Goal: Communication & Community: Participate in discussion

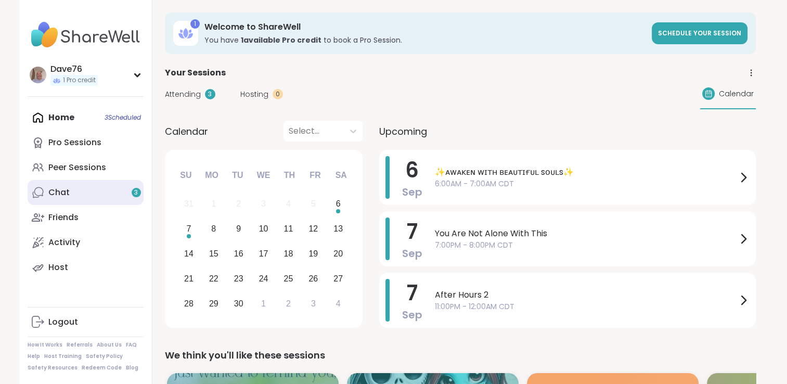
click at [87, 186] on link "Chat 3" at bounding box center [86, 192] width 116 height 25
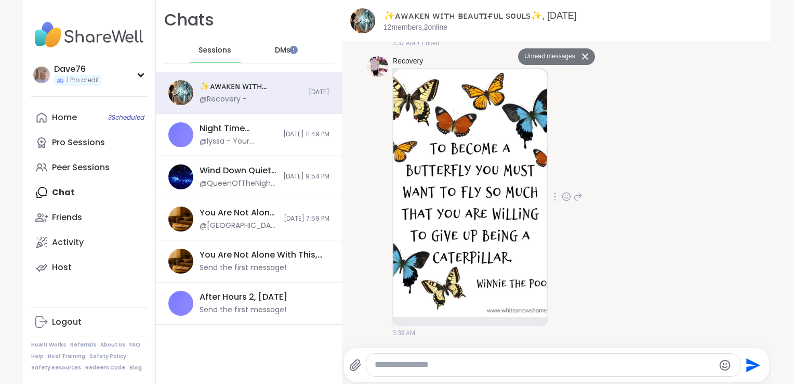
click at [565, 197] on icon at bounding box center [566, 197] width 3 height 1
click at [562, 178] on div "Select Reaction: Heart" at bounding box center [566, 179] width 9 height 9
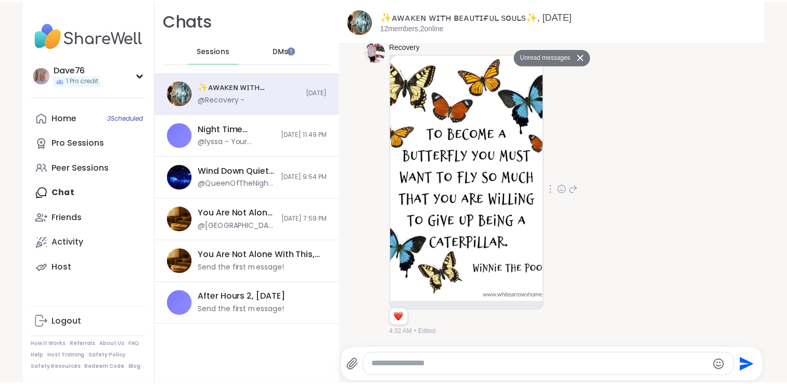
scroll to position [517, 0]
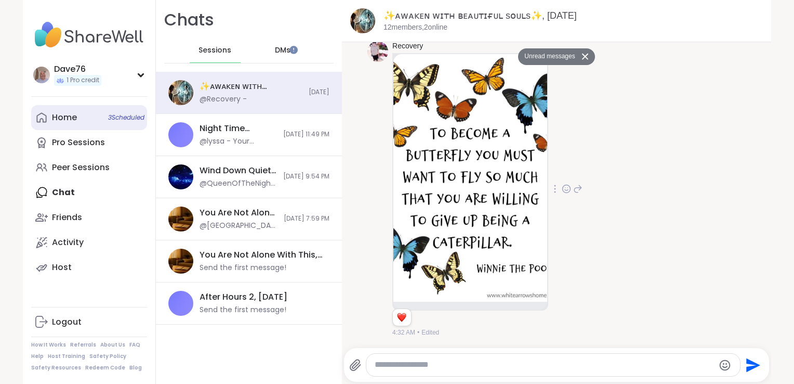
click at [68, 122] on div "Home 3 Scheduled" at bounding box center [64, 117] width 25 height 11
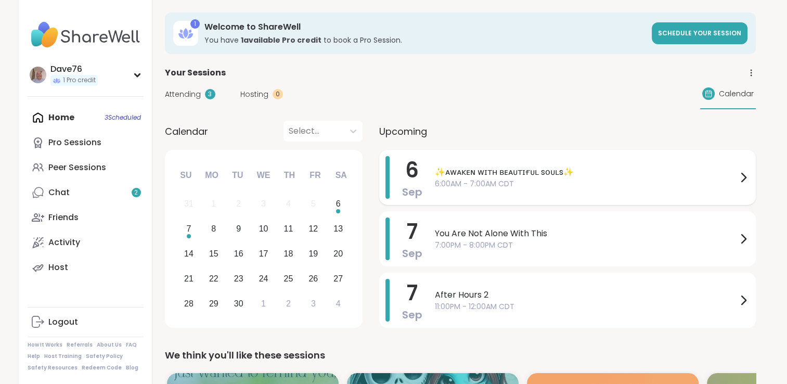
click at [679, 186] on span "6:00AM - 7:00AM CDT" at bounding box center [586, 183] width 302 height 11
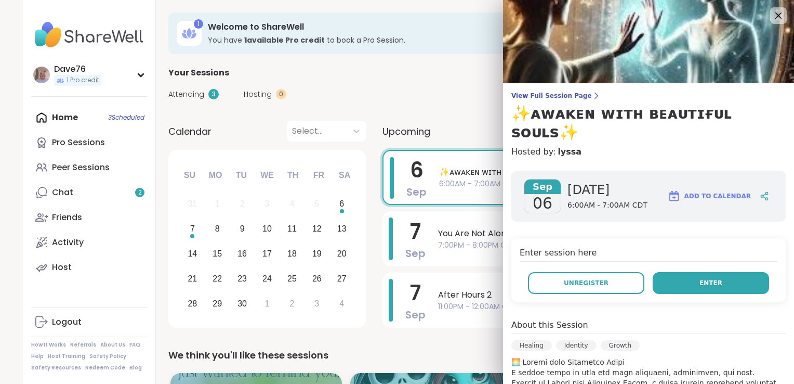
click at [715, 272] on button "Enter" at bounding box center [711, 283] width 116 height 22
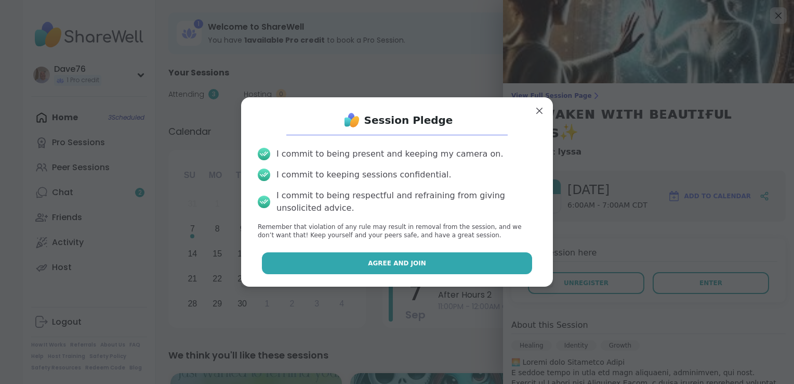
click at [440, 260] on button "Agree and Join" at bounding box center [397, 263] width 271 height 22
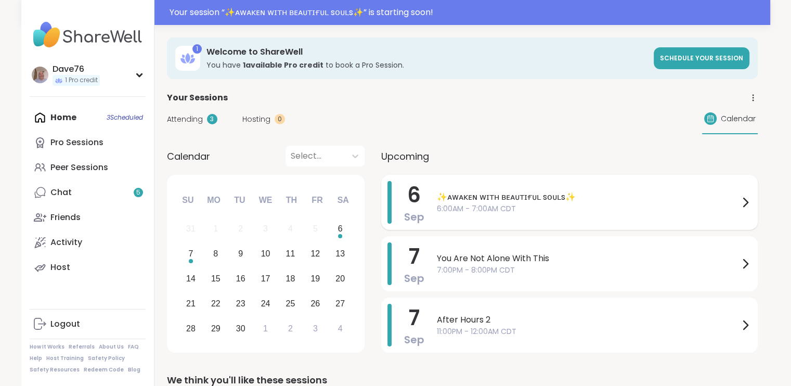
click at [598, 194] on span "✨ᴀᴡᴀᴋᴇɴ ᴡɪᴛʜ ʙᴇᴀᴜᴛɪғᴜʟ sᴏᴜʟs✨" at bounding box center [588, 197] width 302 height 12
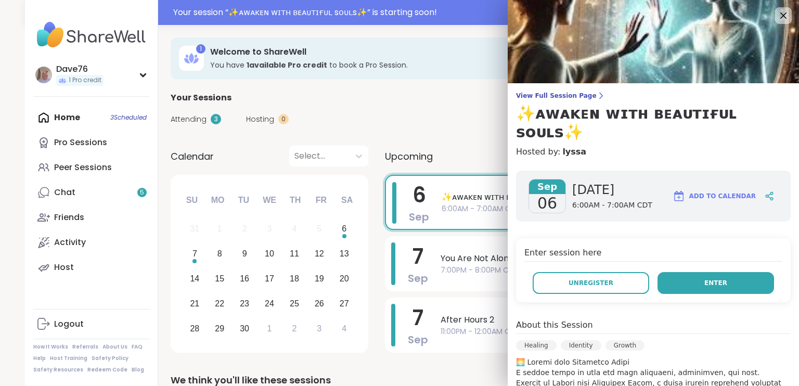
click at [703, 272] on button "Enter" at bounding box center [715, 283] width 116 height 22
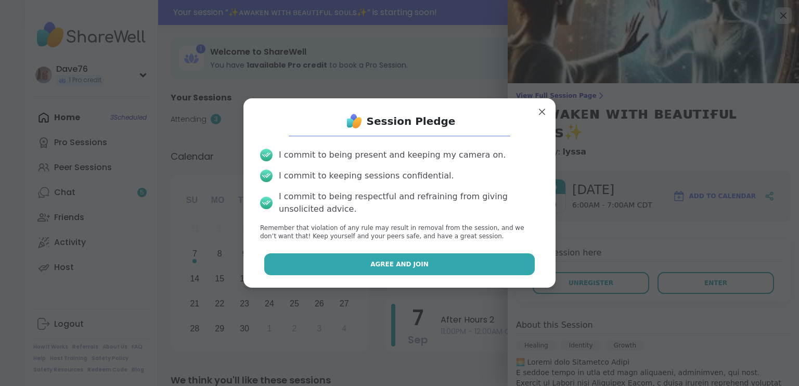
click at [450, 253] on button "Agree and Join" at bounding box center [399, 264] width 271 height 22
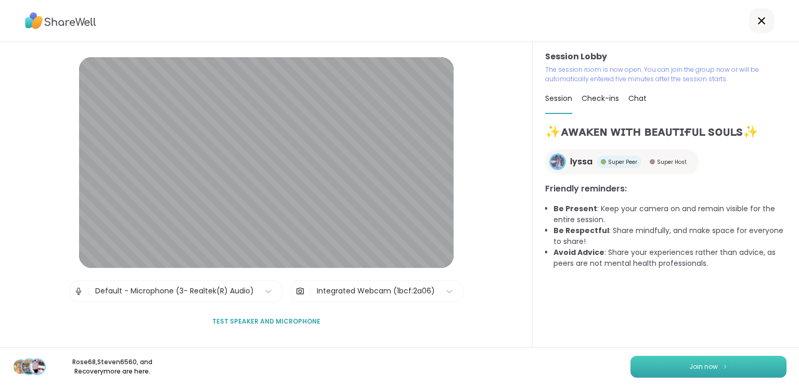
click at [740, 367] on button "Join now" at bounding box center [708, 367] width 156 height 22
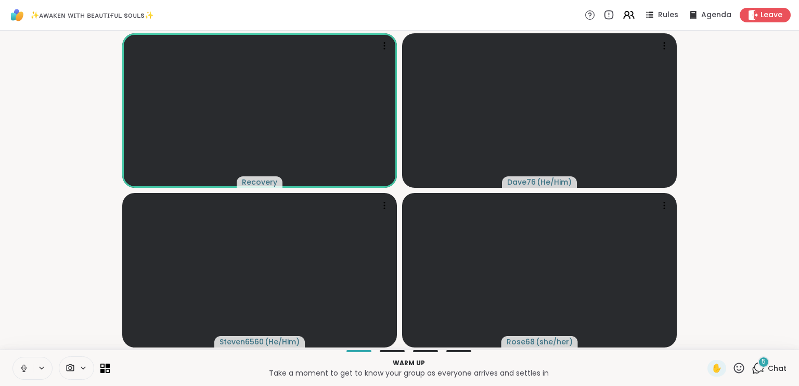
click at [19, 373] on button at bounding box center [23, 368] width 20 height 22
click at [759, 365] on div "5" at bounding box center [763, 361] width 11 height 11
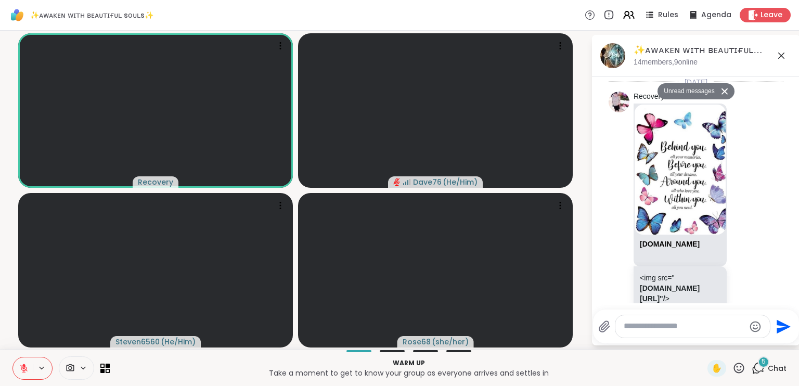
scroll to position [1439, 0]
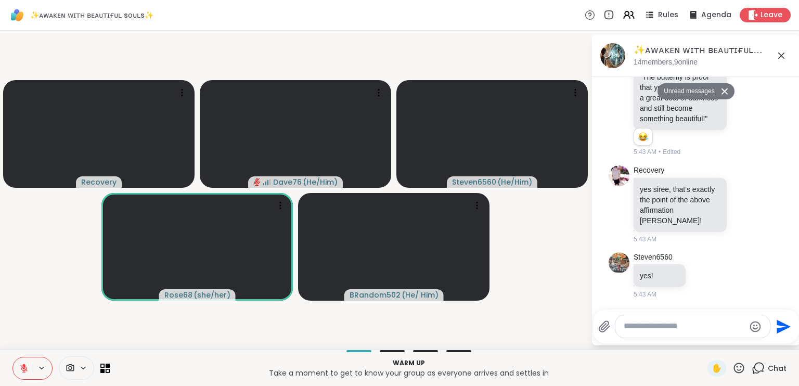
click at [790, 122] on html "✨ᴀᴡᴀᴋᴇɴ ᴡɪᴛʜ ʙᴇᴀᴜᴛɪғᴜʟ sᴏᴜʟs✨ Rules Agenda Leave Recovery Dave76 ( He/Him ) Ste…" at bounding box center [399, 193] width 799 height 386
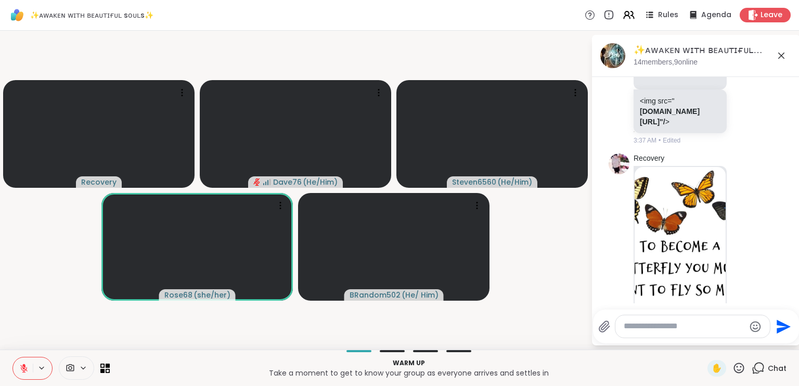
scroll to position [218, 0]
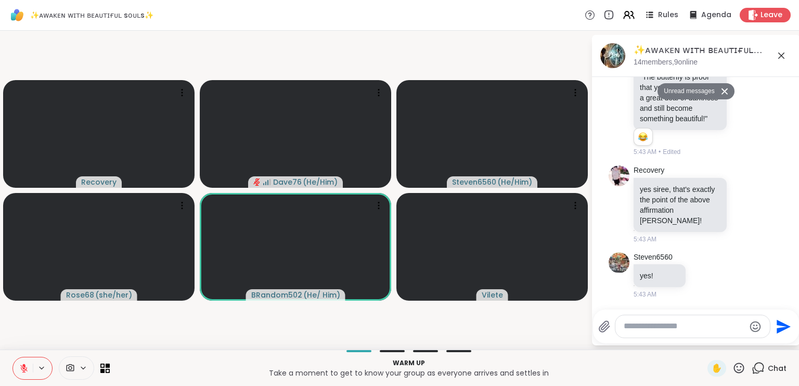
scroll to position [1439, 0]
click at [689, 326] on textarea "Type your message" at bounding box center [683, 326] width 121 height 11
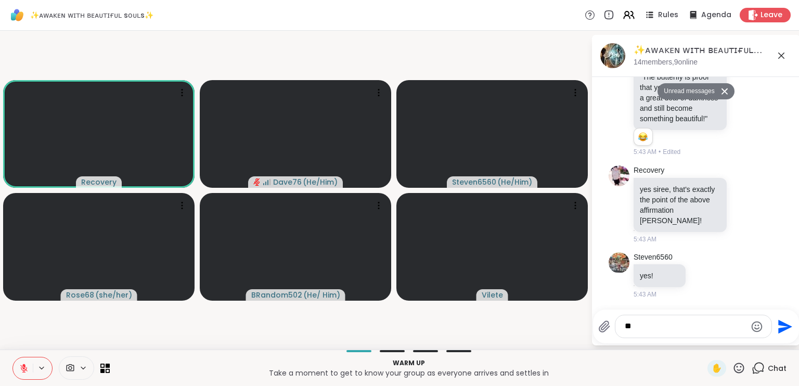
type textarea "*"
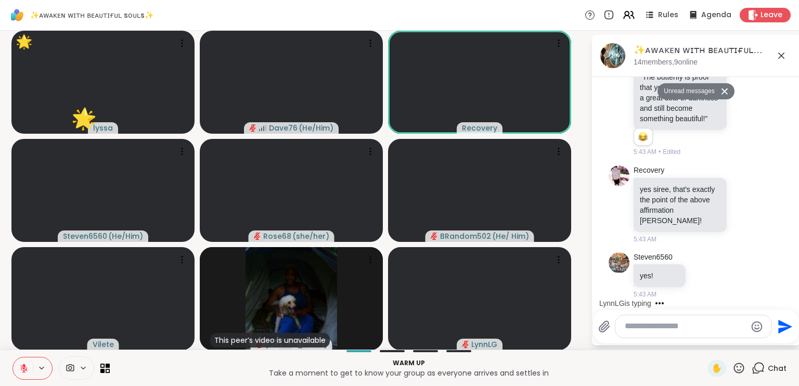
click at [732, 369] on icon at bounding box center [738, 367] width 13 height 13
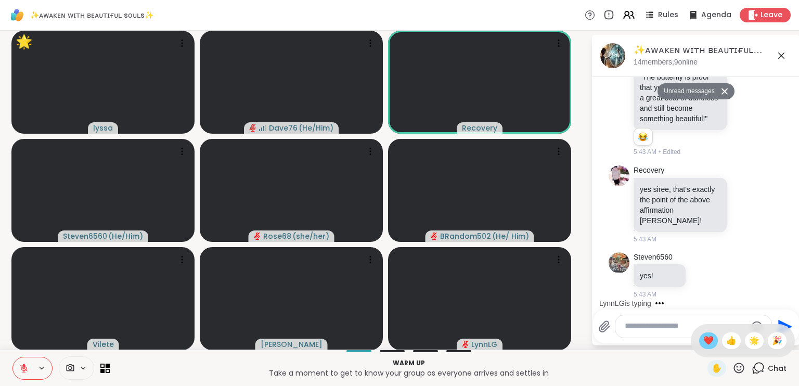
click at [703, 343] on span "❤️" at bounding box center [708, 340] width 10 height 12
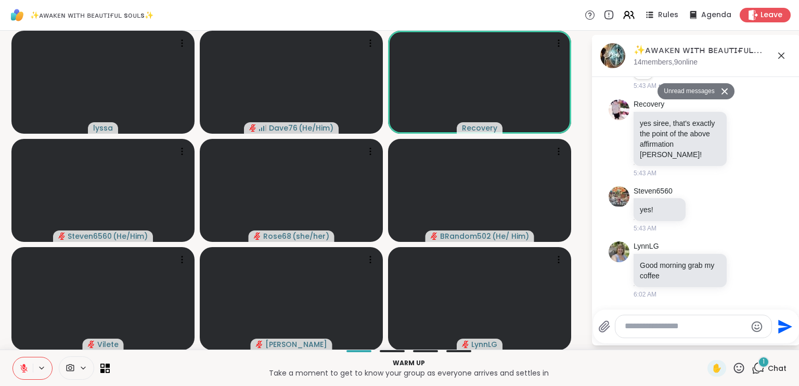
scroll to position [1479, 0]
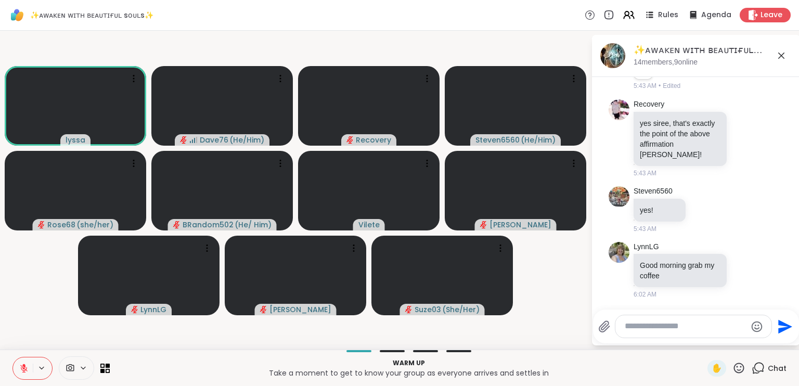
click at [25, 365] on icon at bounding box center [23, 365] width 3 height 4
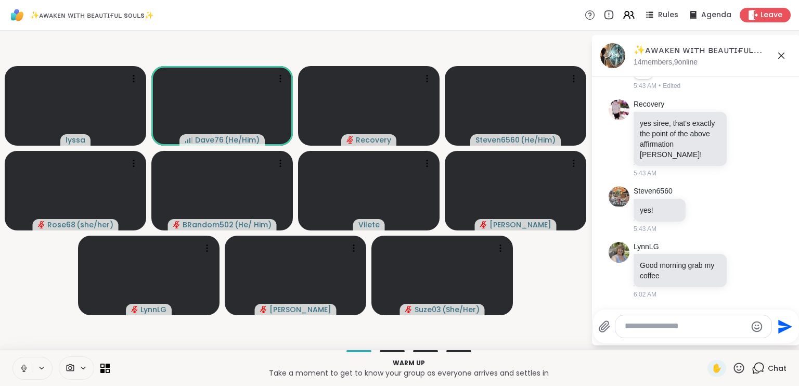
click at [25, 365] on icon at bounding box center [23, 366] width 3 height 5
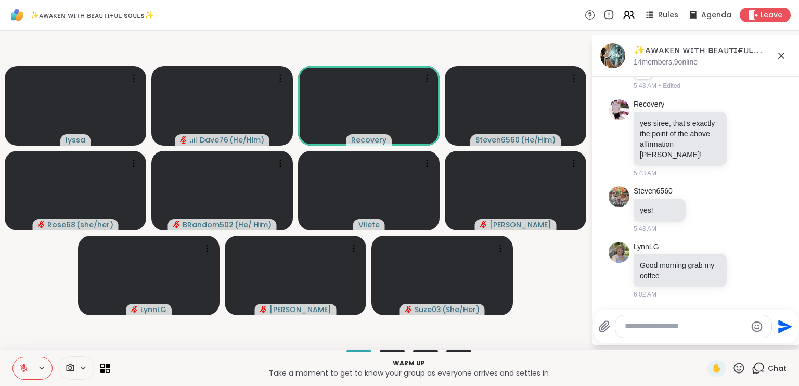
click at [699, 331] on textarea "Type your message" at bounding box center [684, 326] width 121 height 11
click at [691, 325] on textarea "Type your message" at bounding box center [684, 326] width 121 height 11
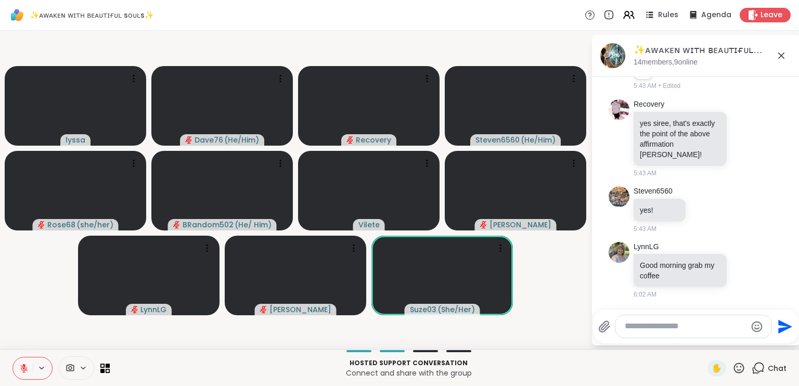
click at [732, 368] on icon at bounding box center [738, 367] width 13 height 13
click at [703, 346] on span "❤️" at bounding box center [708, 340] width 10 height 12
click at [732, 369] on icon at bounding box center [738, 367] width 13 height 13
click at [772, 346] on span "🎉" at bounding box center [777, 340] width 10 height 12
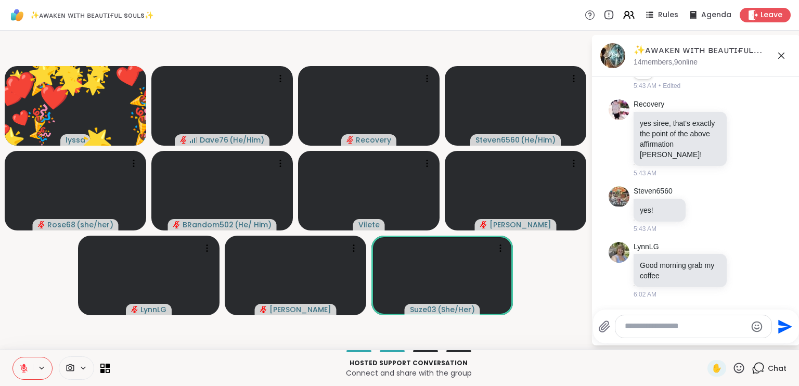
click at [736, 367] on icon at bounding box center [739, 367] width 10 height 10
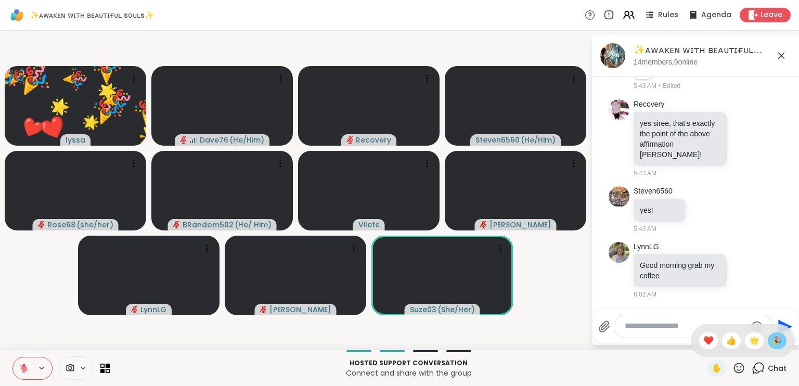
click at [772, 341] on span "🎉" at bounding box center [777, 340] width 10 height 12
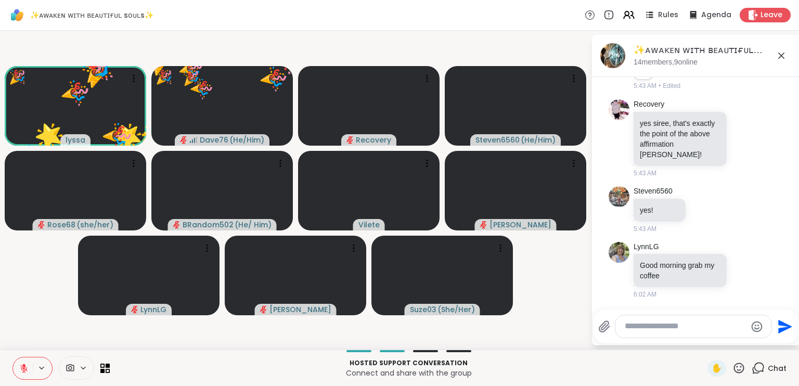
click at [732, 365] on icon at bounding box center [738, 367] width 13 height 13
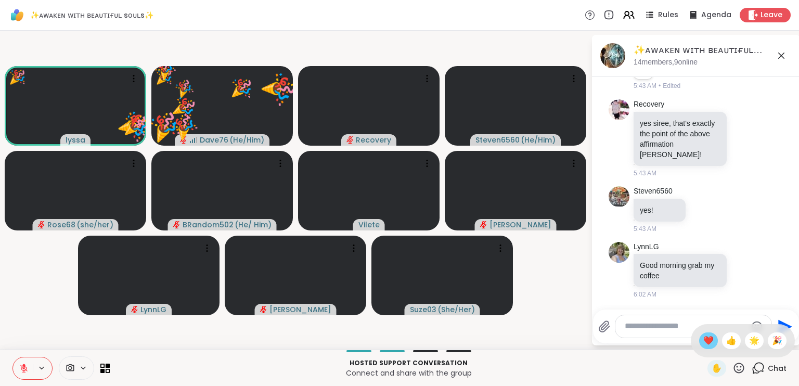
click at [703, 337] on span "❤️" at bounding box center [708, 340] width 10 height 12
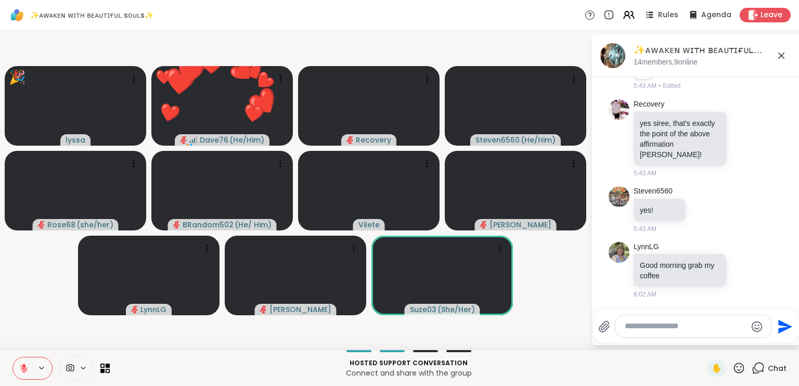
click at [732, 364] on icon at bounding box center [738, 367] width 13 height 13
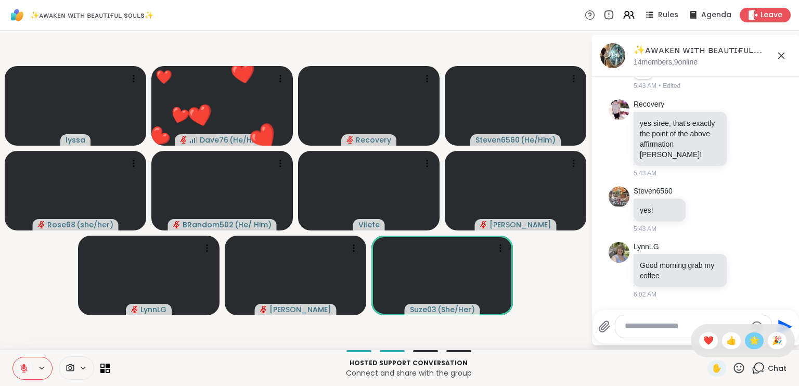
click at [749, 344] on span "🌟" at bounding box center [754, 340] width 10 height 12
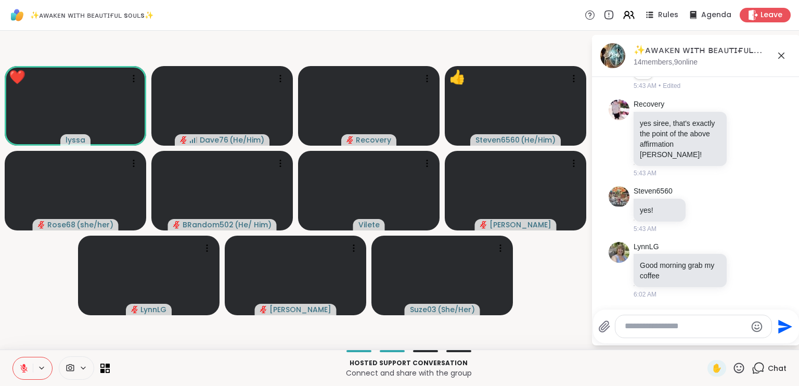
click at [732, 370] on icon at bounding box center [738, 367] width 13 height 13
click at [726, 343] on span "👍" at bounding box center [731, 340] width 10 height 12
click at [734, 365] on icon at bounding box center [738, 367] width 13 height 13
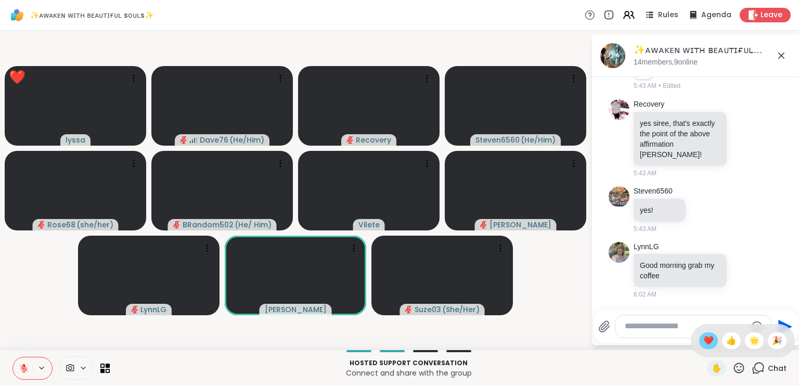
click at [703, 341] on span "❤️" at bounding box center [708, 340] width 10 height 12
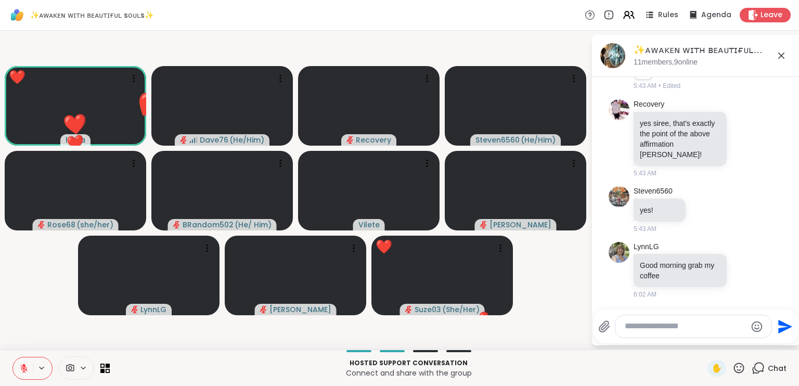
click at [736, 365] on icon at bounding box center [739, 367] width 10 height 10
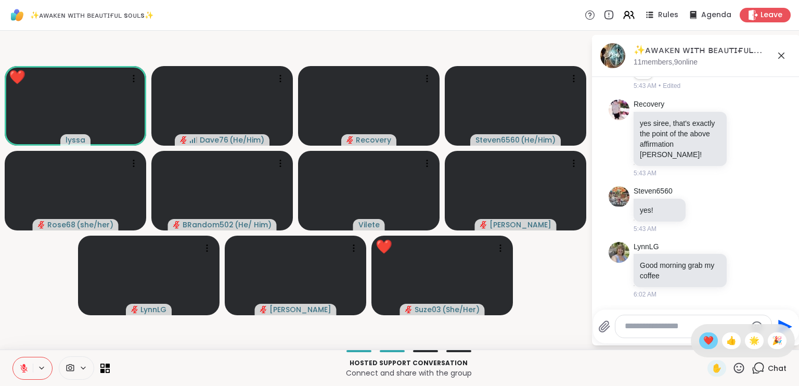
click at [703, 343] on span "❤️" at bounding box center [708, 340] width 10 height 12
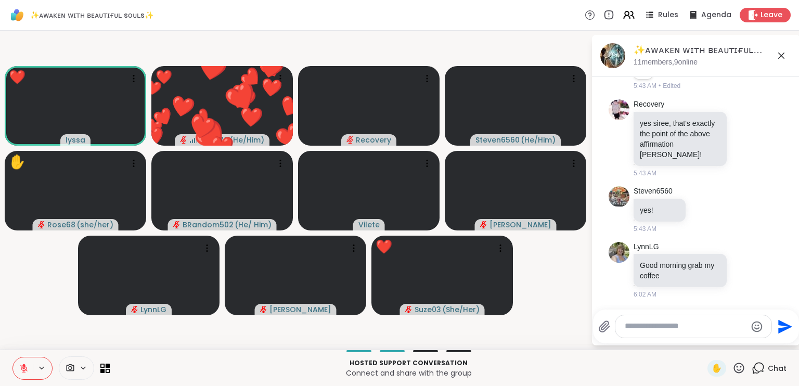
click at [732, 367] on icon at bounding box center [738, 367] width 13 height 13
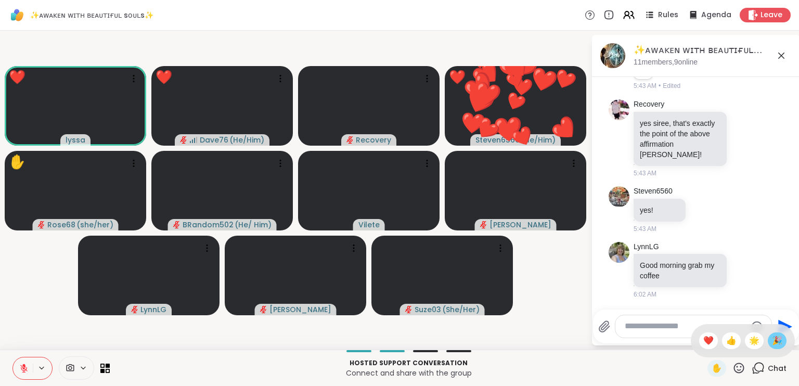
click at [772, 342] on span "🎉" at bounding box center [777, 340] width 10 height 12
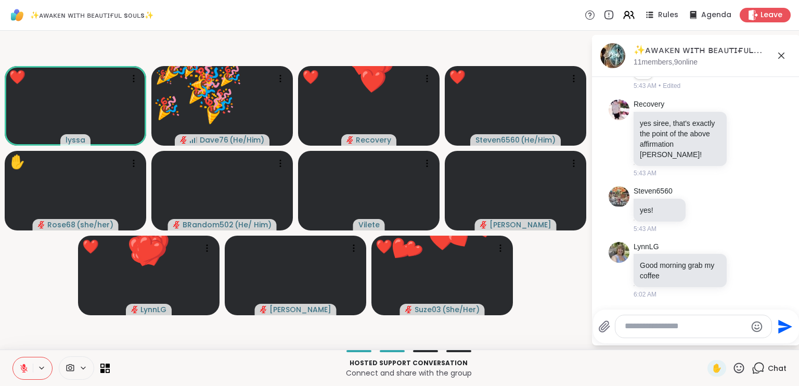
click at [732, 364] on icon at bounding box center [738, 367] width 13 height 13
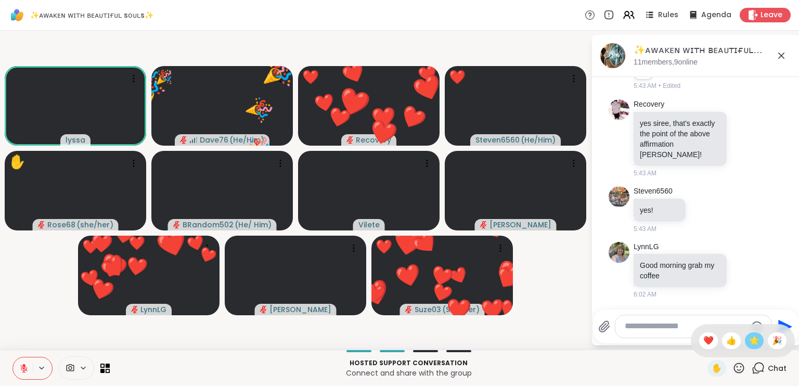
click at [745, 332] on div "🌟" at bounding box center [754, 340] width 19 height 17
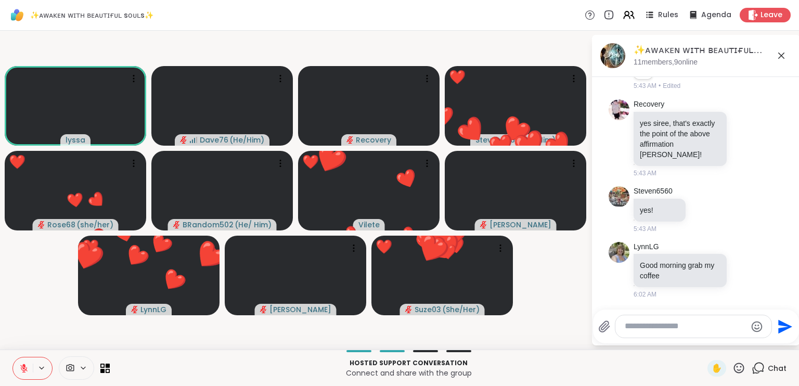
click at [734, 369] on icon at bounding box center [739, 367] width 10 height 10
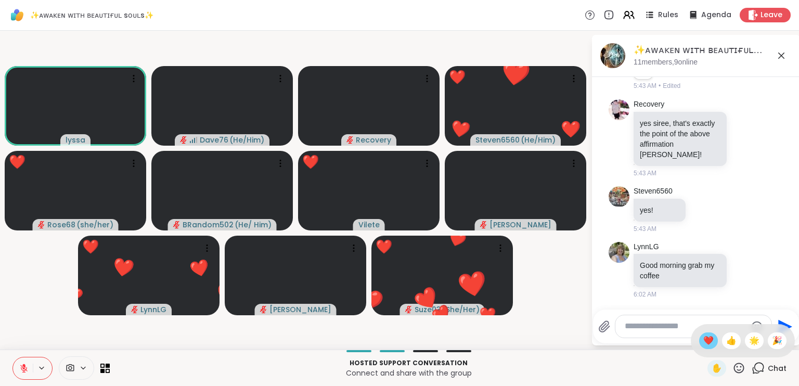
click at [703, 344] on span "❤️" at bounding box center [708, 340] width 10 height 12
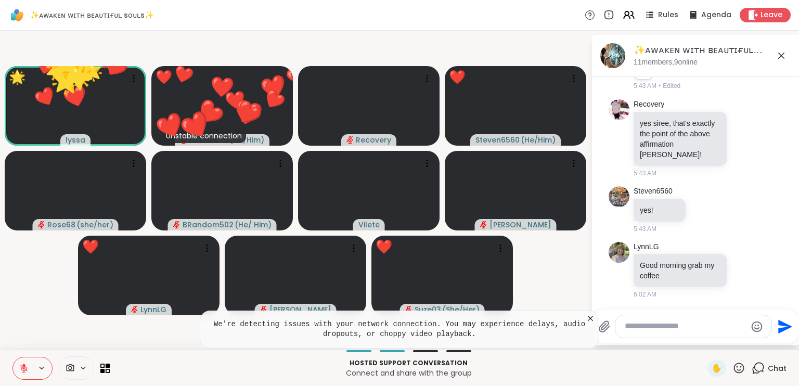
click at [732, 365] on icon at bounding box center [738, 367] width 13 height 13
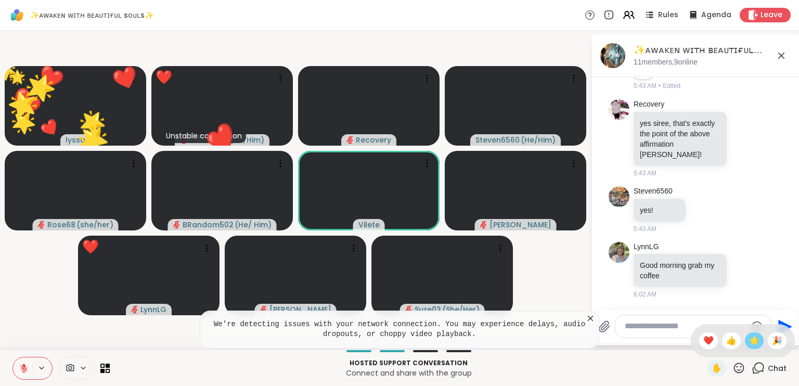
click at [749, 340] on span "🌟" at bounding box center [754, 340] width 10 height 12
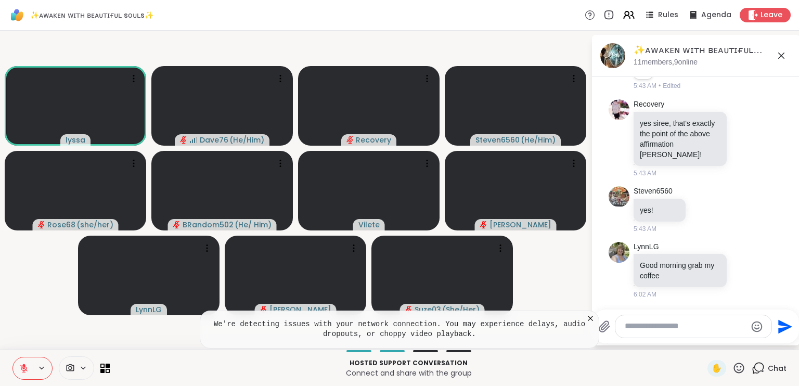
click at [590, 318] on icon at bounding box center [589, 318] width 5 height 5
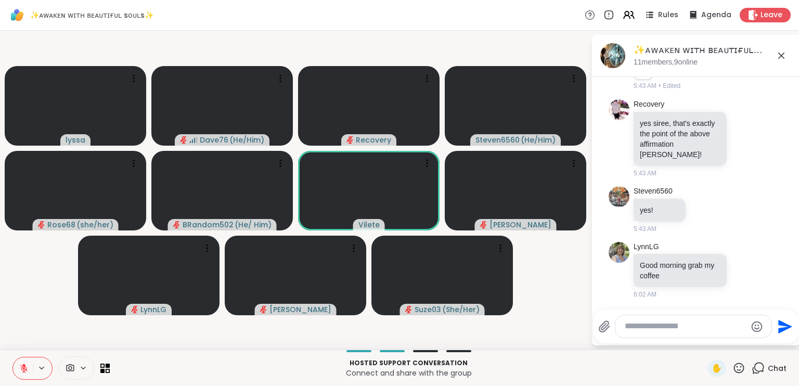
click at [733, 367] on icon at bounding box center [738, 367] width 13 height 13
click at [704, 336] on div "❤️" at bounding box center [708, 340] width 19 height 17
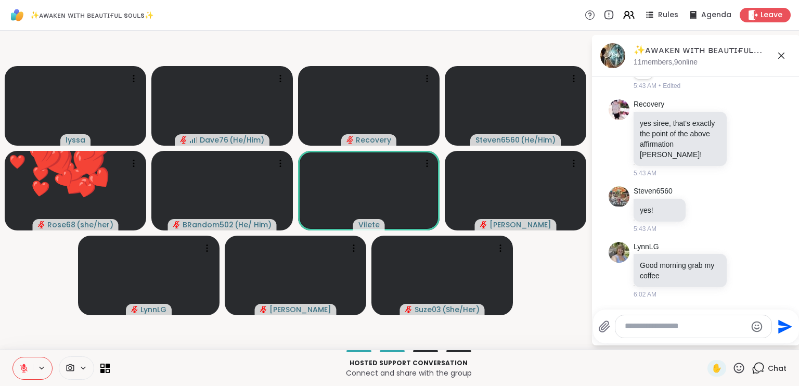
click at [732, 367] on icon at bounding box center [738, 367] width 13 height 13
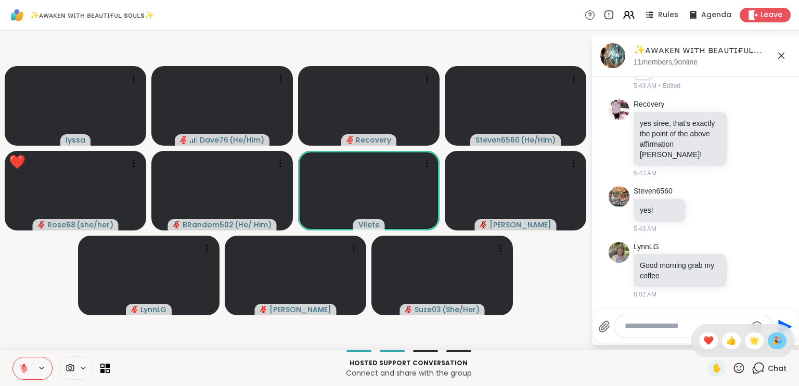
click at [772, 342] on span "🎉" at bounding box center [777, 340] width 10 height 12
click at [734, 369] on icon at bounding box center [738, 367] width 13 height 13
click at [767, 344] on div "🎉" at bounding box center [776, 340] width 19 height 17
click at [734, 367] on icon at bounding box center [739, 367] width 10 height 10
click at [703, 342] on span "❤️" at bounding box center [708, 340] width 10 height 12
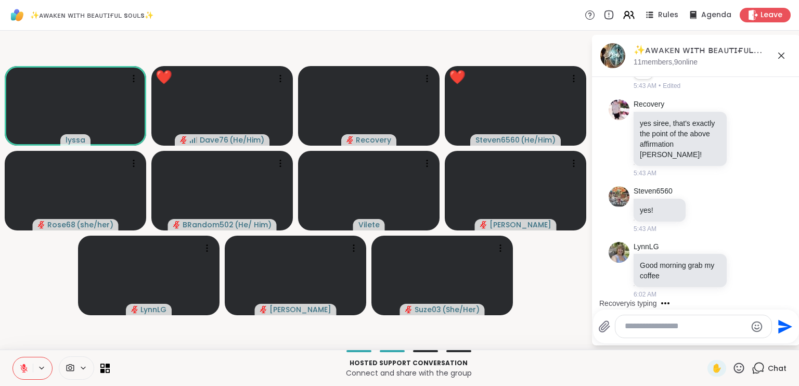
click at [732, 367] on icon at bounding box center [738, 367] width 13 height 13
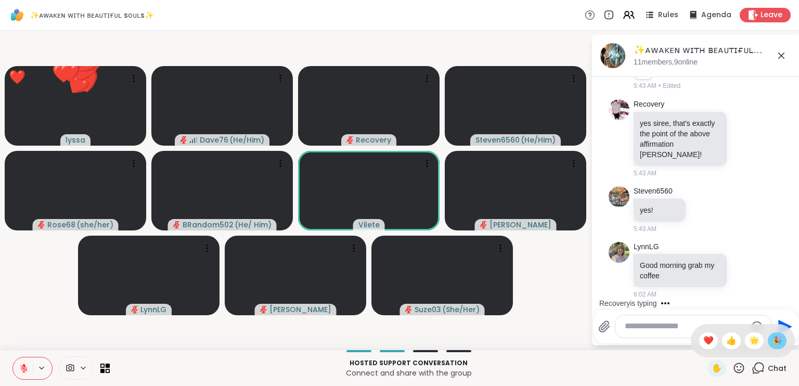
click at [772, 344] on span "🎉" at bounding box center [777, 340] width 10 height 12
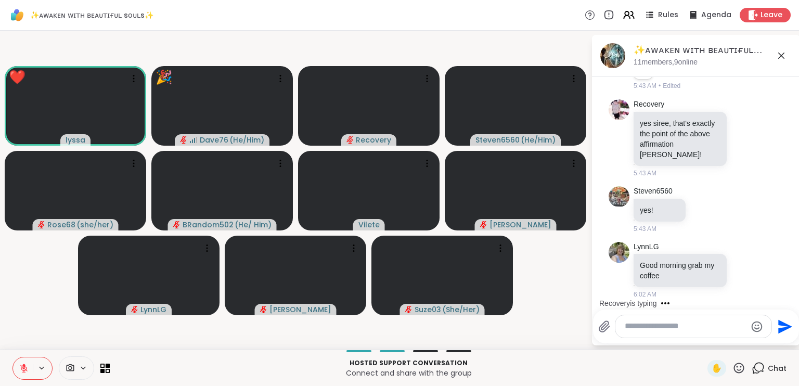
click at [732, 367] on icon at bounding box center [738, 367] width 13 height 13
click at [726, 345] on span "👍" at bounding box center [731, 340] width 10 height 12
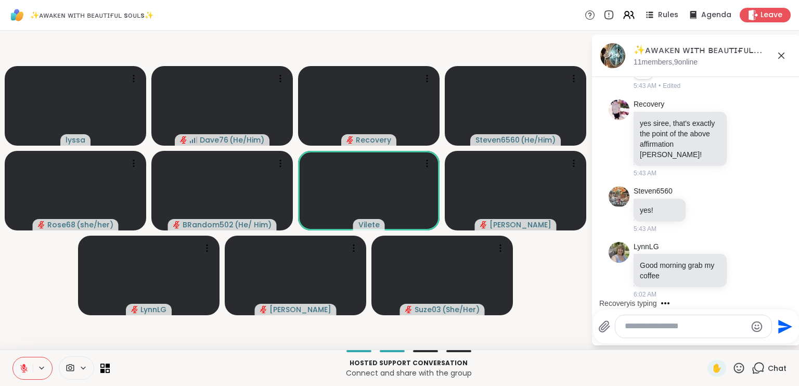
click at [732, 369] on icon at bounding box center [738, 367] width 13 height 13
click at [703, 338] on span "❤️" at bounding box center [708, 340] width 10 height 12
click at [732, 365] on icon at bounding box center [738, 367] width 13 height 13
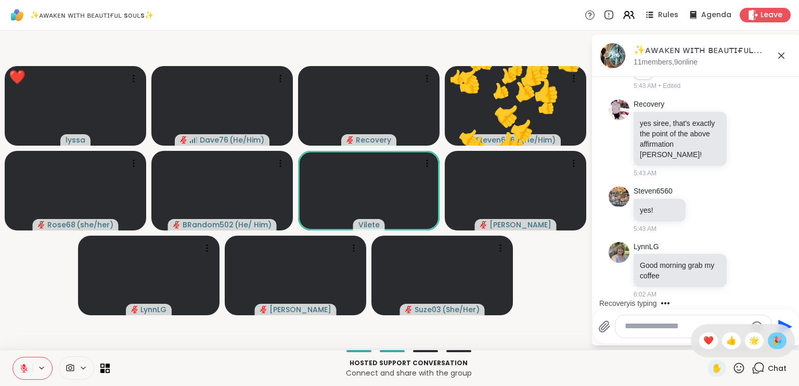
click at [772, 342] on span "🎉" at bounding box center [777, 340] width 10 height 12
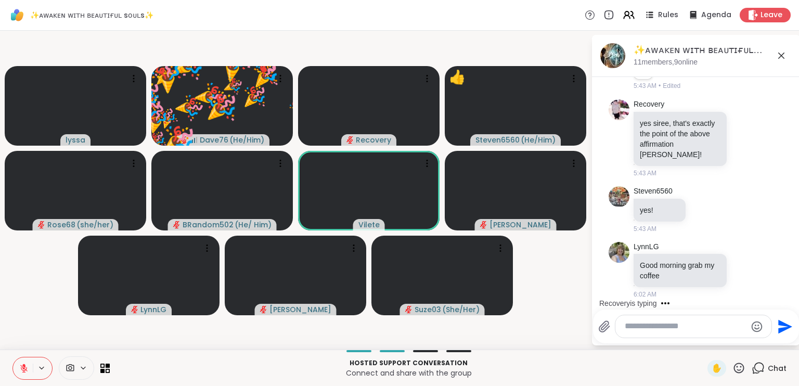
click at [734, 362] on icon at bounding box center [739, 367] width 10 height 10
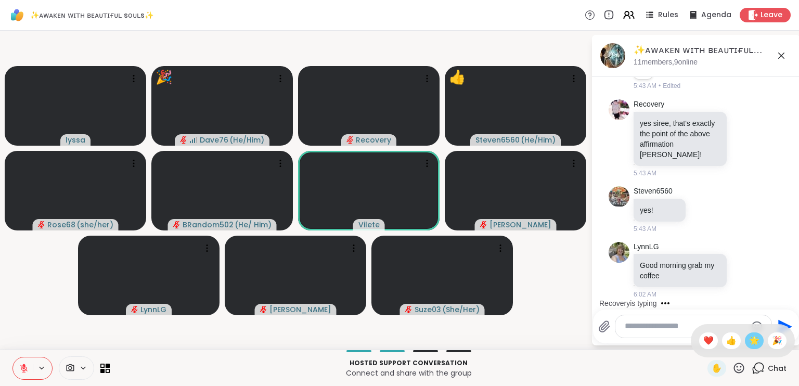
click at [749, 345] on span "🌟" at bounding box center [754, 340] width 10 height 12
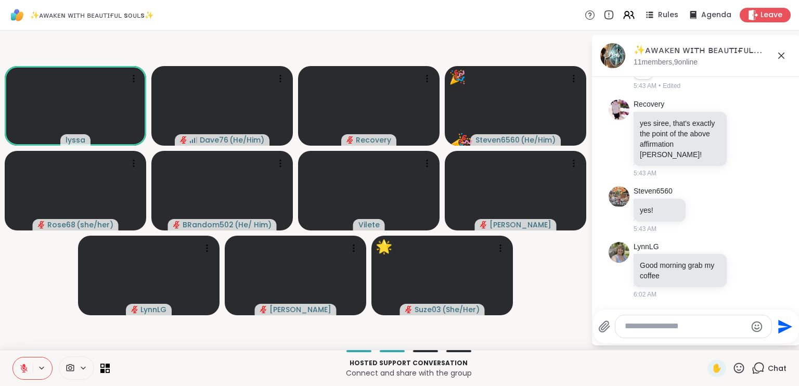
click at [733, 368] on icon at bounding box center [738, 367] width 13 height 13
click at [772, 343] on span "🎉" at bounding box center [777, 340] width 10 height 12
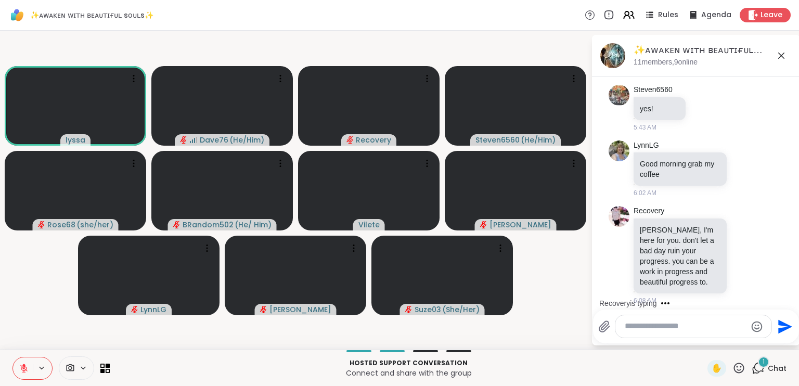
scroll to position [1597, 0]
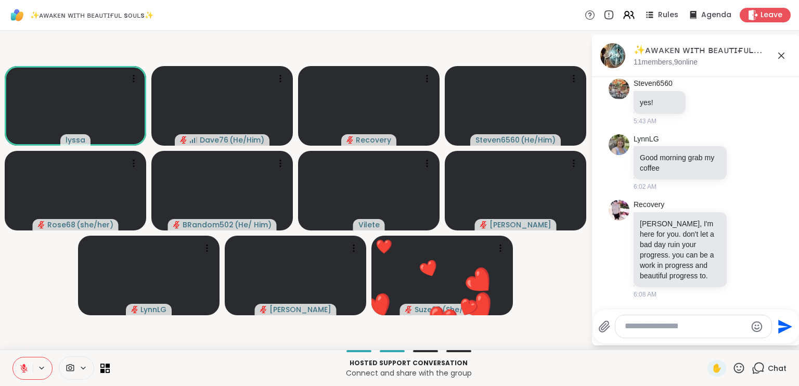
click at [669, 329] on textarea "Type your message" at bounding box center [684, 326] width 121 height 11
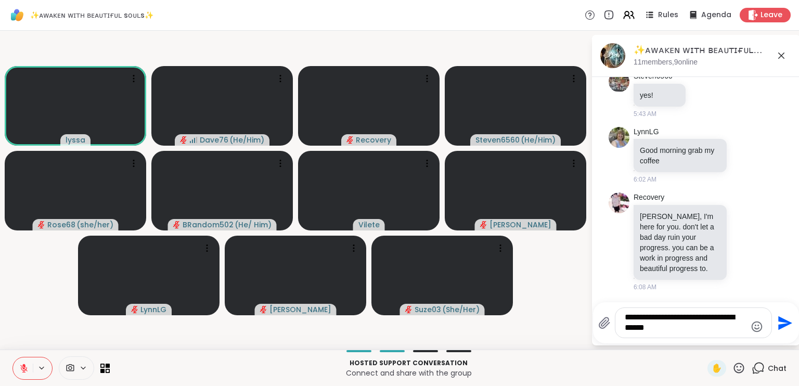
type textarea "**********"
click at [779, 325] on icon "Send" at bounding box center [785, 323] width 14 height 14
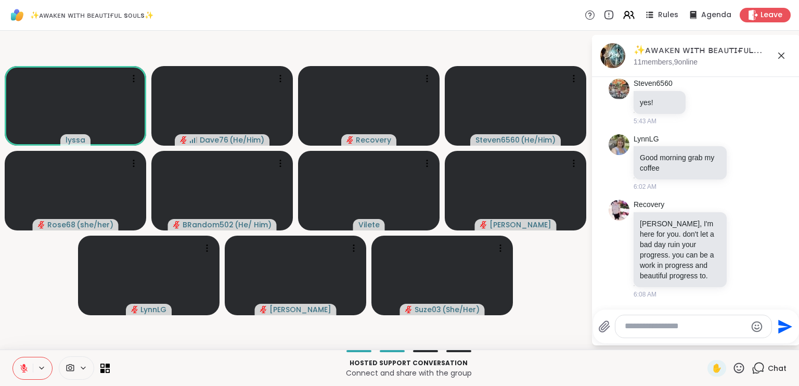
scroll to position [1673, 0]
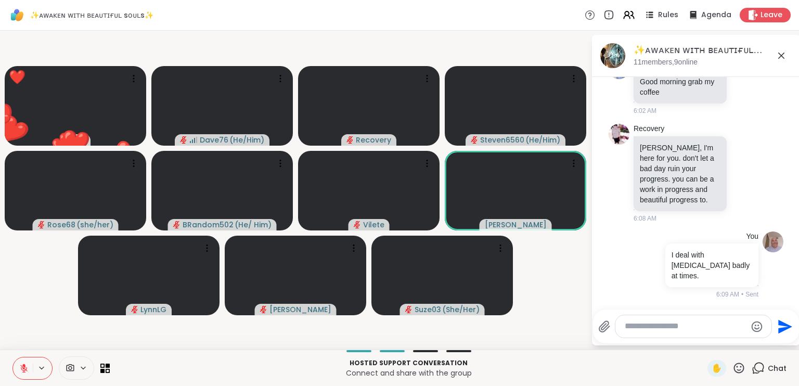
click at [734, 366] on icon at bounding box center [738, 367] width 13 height 13
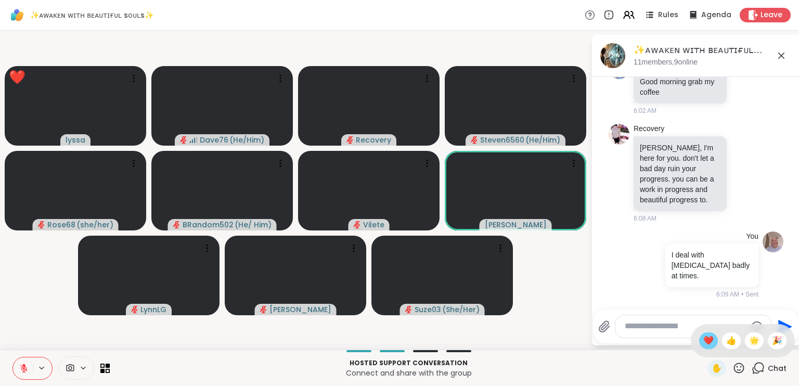
click at [703, 337] on span "❤️" at bounding box center [708, 340] width 10 height 12
click at [734, 365] on icon at bounding box center [739, 367] width 10 height 10
click at [772, 337] on span "🎉" at bounding box center [777, 340] width 10 height 12
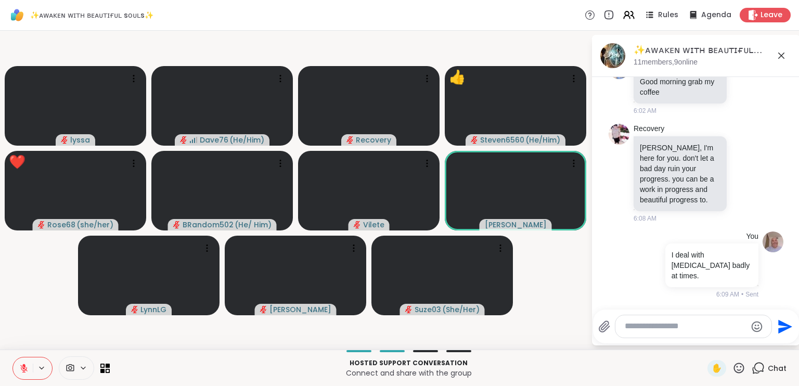
click at [733, 368] on icon at bounding box center [738, 367] width 13 height 13
click at [703, 341] on span "❤️" at bounding box center [708, 340] width 10 height 12
click at [732, 369] on icon at bounding box center [738, 367] width 13 height 13
click at [773, 341] on span "🎉" at bounding box center [777, 340] width 10 height 12
click at [734, 367] on icon at bounding box center [739, 367] width 10 height 10
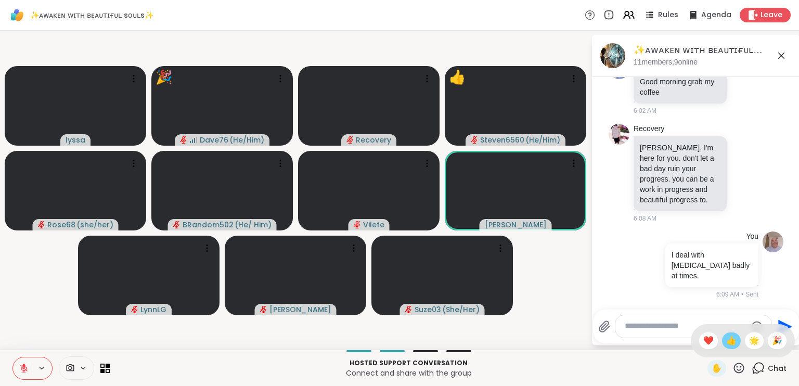
click at [726, 343] on span "👍" at bounding box center [731, 340] width 10 height 12
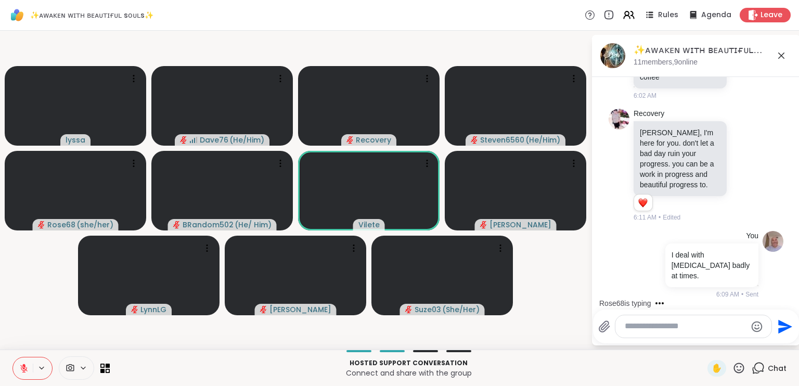
click at [732, 364] on icon at bounding box center [738, 367] width 13 height 13
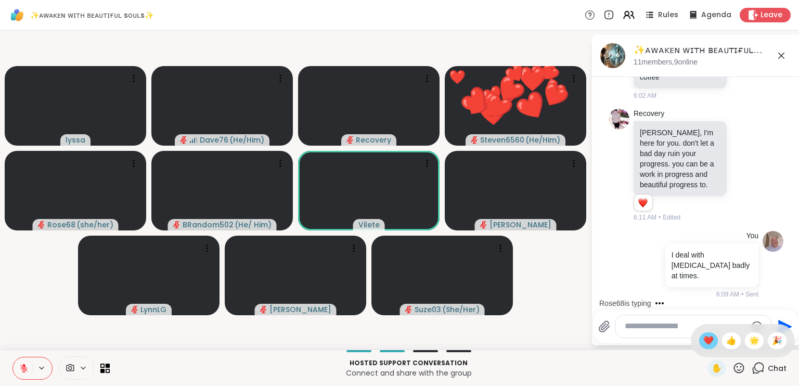
click at [703, 340] on span "❤️" at bounding box center [708, 340] width 10 height 12
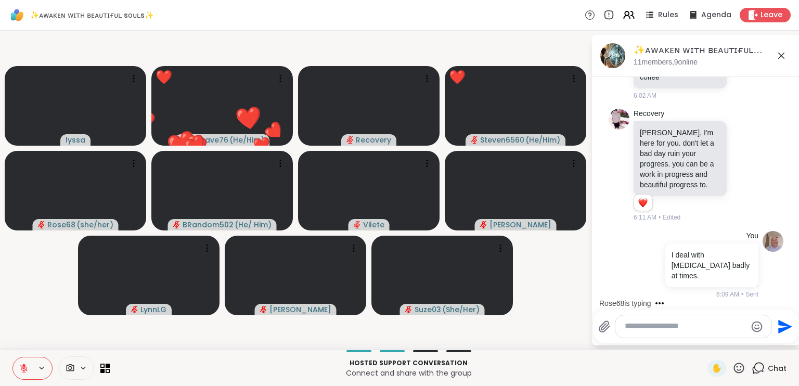
click at [732, 367] on icon at bounding box center [738, 367] width 13 height 13
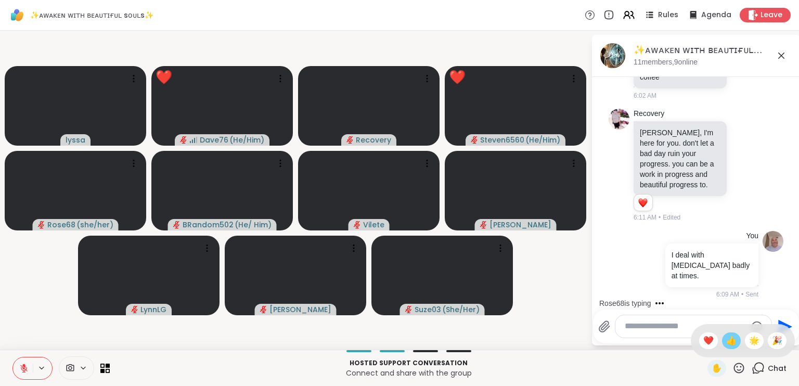
click at [726, 344] on div "👍" at bounding box center [731, 340] width 19 height 17
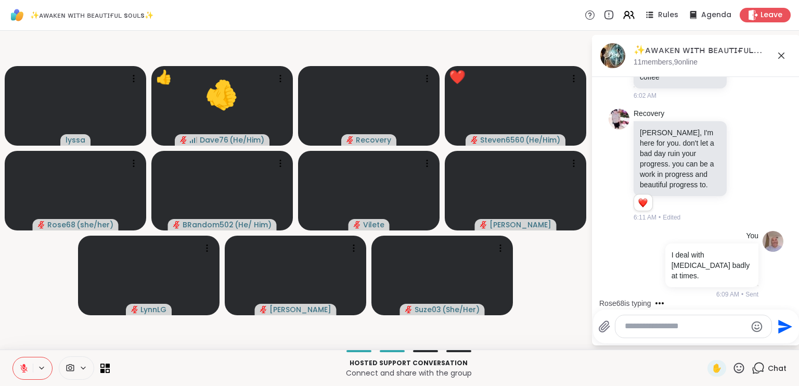
scroll to position [1813, 0]
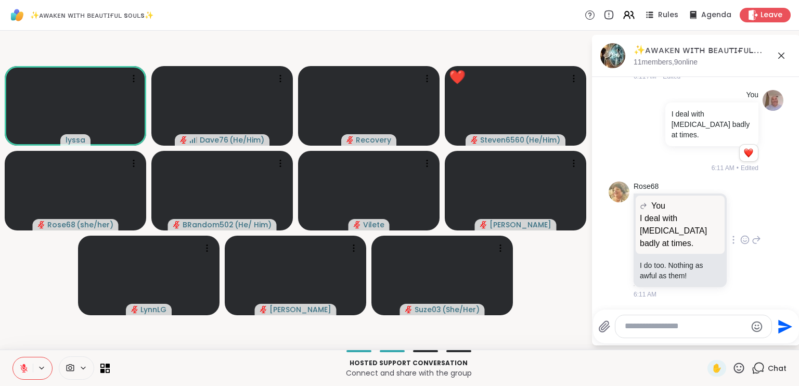
click at [740, 245] on icon at bounding box center [744, 239] width 9 height 10
click at [740, 228] on div "Select Reaction: Heart" at bounding box center [744, 222] width 9 height 9
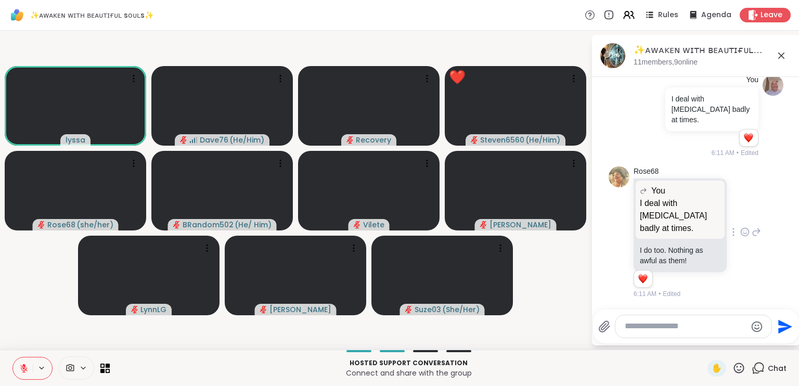
scroll to position [1844, 0]
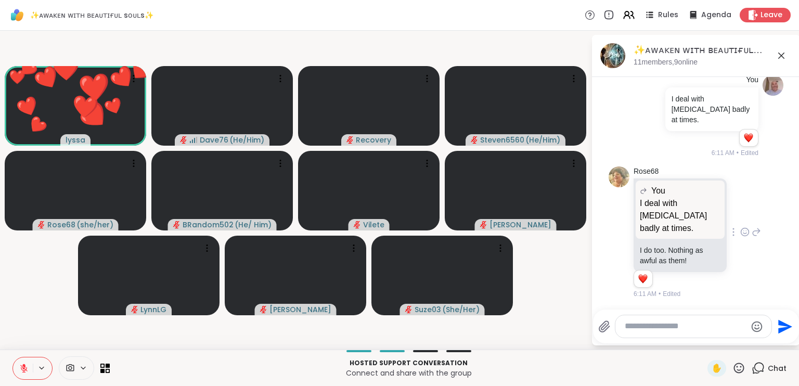
click at [732, 369] on icon at bounding box center [738, 367] width 13 height 13
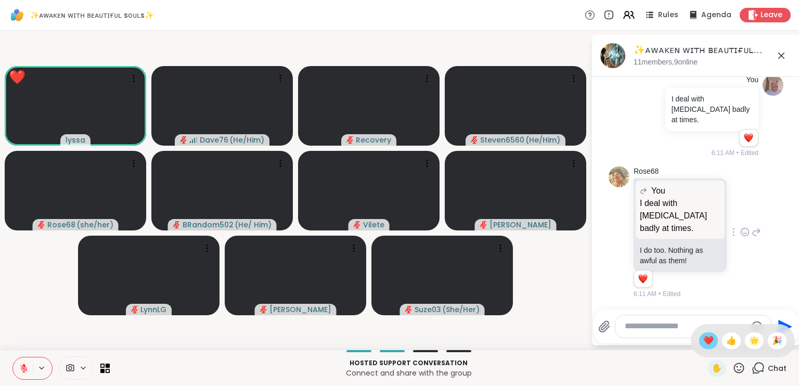
click at [703, 341] on span "❤️" at bounding box center [708, 340] width 10 height 12
click at [732, 367] on icon at bounding box center [738, 367] width 13 height 13
click at [772, 340] on span "🎉" at bounding box center [777, 340] width 10 height 12
click at [732, 364] on icon at bounding box center [738, 367] width 13 height 13
click at [703, 344] on span "❤️" at bounding box center [708, 340] width 10 height 12
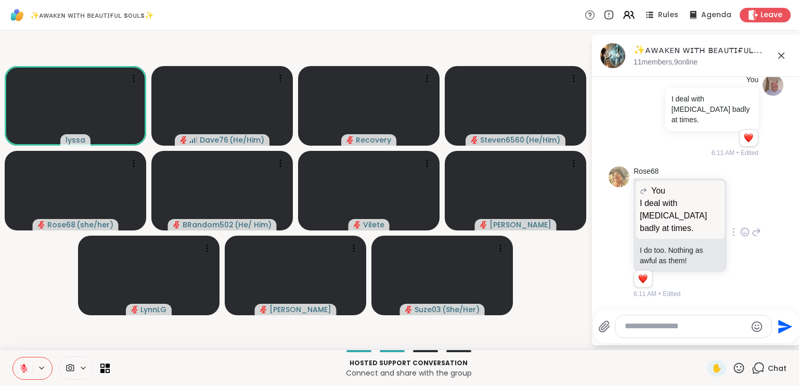
click at [732, 369] on icon at bounding box center [738, 367] width 13 height 13
click at [703, 343] on span "❤️" at bounding box center [708, 340] width 10 height 12
click at [732, 372] on icon at bounding box center [738, 367] width 13 height 13
click at [772, 342] on span "🎉" at bounding box center [777, 340] width 10 height 12
click at [732, 365] on icon at bounding box center [738, 367] width 13 height 13
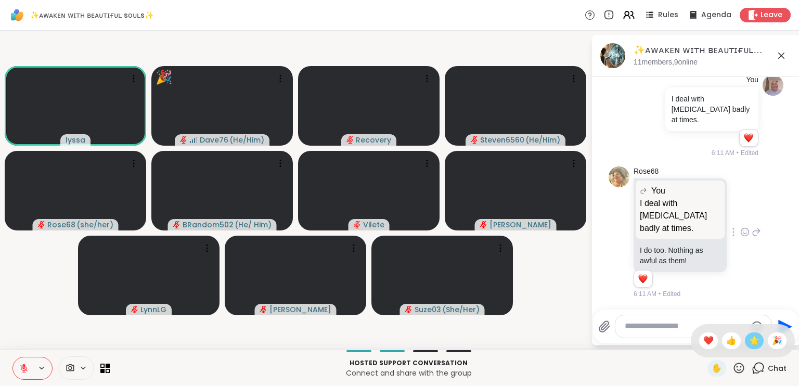
click at [749, 340] on span "🌟" at bounding box center [754, 340] width 10 height 12
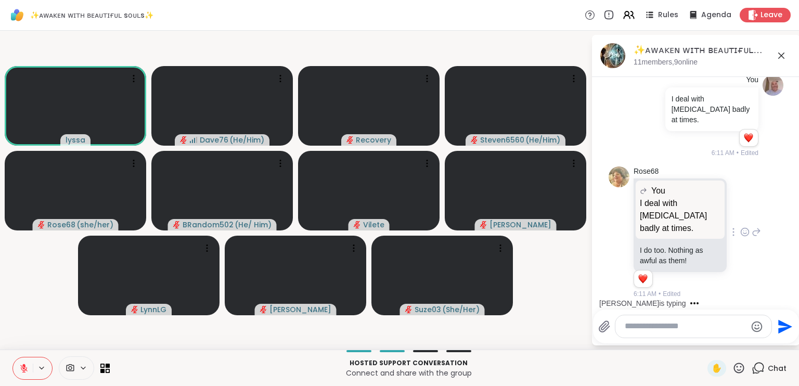
click at [734, 369] on icon at bounding box center [739, 367] width 10 height 10
click at [703, 342] on span "❤️" at bounding box center [708, 340] width 10 height 12
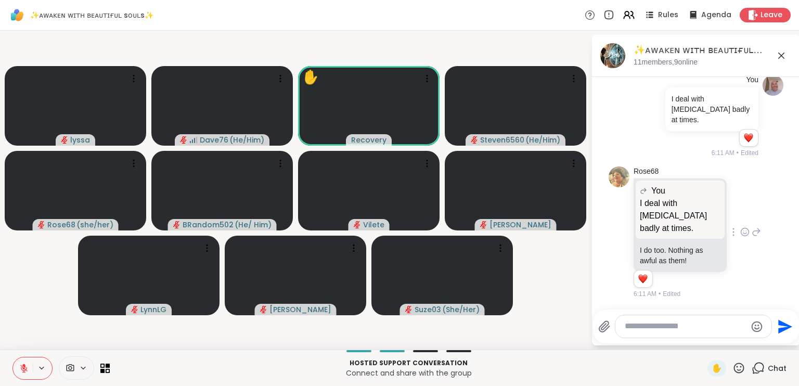
click at [734, 365] on icon at bounding box center [739, 367] width 10 height 10
click at [703, 345] on span "❤️" at bounding box center [708, 340] width 10 height 12
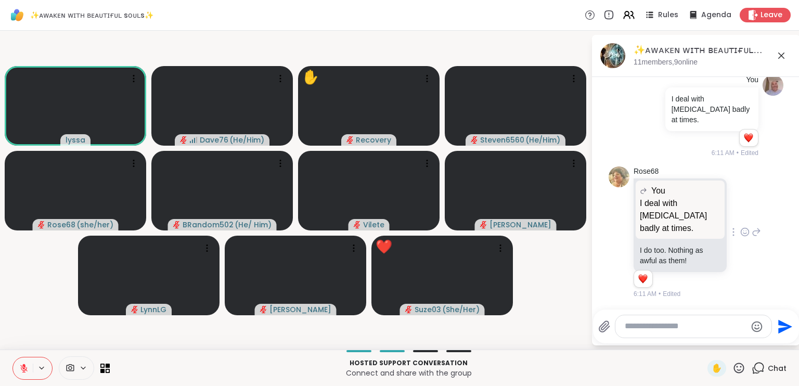
click at [735, 365] on icon at bounding box center [739, 367] width 10 height 10
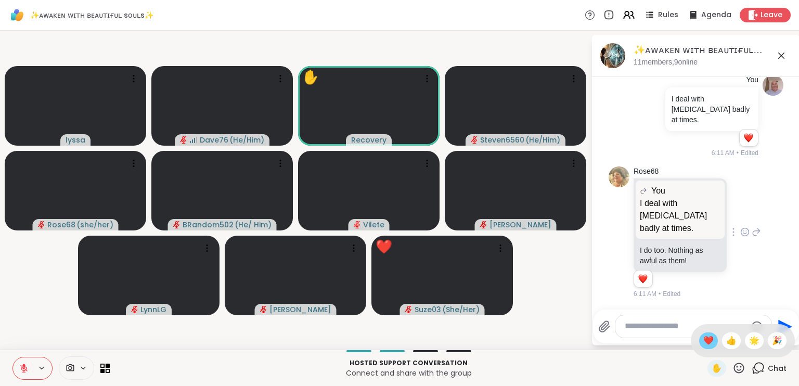
click at [703, 342] on span "❤️" at bounding box center [708, 340] width 10 height 12
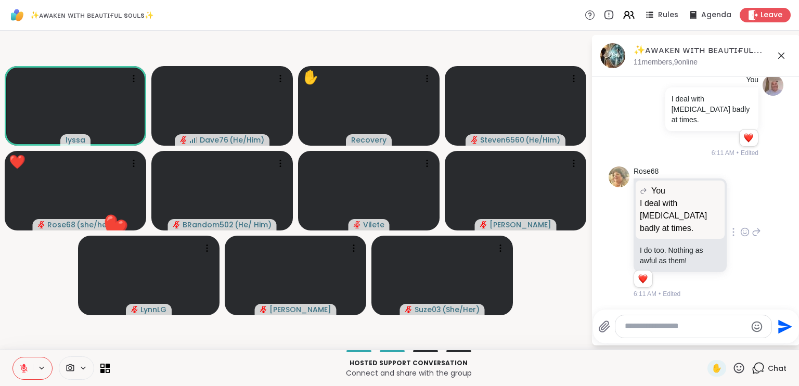
click at [732, 365] on icon at bounding box center [738, 367] width 13 height 13
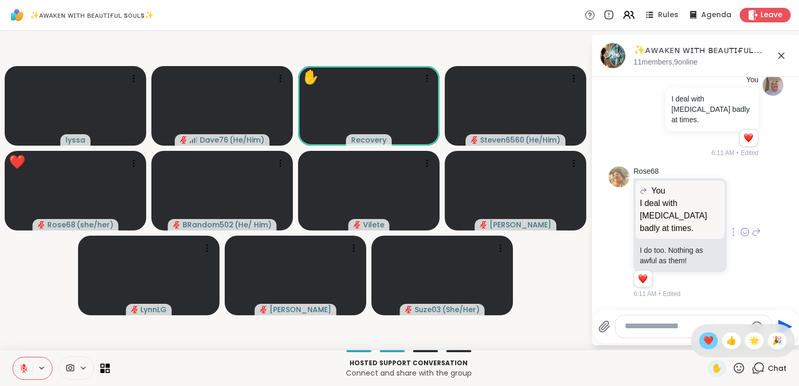
click at [703, 345] on span "❤️" at bounding box center [708, 340] width 10 height 12
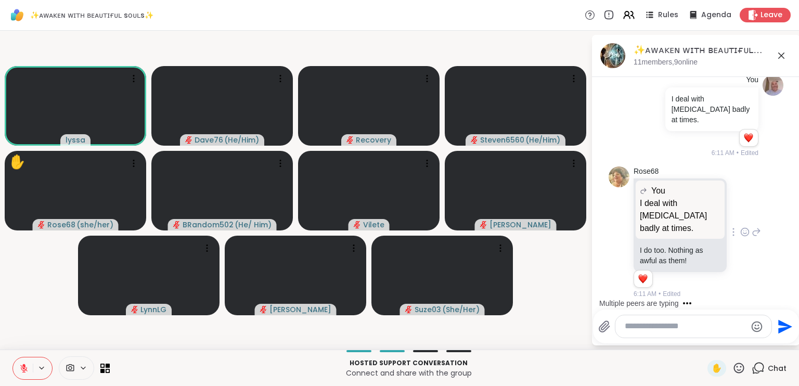
scroll to position [2023, 0]
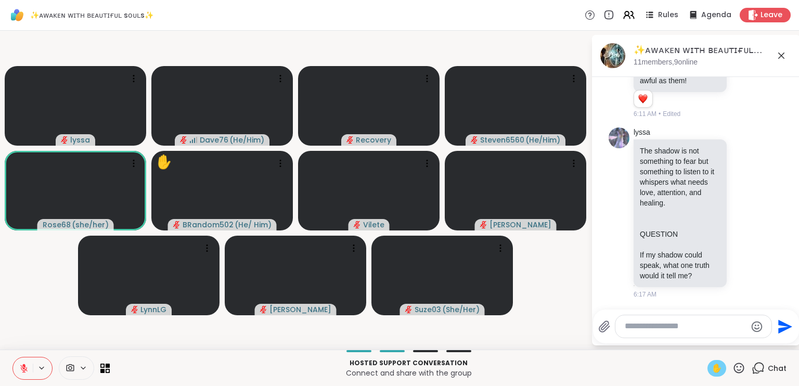
click at [711, 366] on span "✋" at bounding box center [716, 368] width 10 height 12
click at [732, 369] on icon at bounding box center [738, 367] width 13 height 13
click at [703, 341] on span "❤️" at bounding box center [708, 340] width 10 height 12
click at [734, 362] on icon at bounding box center [739, 367] width 10 height 10
click at [772, 340] on span "🎉" at bounding box center [777, 340] width 10 height 12
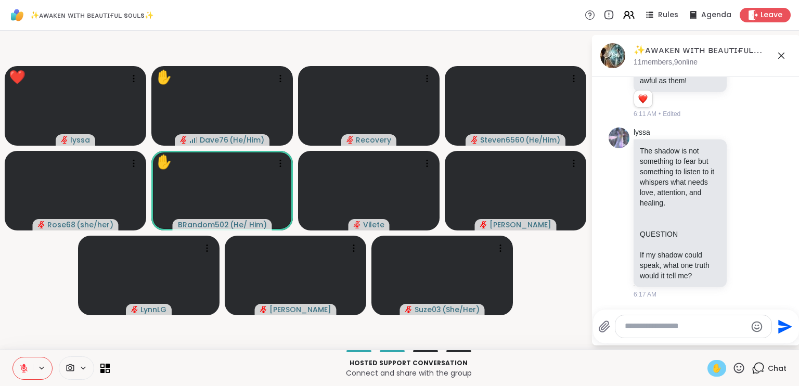
click at [732, 366] on icon at bounding box center [738, 367] width 13 height 13
click at [703, 342] on span "❤️" at bounding box center [708, 340] width 10 height 12
click at [732, 365] on icon at bounding box center [738, 367] width 13 height 13
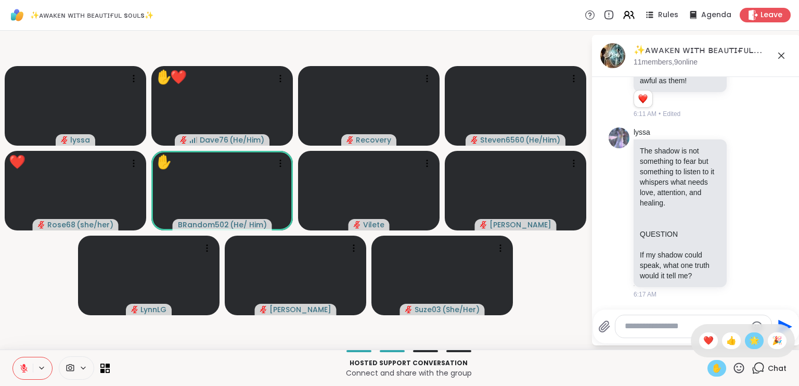
click at [749, 343] on span "🌟" at bounding box center [754, 340] width 10 height 12
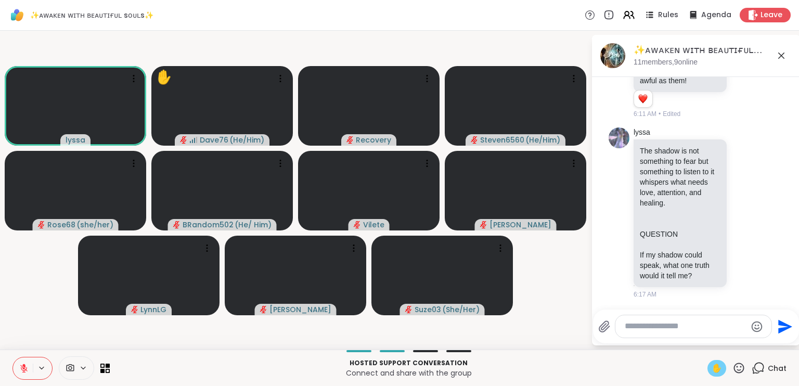
click at [20, 363] on icon at bounding box center [23, 367] width 9 height 9
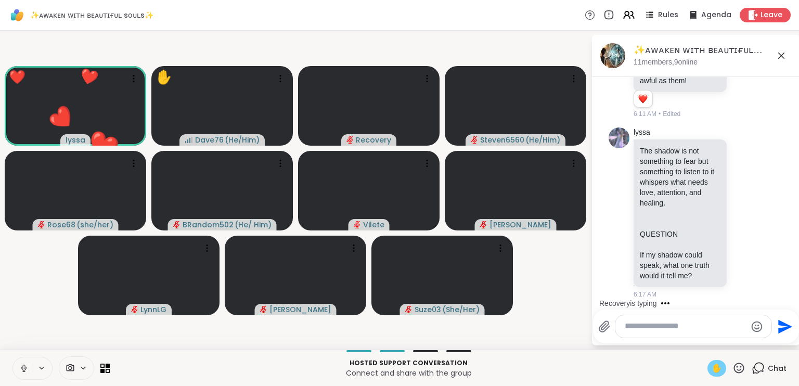
click at [20, 363] on icon at bounding box center [23, 367] width 9 height 9
click at [711, 369] on span "✋" at bounding box center [716, 368] width 10 height 12
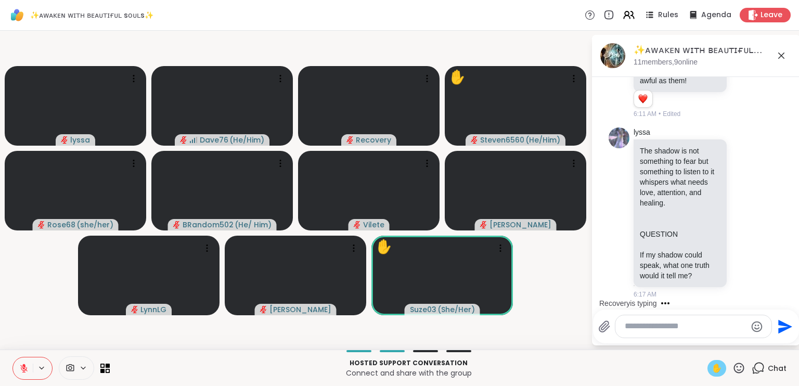
scroll to position [2110, 0]
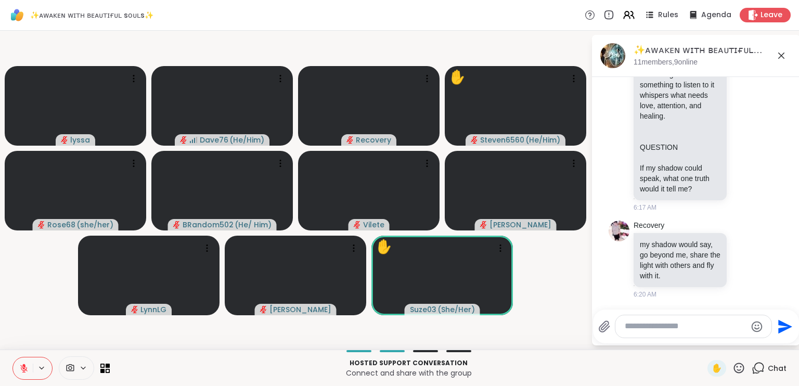
click at [734, 368] on icon at bounding box center [738, 367] width 13 height 13
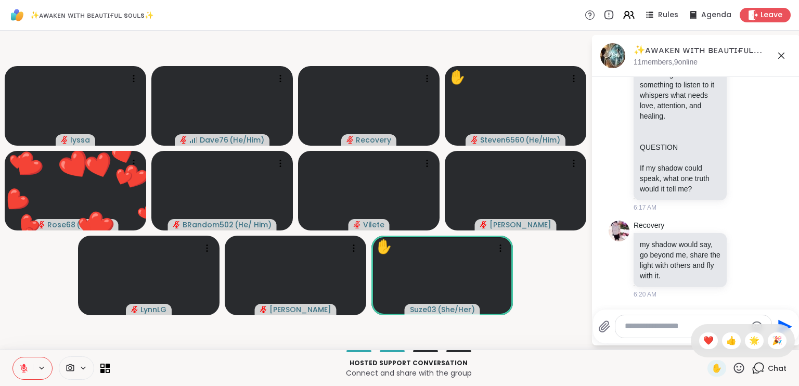
click at [734, 368] on icon at bounding box center [738, 367] width 13 height 13
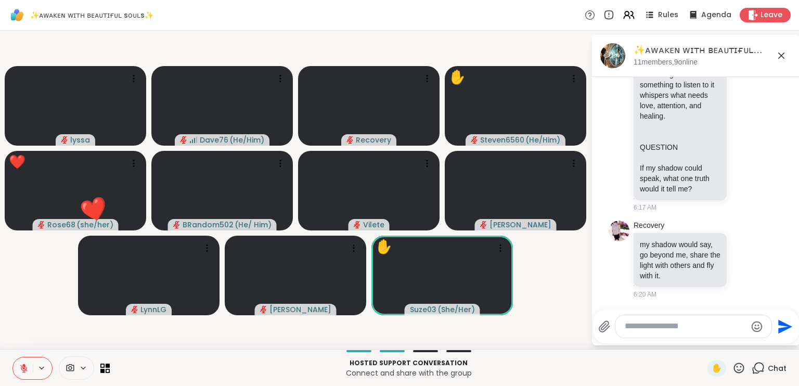
click at [734, 368] on icon at bounding box center [738, 367] width 13 height 13
click at [703, 341] on span "❤️" at bounding box center [708, 340] width 10 height 12
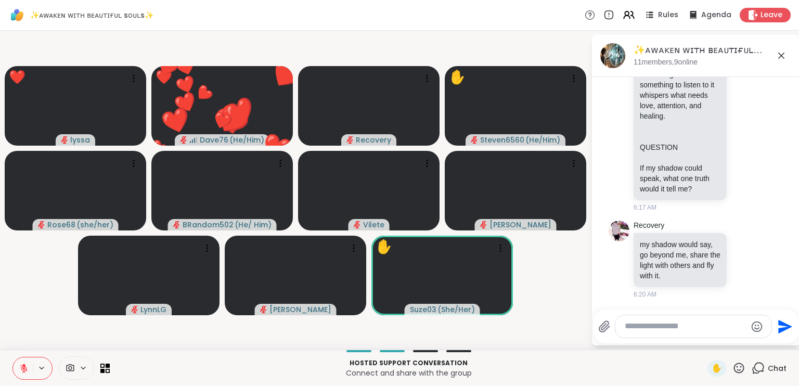
click at [732, 368] on icon at bounding box center [738, 367] width 13 height 13
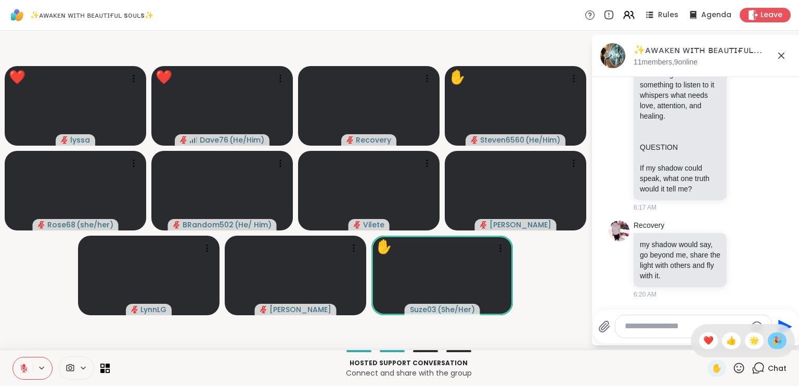
click at [772, 337] on span "🎉" at bounding box center [777, 340] width 10 height 12
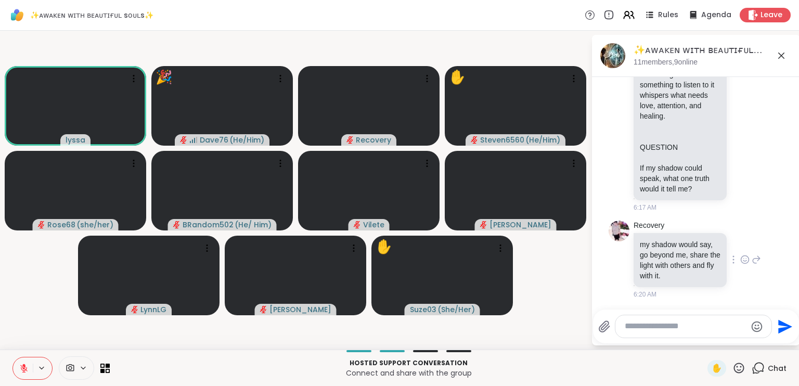
click at [740, 258] on icon at bounding box center [744, 259] width 9 height 10
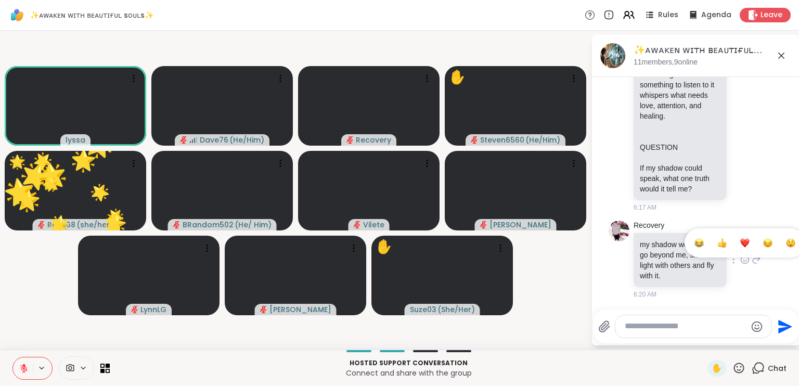
click at [740, 241] on div "Select Reaction: Heart" at bounding box center [744, 242] width 9 height 9
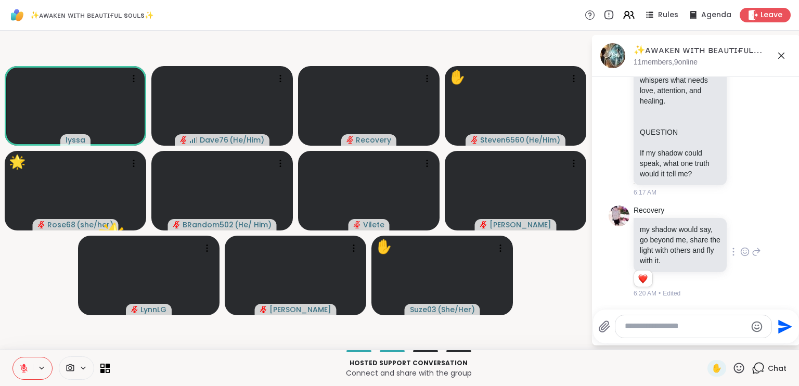
scroll to position [2125, 0]
click at [669, 323] on textarea "Type your message" at bounding box center [684, 326] width 121 height 11
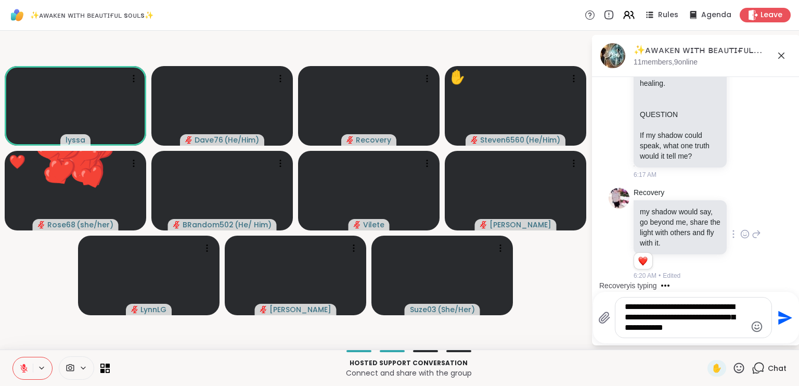
scroll to position [2239, 0]
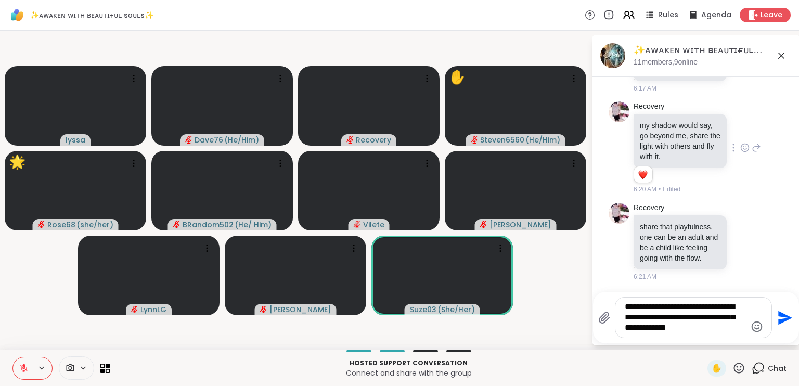
type textarea "**********"
click at [782, 318] on icon "Send" at bounding box center [783, 317] width 17 height 17
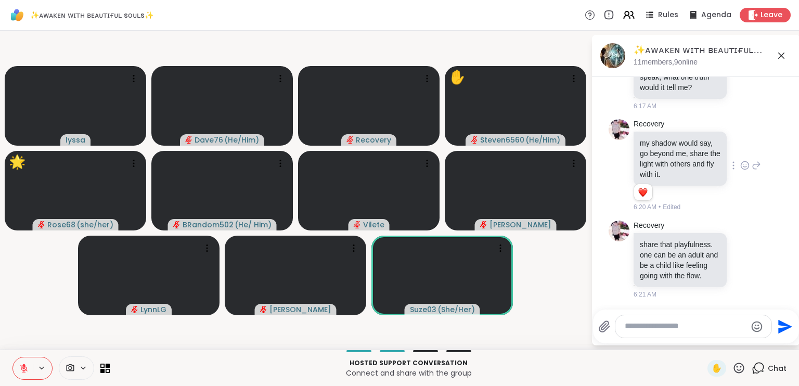
scroll to position [2318, 0]
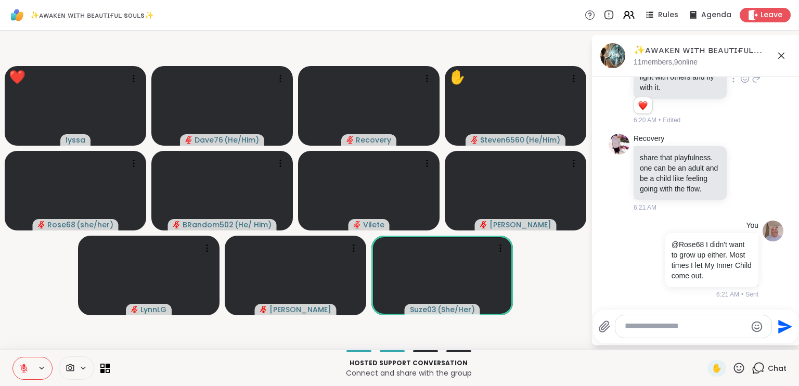
click at [736, 365] on icon at bounding box center [739, 367] width 10 height 10
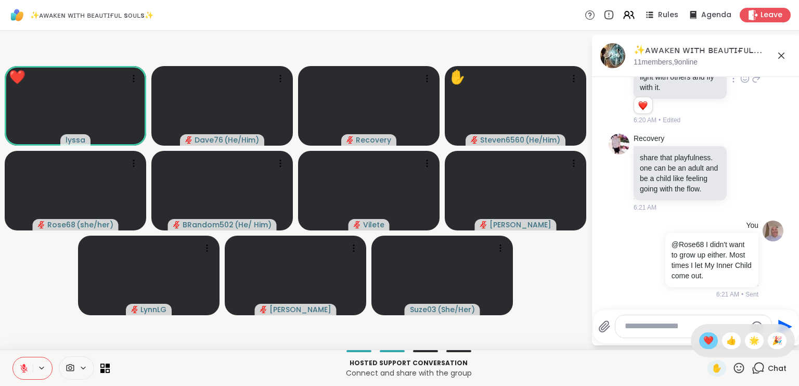
click at [703, 342] on span "❤️" at bounding box center [708, 340] width 10 height 12
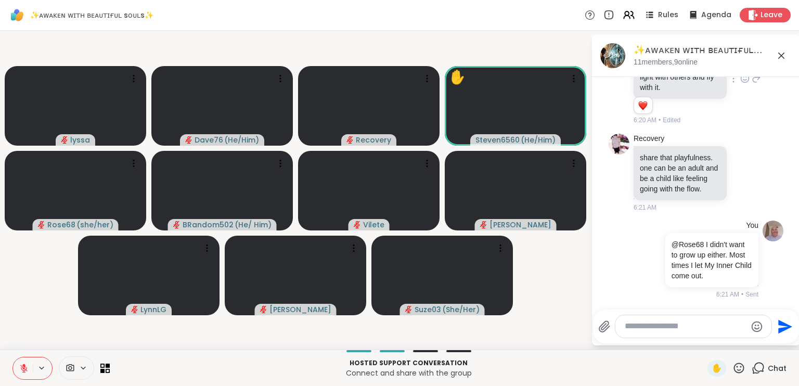
click at [734, 370] on icon at bounding box center [739, 367] width 10 height 10
click at [773, 337] on span "🎉" at bounding box center [777, 340] width 10 height 12
click at [732, 367] on icon at bounding box center [738, 367] width 13 height 13
click at [703, 340] on div "❤️" at bounding box center [708, 340] width 19 height 17
click at [732, 364] on icon at bounding box center [738, 367] width 13 height 13
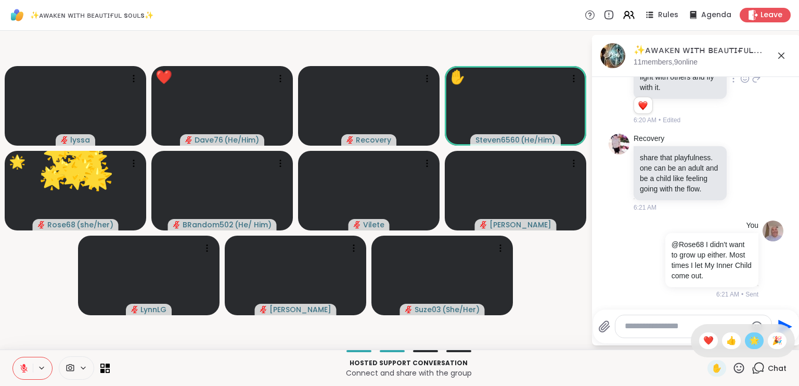
click at [749, 341] on span "🌟" at bounding box center [754, 340] width 10 height 12
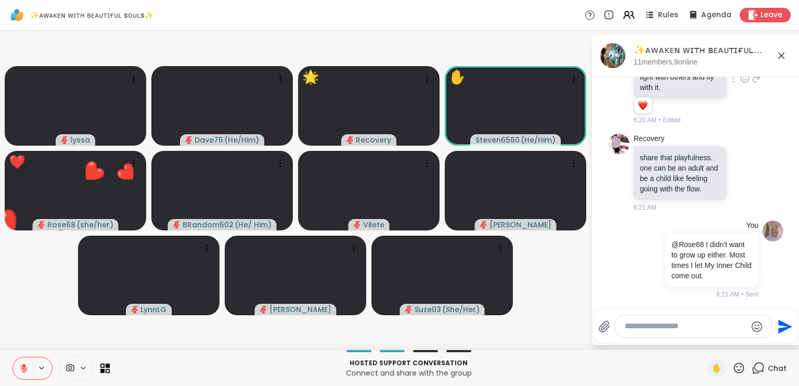
click at [733, 368] on icon at bounding box center [738, 367] width 13 height 13
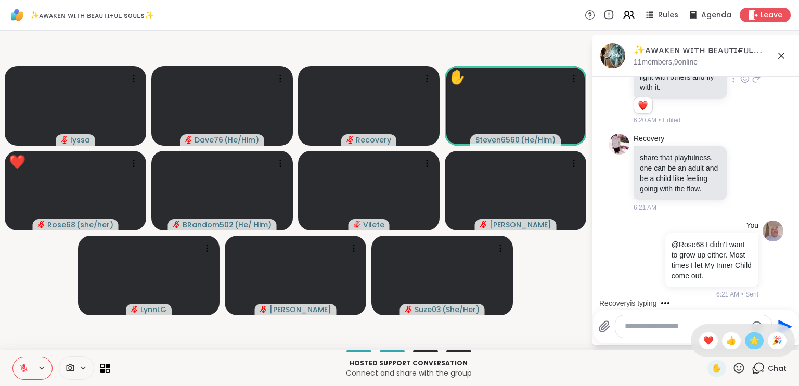
click at [749, 341] on span "🌟" at bounding box center [754, 340] width 10 height 12
click at [732, 365] on icon at bounding box center [738, 367] width 13 height 13
click at [699, 340] on div "❤️" at bounding box center [708, 340] width 19 height 17
click at [734, 371] on icon at bounding box center [738, 367] width 13 height 13
click at [773, 344] on span "🎉" at bounding box center [777, 340] width 10 height 12
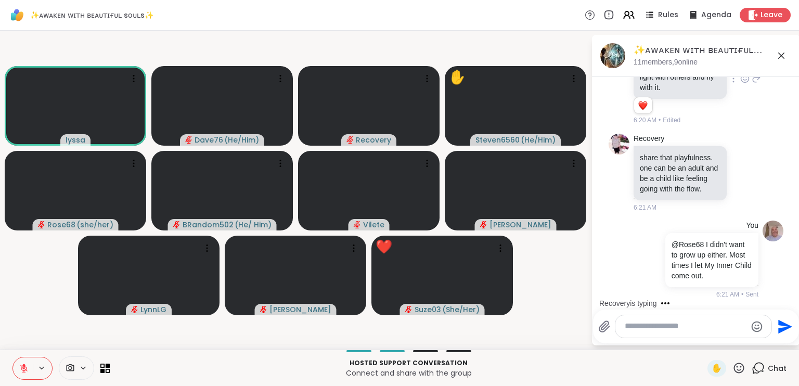
click at [736, 369] on icon at bounding box center [739, 367] width 10 height 10
click at [703, 338] on span "❤️" at bounding box center [708, 340] width 10 height 12
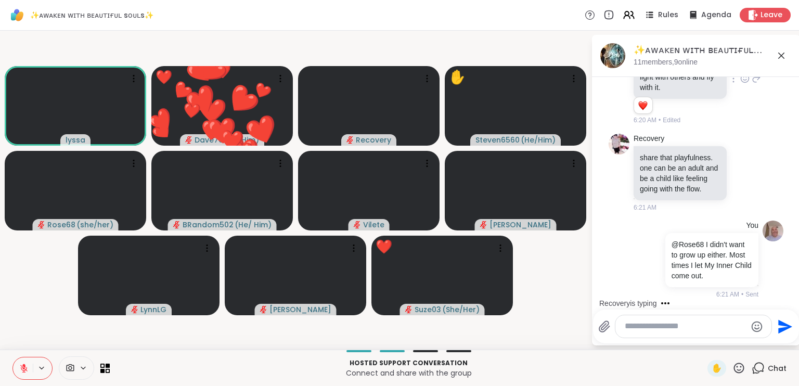
click at [732, 372] on icon at bounding box center [738, 367] width 13 height 13
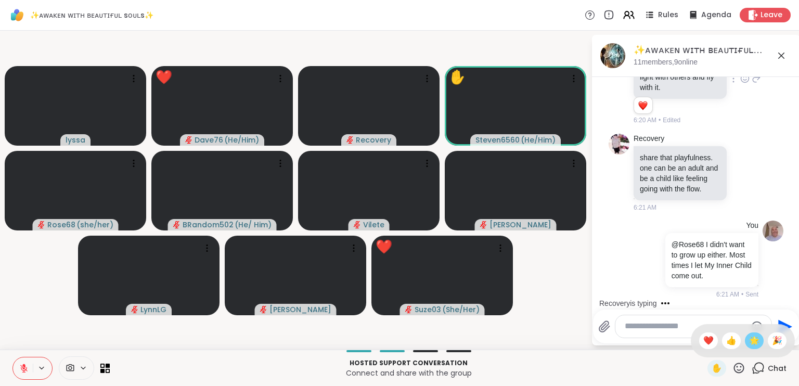
click at [749, 340] on span "🌟" at bounding box center [754, 340] width 10 height 12
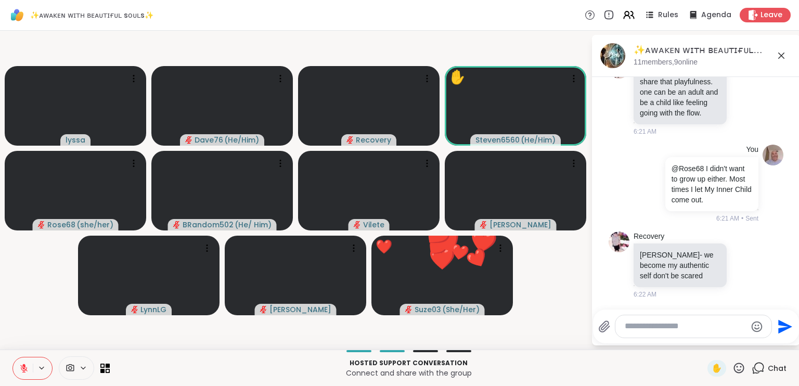
scroll to position [2647, 0]
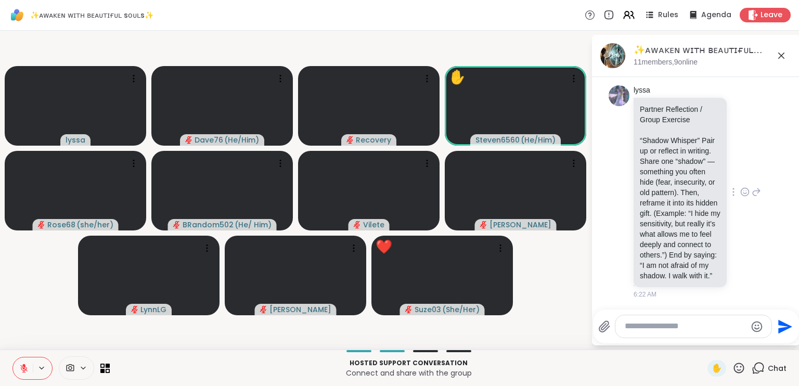
click at [743, 192] on icon at bounding box center [744, 192] width 3 height 1
click at [734, 165] on button "Select Reaction: Heart" at bounding box center [744, 175] width 21 height 21
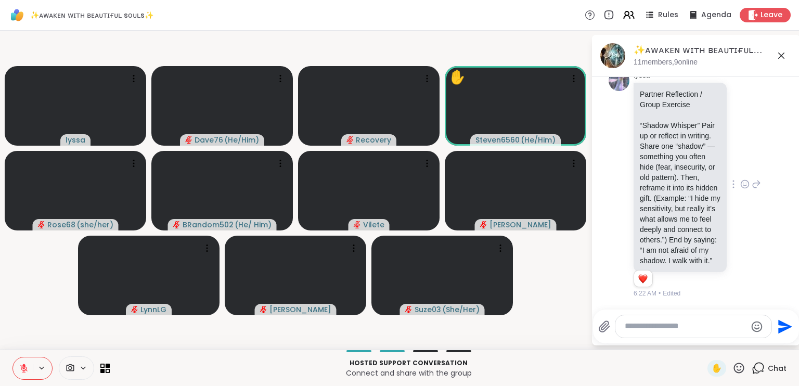
scroll to position [2464, 0]
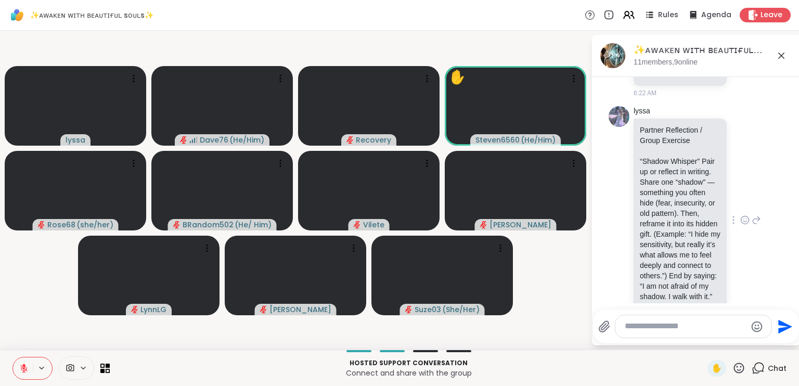
click at [743, 65] on icon at bounding box center [744, 64] width 3 height 1
click at [740, 51] on div "Select Reaction: Heart" at bounding box center [744, 46] width 9 height 9
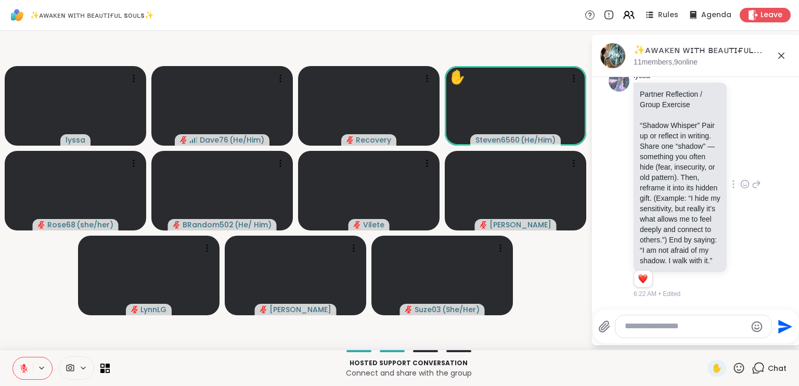
scroll to position [2677, 0]
click at [732, 366] on icon at bounding box center [738, 367] width 13 height 13
click at [703, 337] on div "❤️" at bounding box center [708, 340] width 19 height 17
click at [734, 370] on icon at bounding box center [739, 367] width 10 height 10
click at [772, 342] on span "🎉" at bounding box center [777, 340] width 10 height 12
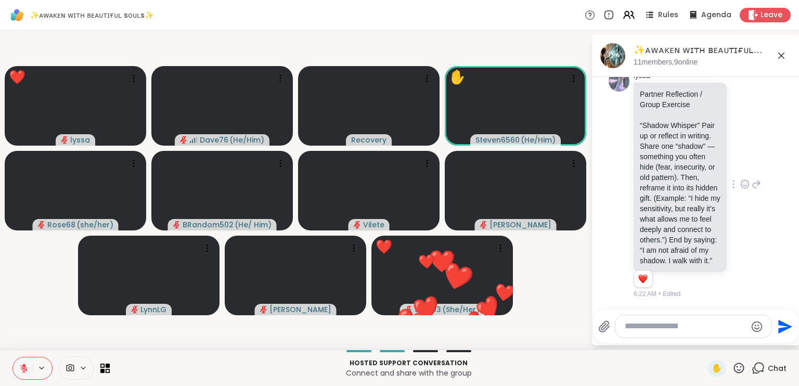
click at [734, 365] on icon at bounding box center [739, 367] width 10 height 10
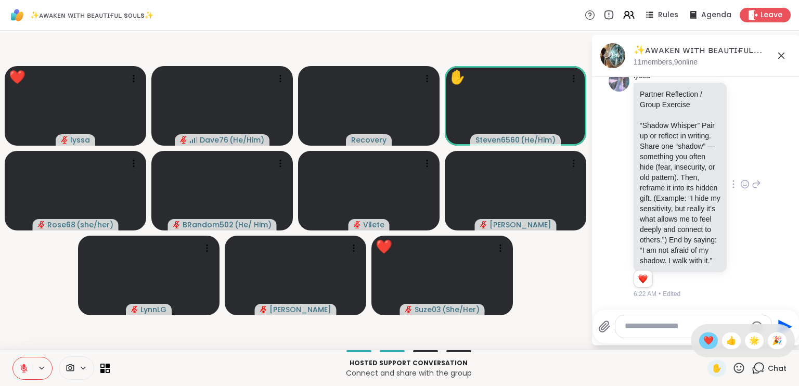
click at [703, 340] on span "❤️" at bounding box center [708, 340] width 10 height 12
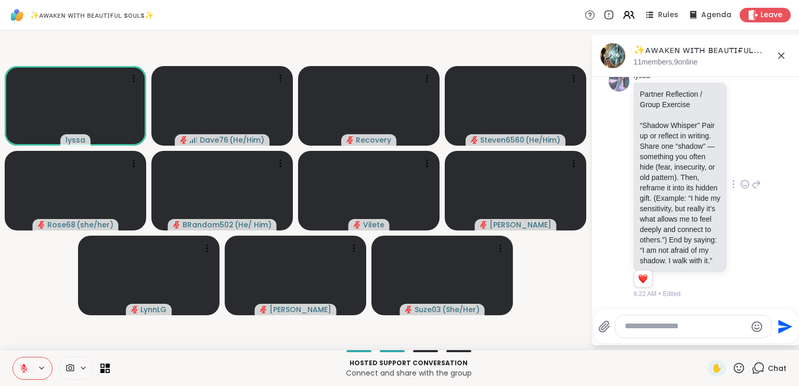
click at [734, 369] on icon at bounding box center [739, 367] width 10 height 10
click at [772, 336] on span "🎉" at bounding box center [777, 340] width 10 height 12
click at [711, 367] on span "✋" at bounding box center [716, 368] width 10 height 12
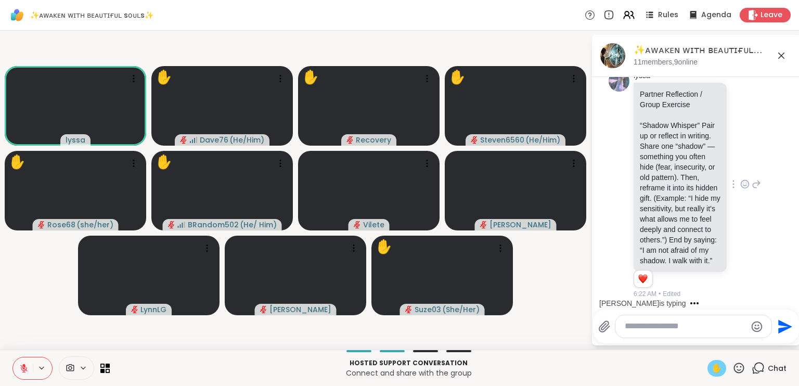
click at [734, 367] on icon at bounding box center [739, 367] width 10 height 10
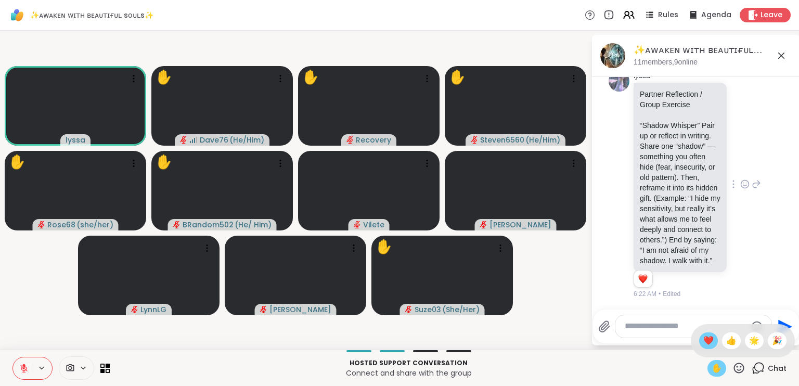
click at [703, 338] on span "❤️" at bounding box center [708, 340] width 10 height 12
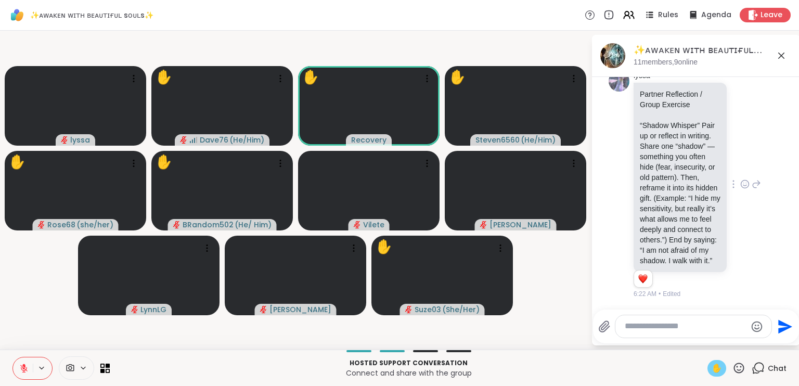
scroll to position [2774, 0]
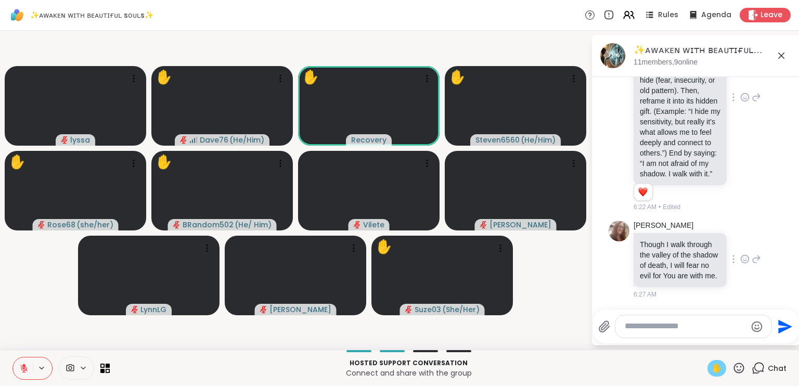
click at [743, 260] on icon at bounding box center [744, 260] width 3 height 1
click at [740, 241] on div "Select Reaction: Heart" at bounding box center [744, 242] width 9 height 9
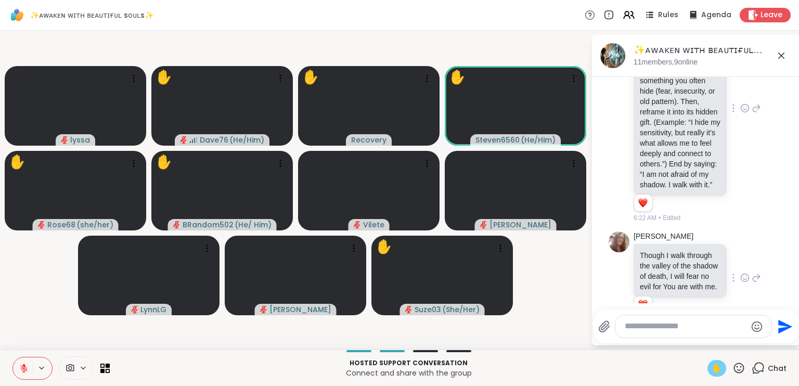
scroll to position [2789, 0]
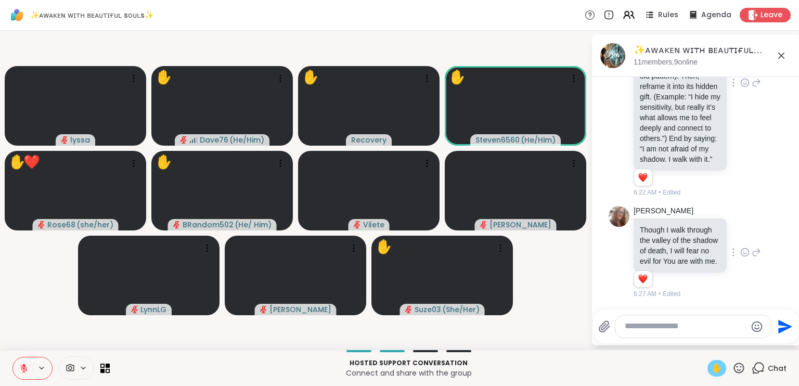
click at [732, 365] on icon at bounding box center [738, 367] width 13 height 13
click at [703, 341] on span "❤️" at bounding box center [708, 340] width 10 height 12
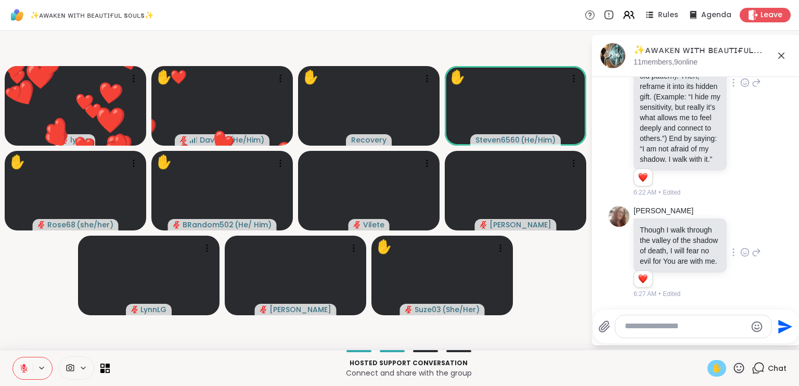
click at [732, 367] on icon at bounding box center [738, 367] width 13 height 13
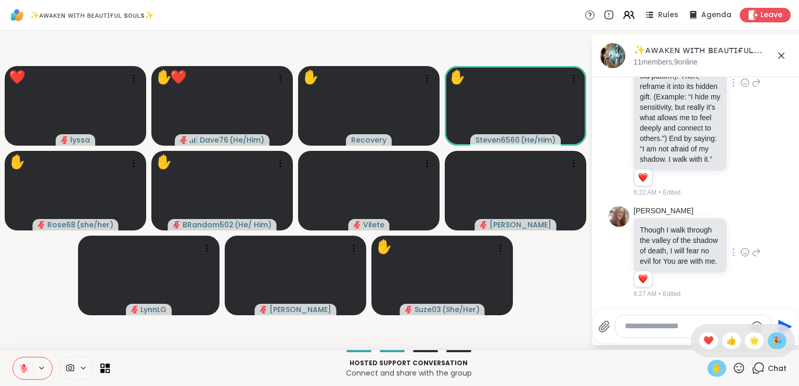
click at [772, 343] on span "🎉" at bounding box center [777, 340] width 10 height 12
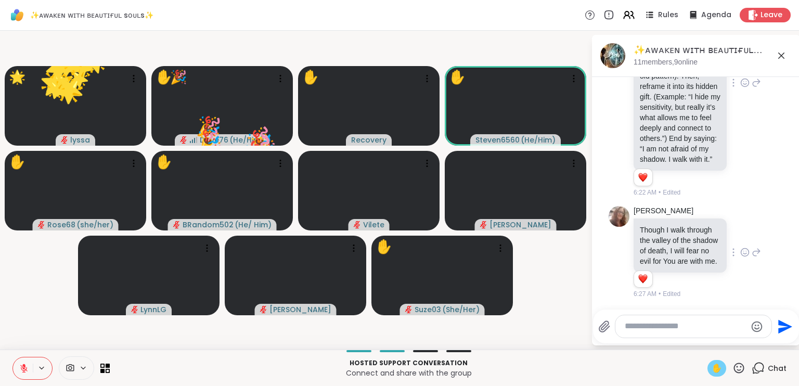
click at [734, 367] on icon at bounding box center [739, 367] width 10 height 10
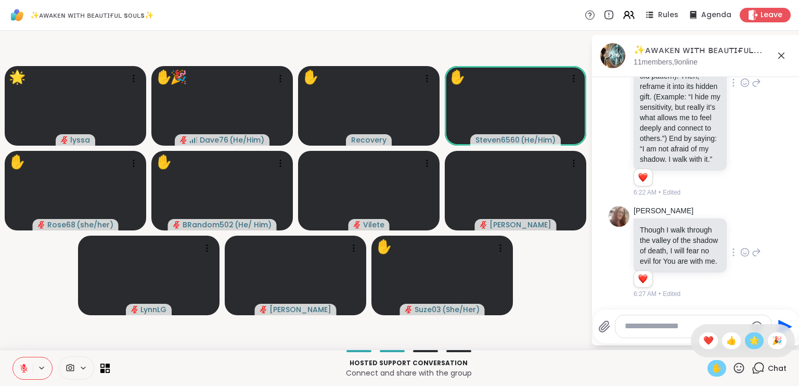
click at [745, 342] on div "🌟" at bounding box center [754, 340] width 19 height 17
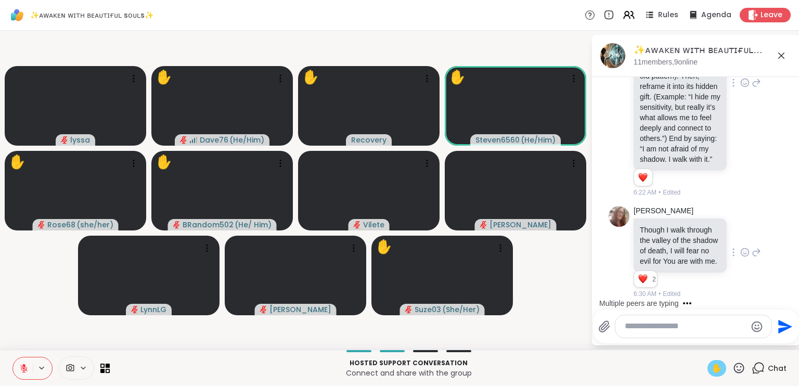
click at [732, 368] on icon at bounding box center [738, 367] width 13 height 13
click at [772, 344] on span "🎉" at bounding box center [777, 340] width 10 height 12
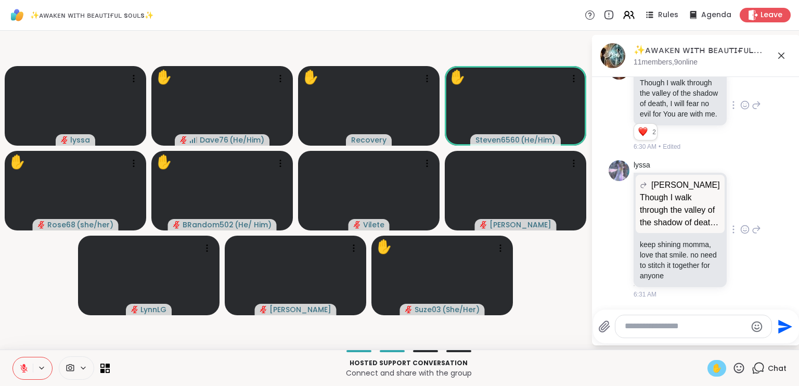
click at [740, 224] on icon at bounding box center [744, 229] width 9 height 10
click at [740, 208] on div "Select Reaction: Heart" at bounding box center [744, 212] width 9 height 9
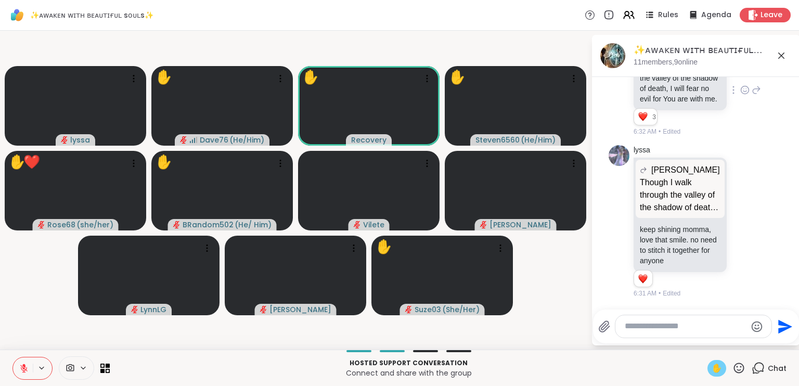
click at [732, 369] on icon at bounding box center [738, 367] width 13 height 13
click at [703, 340] on span "❤️" at bounding box center [708, 340] width 10 height 12
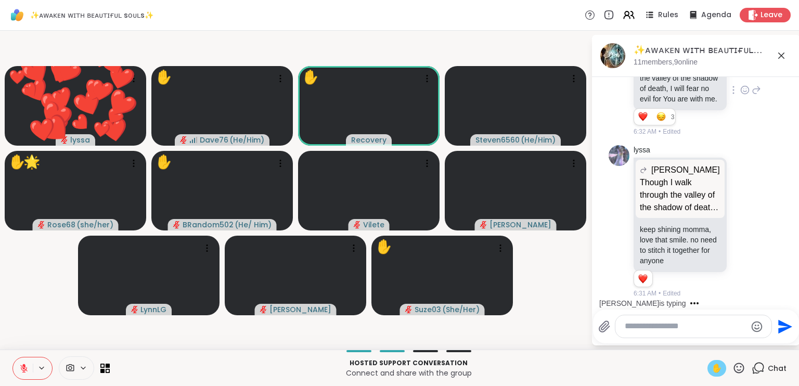
click at [732, 369] on icon at bounding box center [738, 367] width 13 height 13
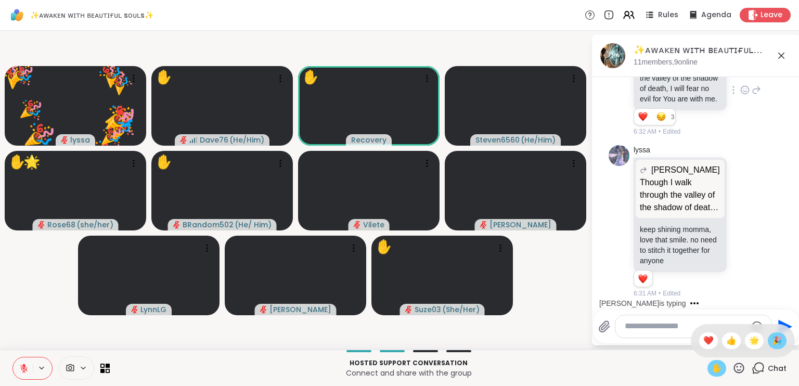
click at [772, 345] on span "🎉" at bounding box center [777, 340] width 10 height 12
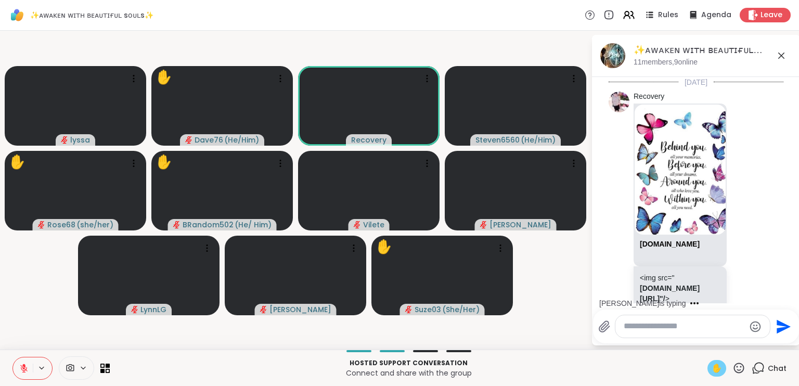
scroll to position [2960, 0]
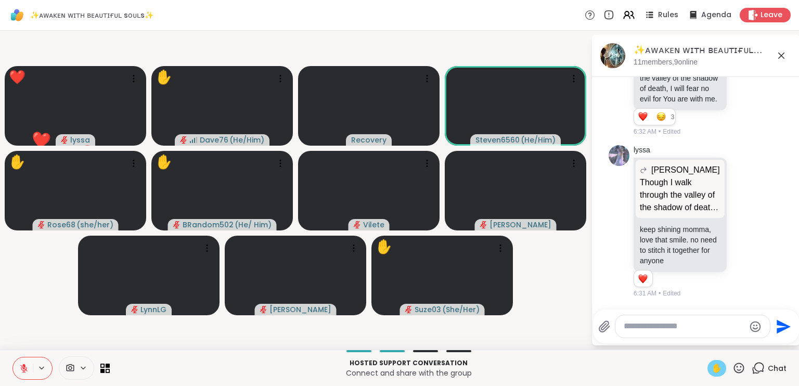
click at [734, 366] on icon at bounding box center [739, 367] width 10 height 10
click at [772, 337] on span "🎉" at bounding box center [777, 340] width 10 height 12
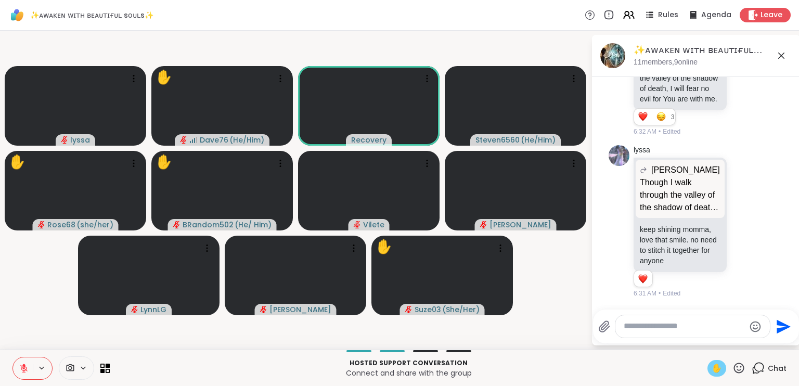
scroll to position [3140, 0]
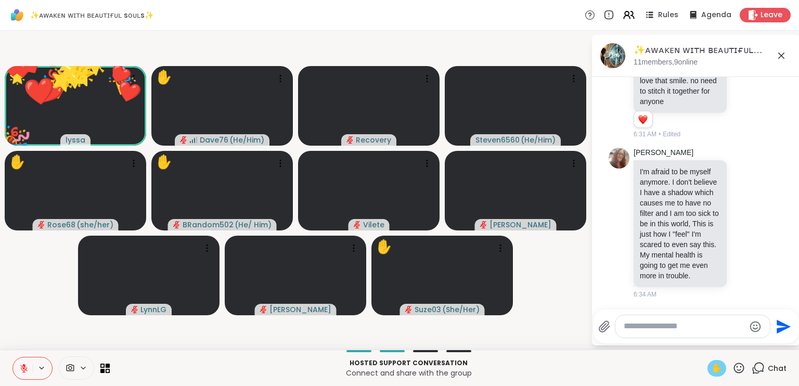
click at [734, 368] on icon at bounding box center [738, 367] width 13 height 13
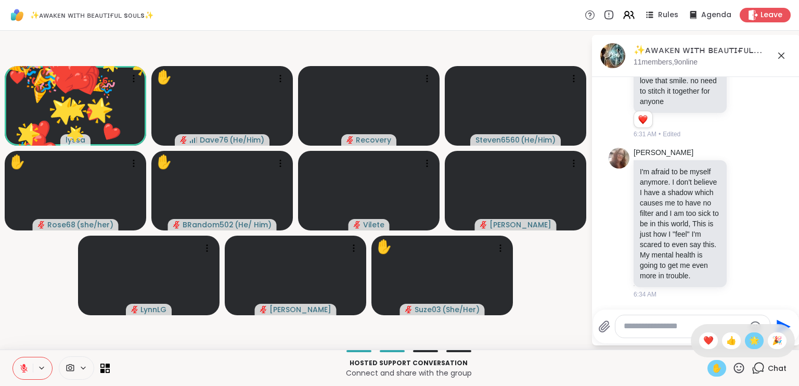
click at [749, 346] on span "🌟" at bounding box center [754, 340] width 10 height 12
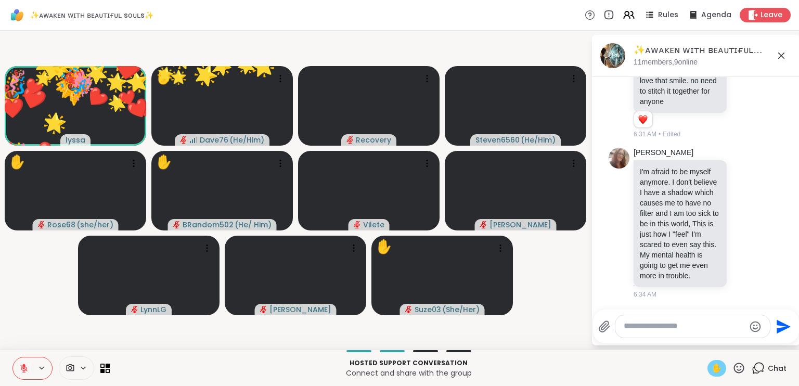
click at [732, 367] on icon at bounding box center [738, 367] width 13 height 13
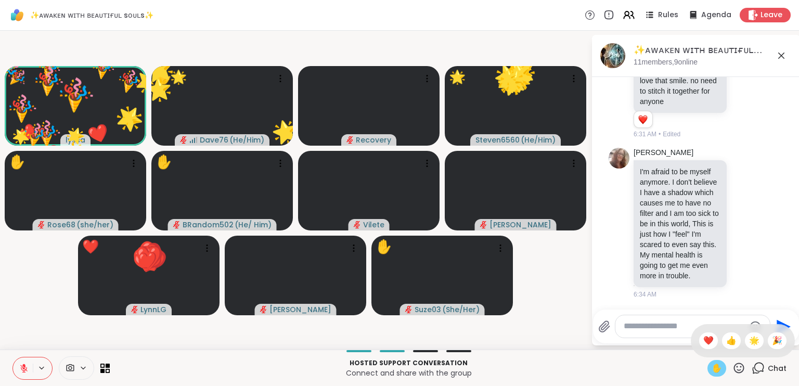
drag, startPoint x: 696, startPoint y: 342, endPoint x: 734, endPoint y: 367, distance: 45.4
click at [734, 367] on div "✋ ❤️ 👍 🌟 🎉" at bounding box center [738, 367] width 13 height 13
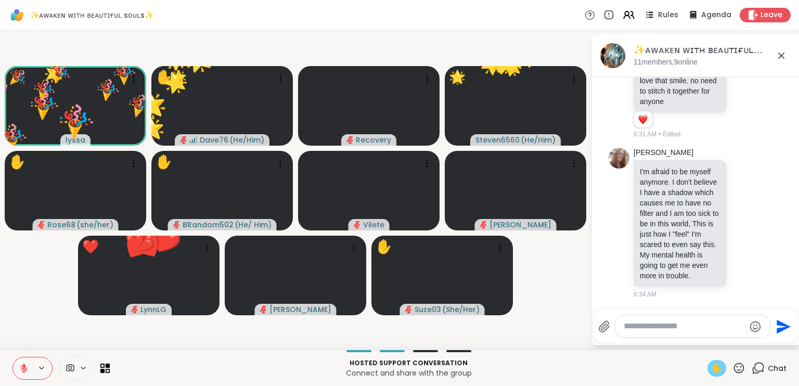
click at [734, 367] on icon at bounding box center [738, 367] width 13 height 13
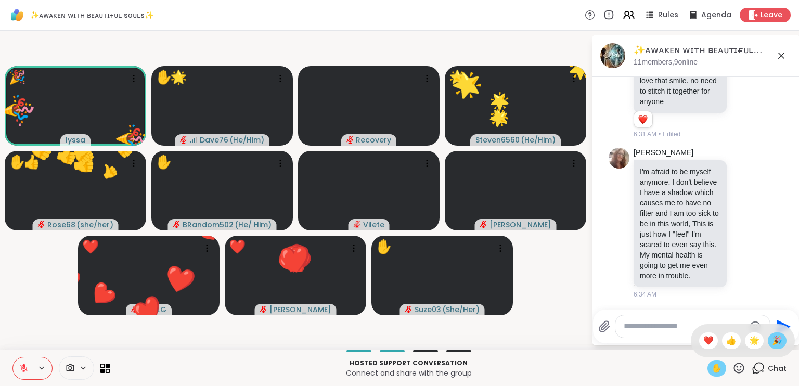
click at [772, 340] on span "🎉" at bounding box center [777, 340] width 10 height 12
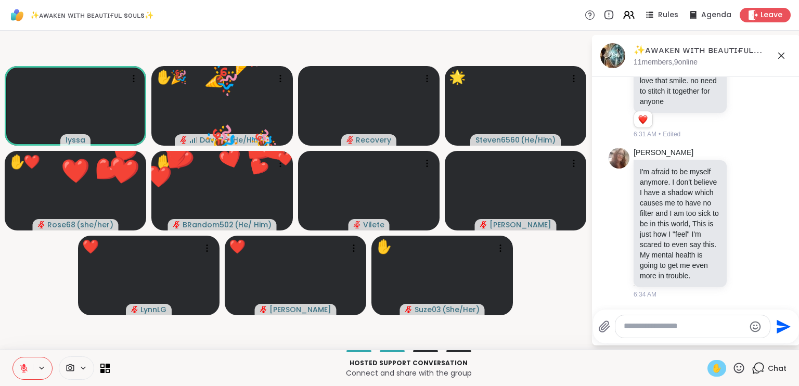
click at [732, 364] on icon at bounding box center [738, 367] width 13 height 13
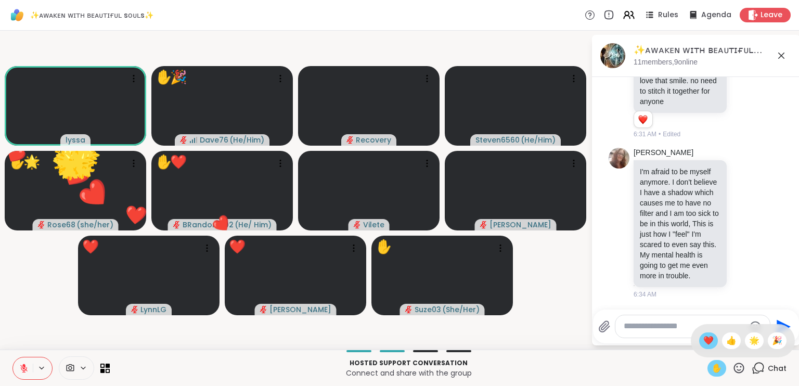
click at [703, 338] on span "❤️" at bounding box center [708, 340] width 10 height 12
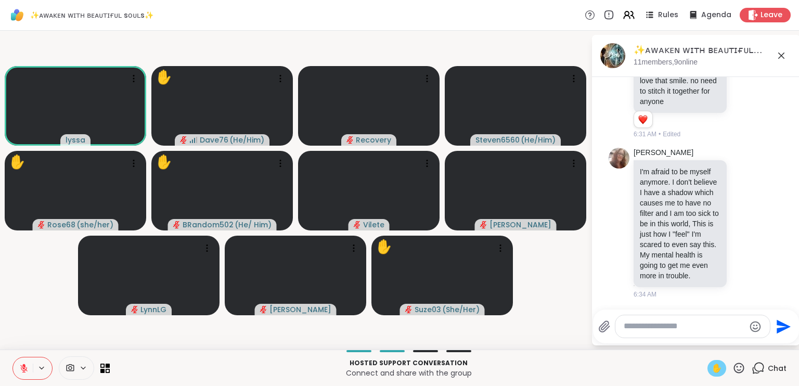
scroll to position [3155, 0]
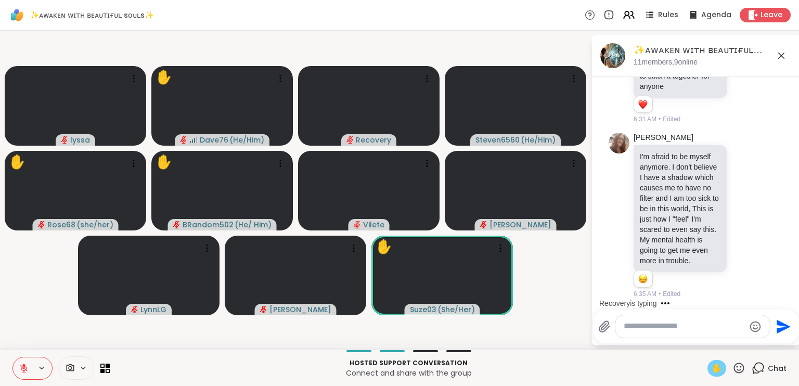
click at [20, 368] on icon at bounding box center [23, 367] width 9 height 9
click at [734, 371] on icon at bounding box center [739, 367] width 10 height 10
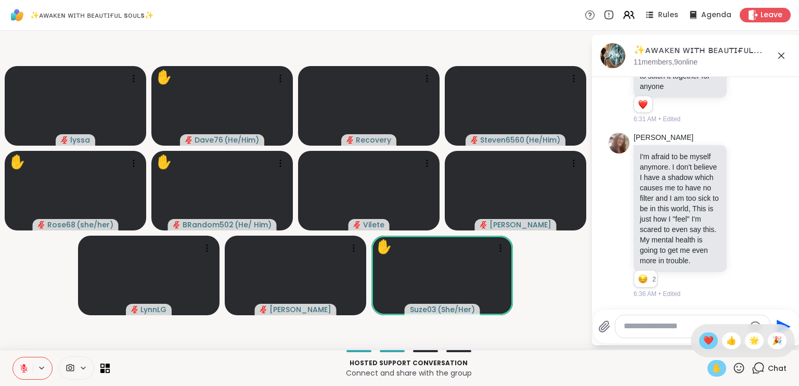
click at [703, 342] on span "❤️" at bounding box center [708, 340] width 10 height 12
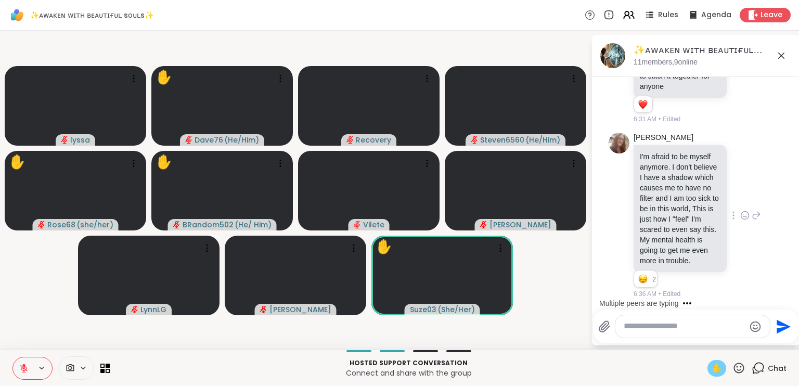
click at [740, 210] on icon at bounding box center [744, 215] width 9 height 10
drag, startPoint x: 734, startPoint y: 206, endPoint x: 756, endPoint y: 196, distance: 24.0
click at [749, 213] on div at bounding box center [744, 215] width 8 height 4
click at [756, 196] on div "dodi I'm afraid to be myself anymore. I don't believe I have a shadow which cau…" at bounding box center [695, 215] width 175 height 174
click at [740, 210] on icon at bounding box center [744, 215] width 9 height 10
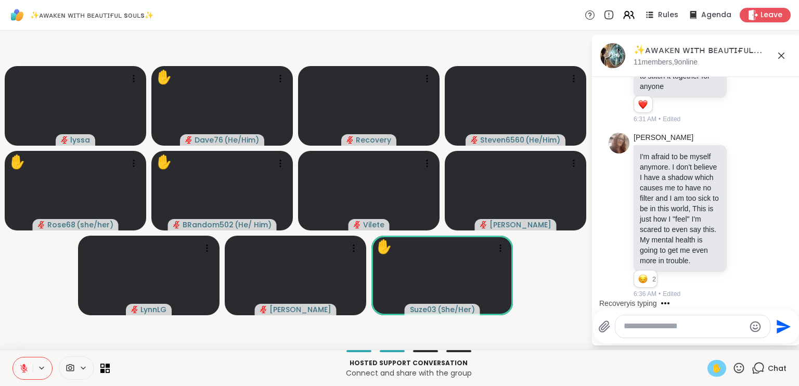
click at [757, 197] on button "Select Reaction: Sad" at bounding box center [767, 198] width 21 height 21
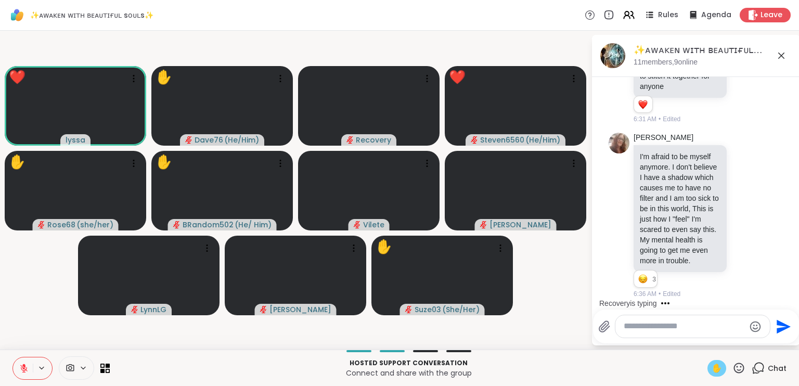
click at [21, 367] on icon at bounding box center [23, 367] width 9 height 9
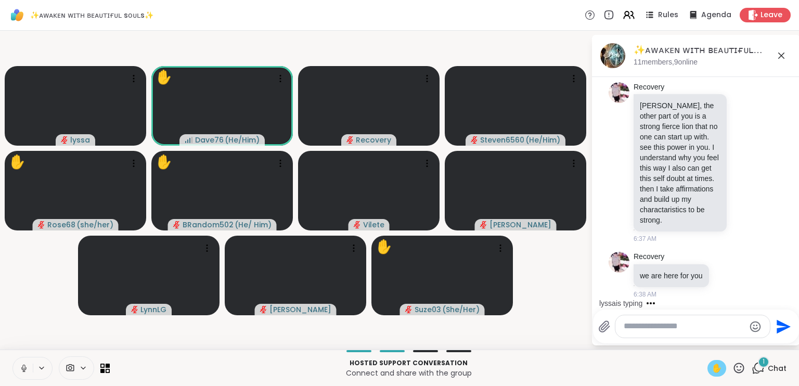
scroll to position [3390, 0]
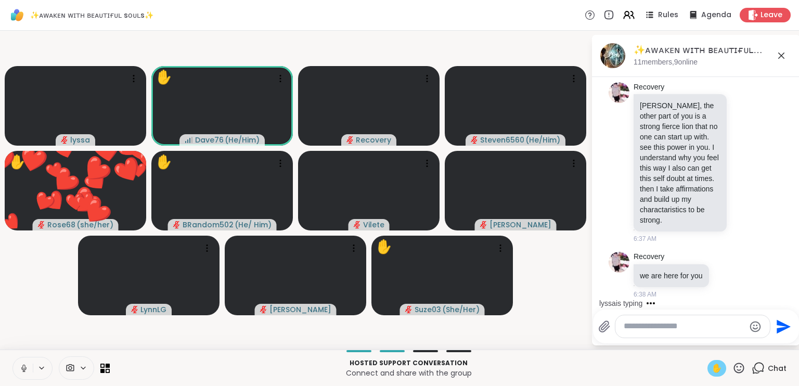
click at [21, 367] on icon at bounding box center [23, 368] width 5 height 3
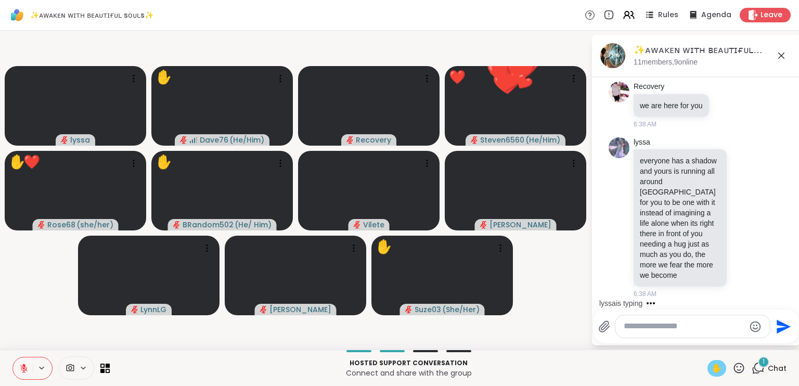
scroll to position [3560, 0]
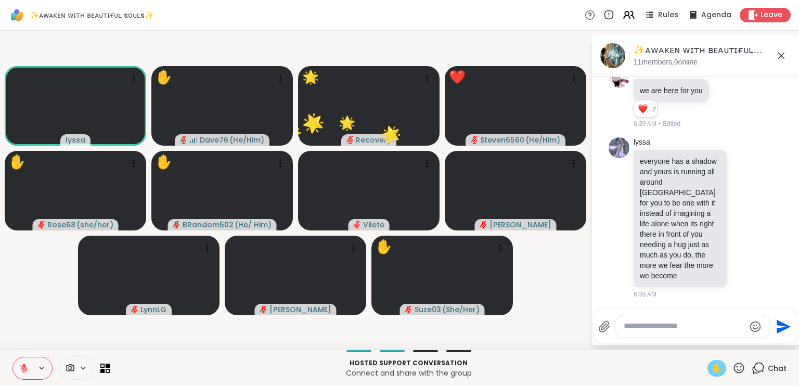
click at [732, 371] on icon at bounding box center [738, 367] width 13 height 13
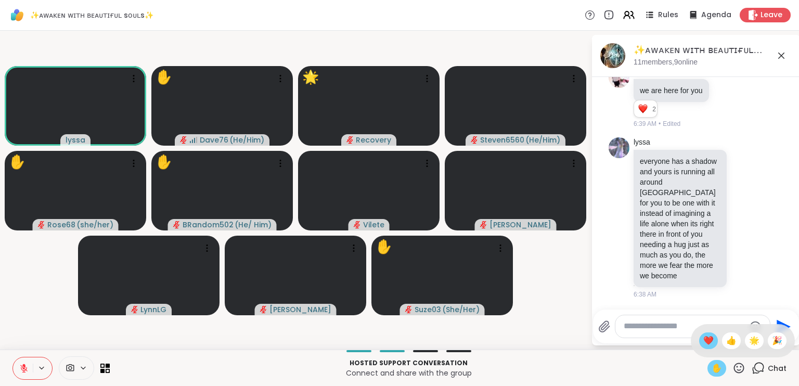
click at [703, 340] on span "❤️" at bounding box center [708, 340] width 10 height 12
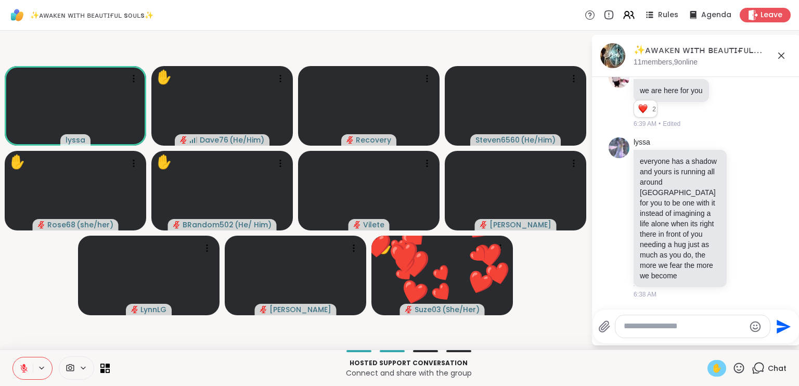
click at [25, 366] on icon at bounding box center [23, 367] width 9 height 9
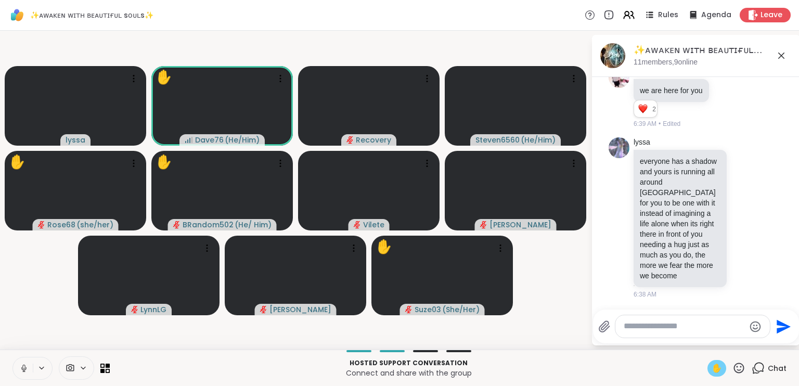
click at [25, 366] on icon at bounding box center [23, 367] width 9 height 9
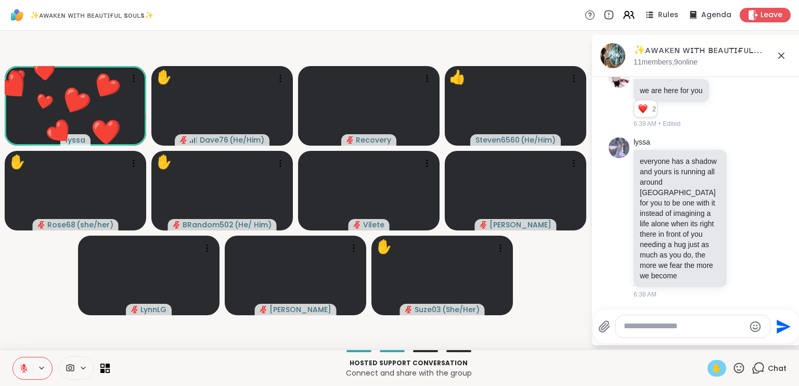
click at [711, 367] on span "✋" at bounding box center [716, 368] width 10 height 12
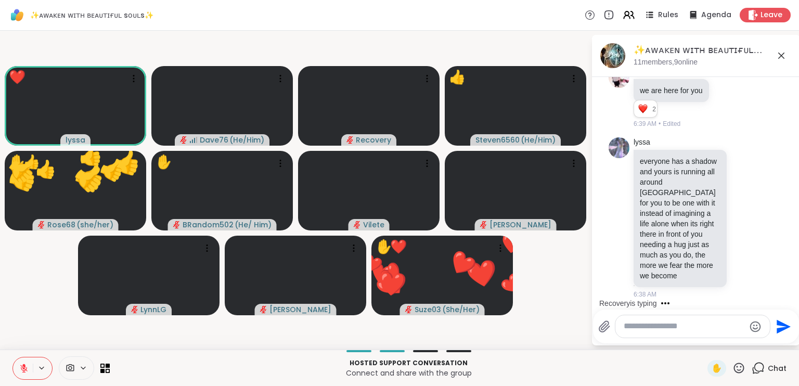
click at [732, 367] on icon at bounding box center [738, 367] width 13 height 13
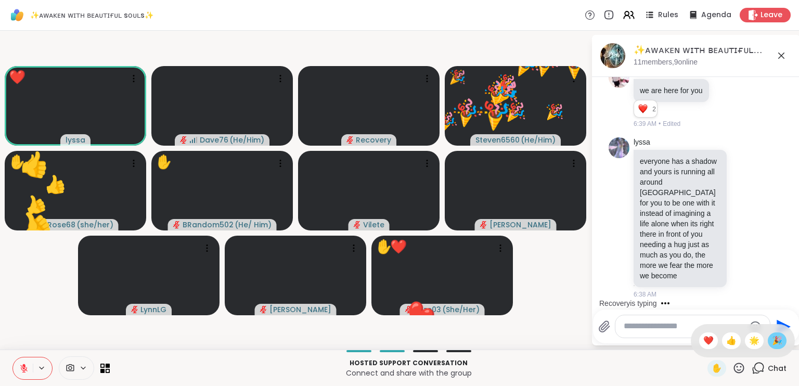
click at [777, 338] on div "🎉" at bounding box center [776, 340] width 19 height 17
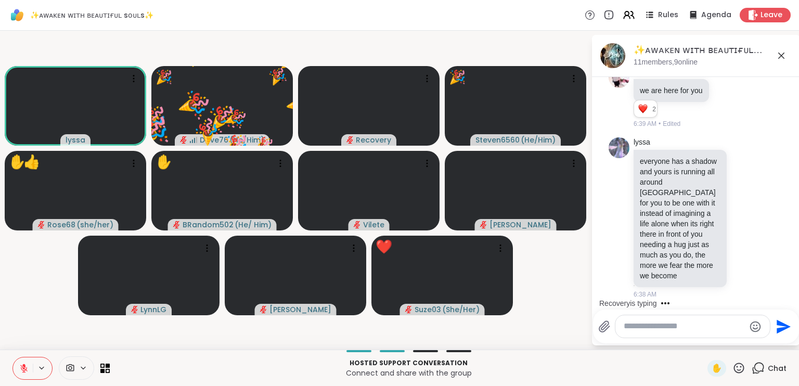
click at [732, 367] on icon at bounding box center [738, 367] width 13 height 13
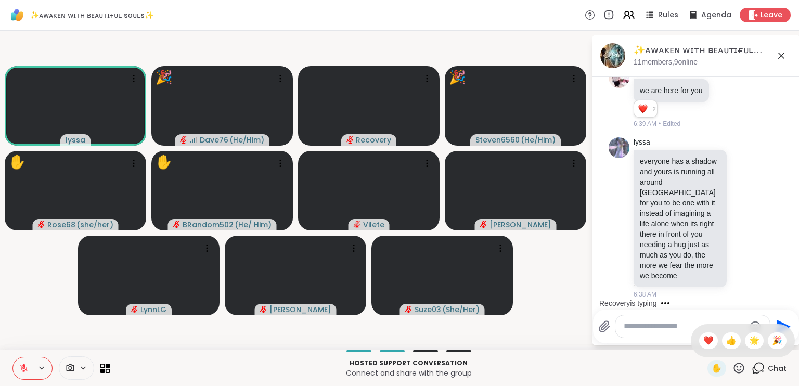
click at [690, 332] on div "✋ ❤️ 👍 🌟 🎉" at bounding box center [742, 340] width 104 height 33
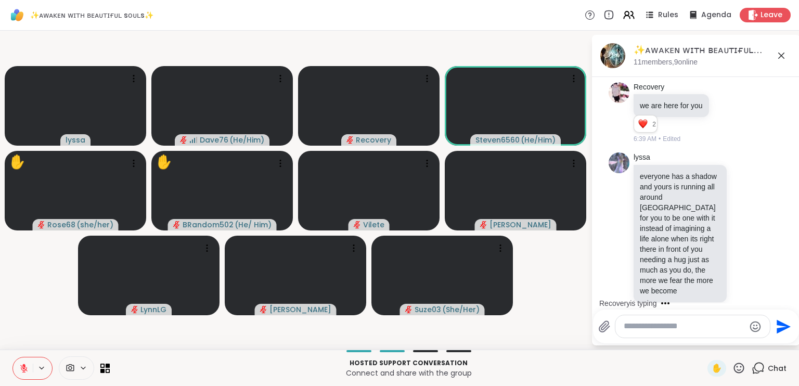
click at [793, 193] on html "✨ᴀᴡᴀᴋᴇɴ ᴡɪᴛʜ ʙᴇᴀᴜᴛɪғᴜʟ sᴏᴜʟs✨ Rules Agenda Leave lyssa Dave76 ( He/Him ) Recove…" at bounding box center [399, 193] width 799 height 386
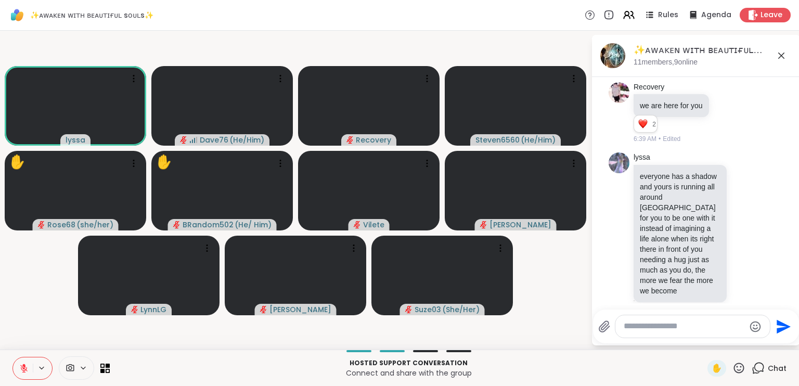
click at [665, 328] on textarea "Type your message" at bounding box center [683, 326] width 121 height 11
type textarea "*"
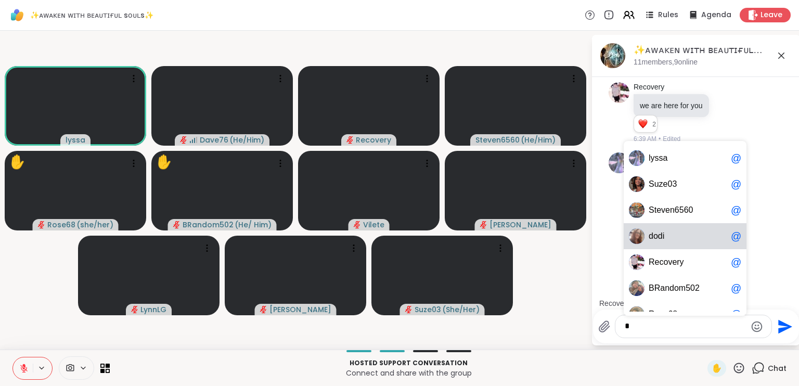
click at [656, 240] on span "o" at bounding box center [655, 236] width 5 height 10
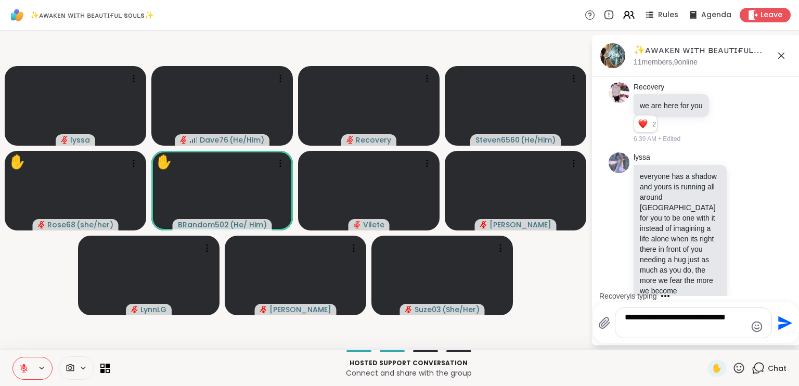
type textarea "**********"
click at [778, 321] on icon "Send" at bounding box center [785, 323] width 14 height 14
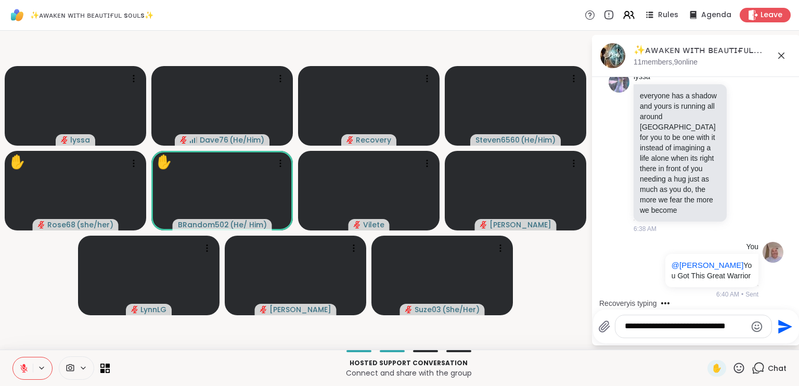
scroll to position [3655, 0]
click at [735, 366] on icon at bounding box center [738, 367] width 13 height 13
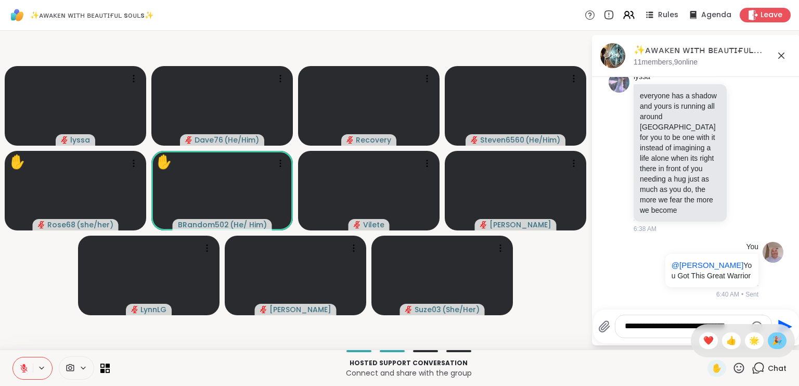
click at [772, 337] on span "🎉" at bounding box center [777, 340] width 10 height 12
click at [698, 329] on textarea "**********" at bounding box center [684, 326] width 121 height 11
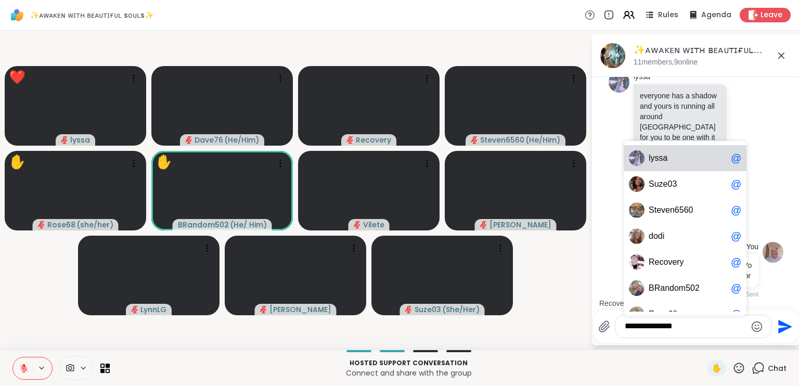
click at [691, 162] on span "l y s s a" at bounding box center [687, 158] width 78 height 10
type textarea "**********"
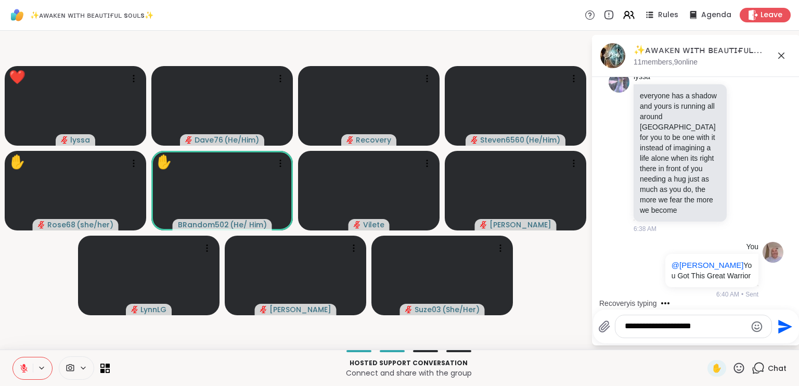
click at [782, 322] on icon "Send" at bounding box center [783, 326] width 17 height 17
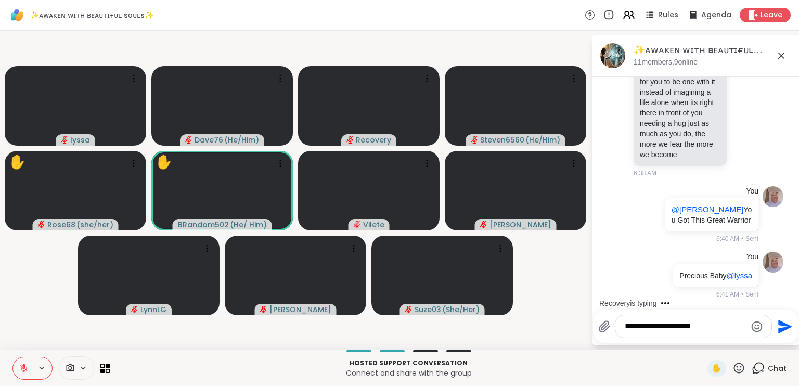
click at [734, 368] on icon at bounding box center [738, 367] width 13 height 13
click at [703, 339] on span "❤️" at bounding box center [708, 340] width 10 height 12
click at [734, 371] on icon at bounding box center [739, 367] width 10 height 10
click at [772, 340] on span "🎉" at bounding box center [777, 340] width 10 height 12
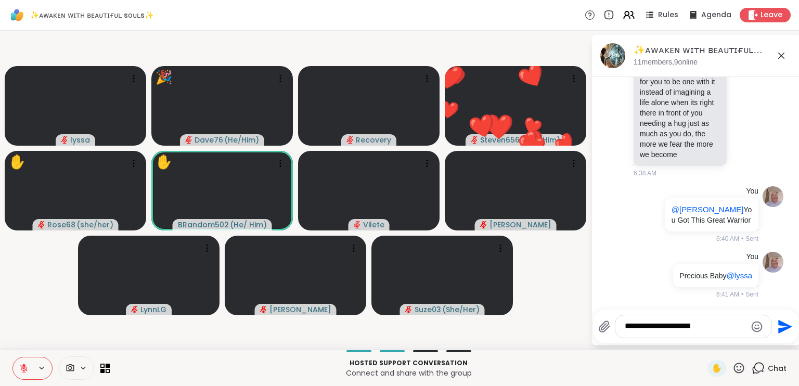
click at [732, 368] on icon at bounding box center [738, 367] width 13 height 13
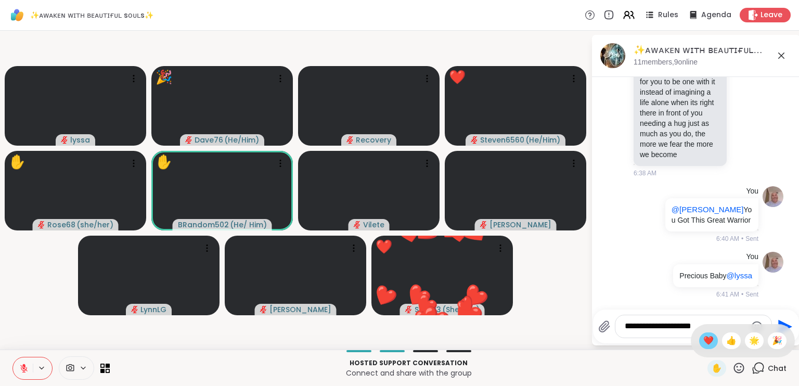
click at [703, 340] on span "❤️" at bounding box center [708, 340] width 10 height 12
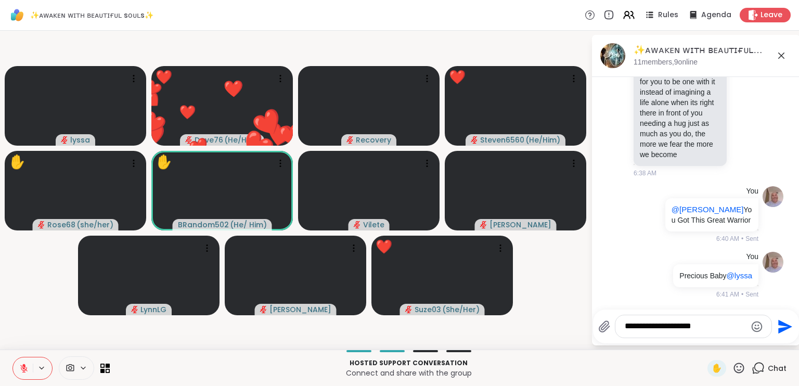
click at [732, 365] on icon at bounding box center [738, 367] width 13 height 13
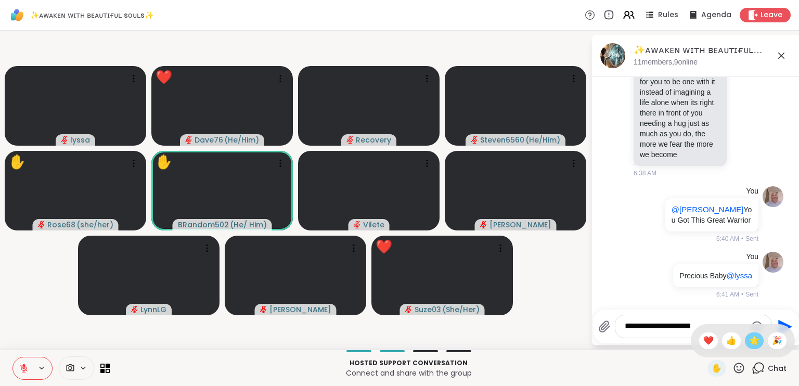
click at [749, 342] on span "🌟" at bounding box center [754, 340] width 10 height 12
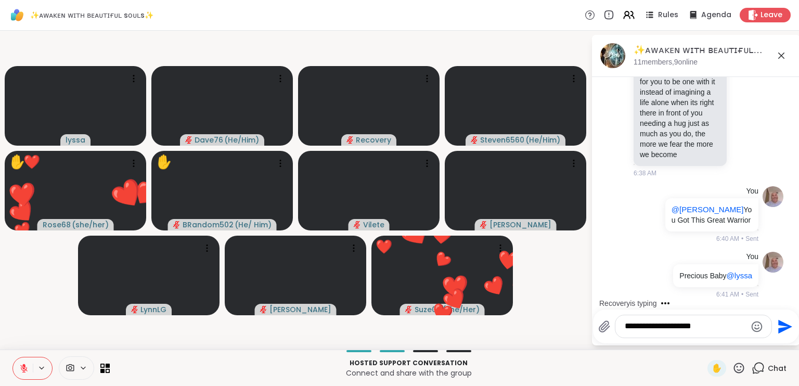
click at [732, 365] on icon at bounding box center [738, 367] width 13 height 13
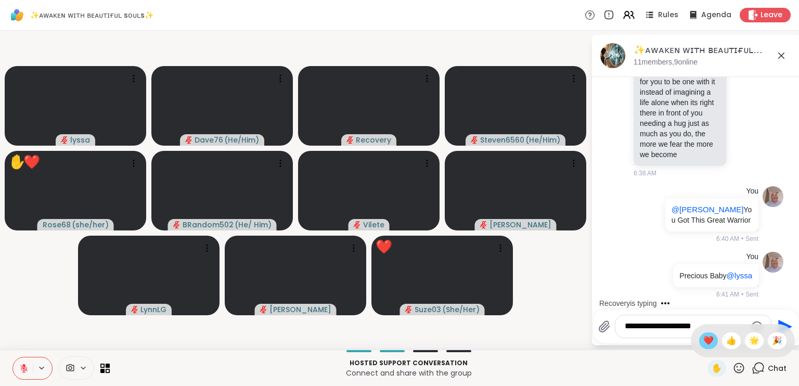
click at [699, 341] on div "❤️" at bounding box center [708, 340] width 19 height 17
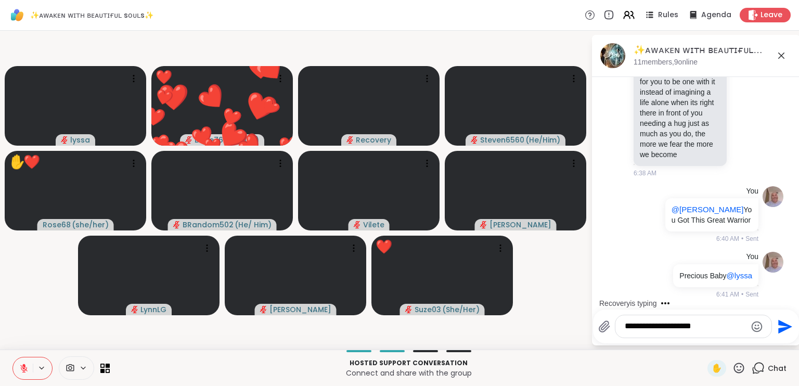
click at [672, 321] on textarea "**********" at bounding box center [684, 326] width 121 height 11
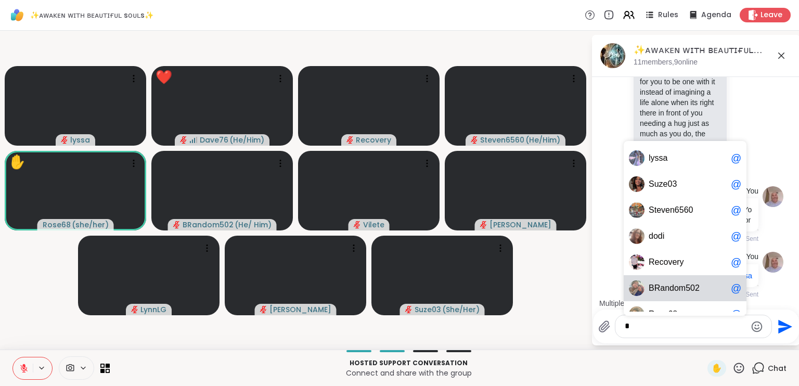
click at [679, 293] on div "B R a n d o m 5 0 2 @" at bounding box center [684, 288] width 123 height 26
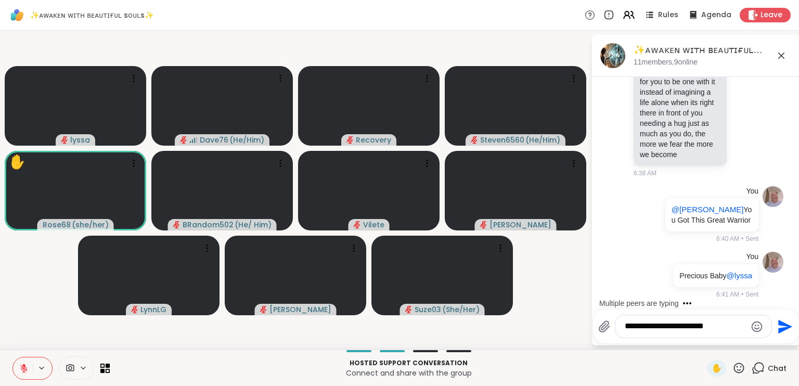
type textarea "**********"
click at [778, 324] on icon "Send" at bounding box center [785, 326] width 14 height 14
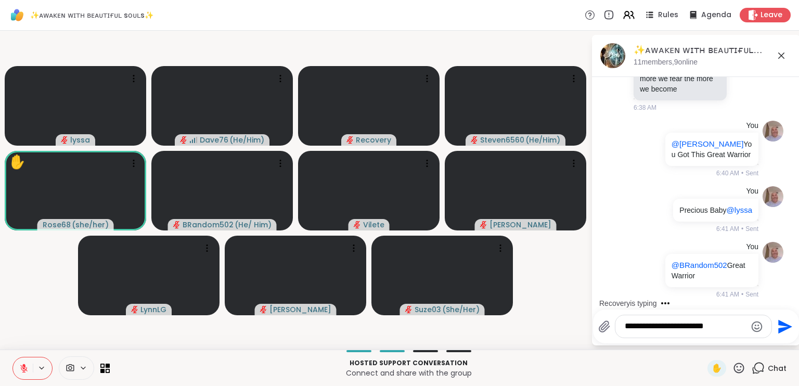
scroll to position [3884, 0]
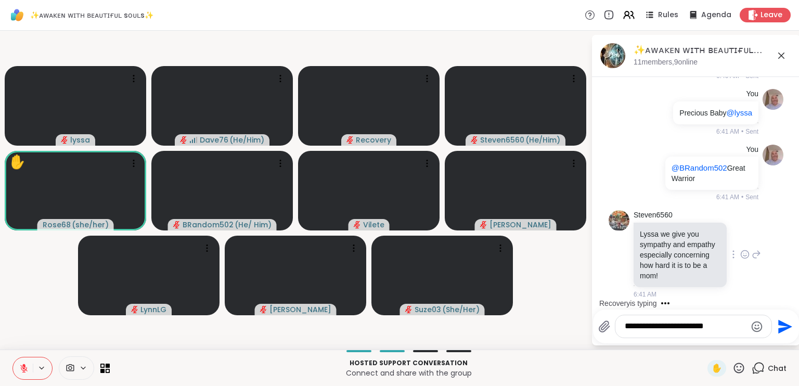
click at [740, 250] on icon at bounding box center [744, 254] width 9 height 10
click at [740, 233] on div "Select Reaction: Heart" at bounding box center [744, 237] width 9 height 9
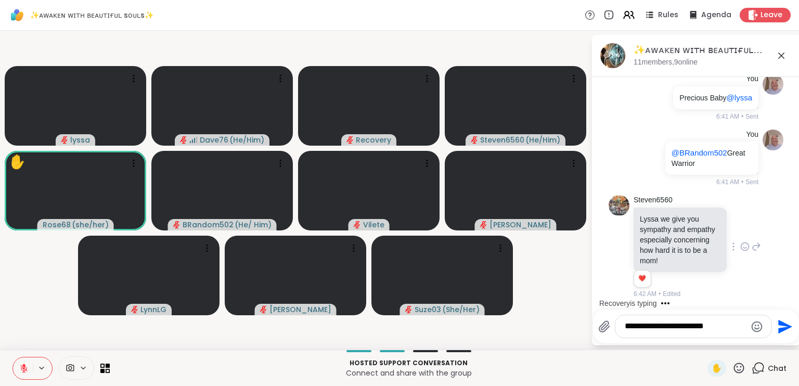
scroll to position [3898, 0]
click at [751, 249] on icon at bounding box center [755, 246] width 9 height 12
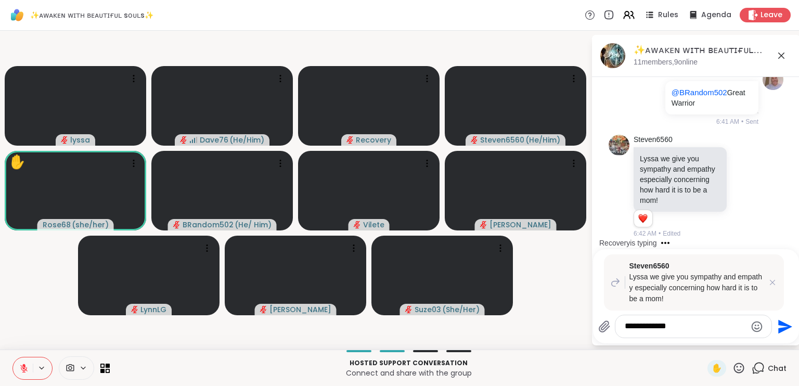
type textarea "**********"
click at [784, 333] on icon "Send" at bounding box center [783, 326] width 17 height 17
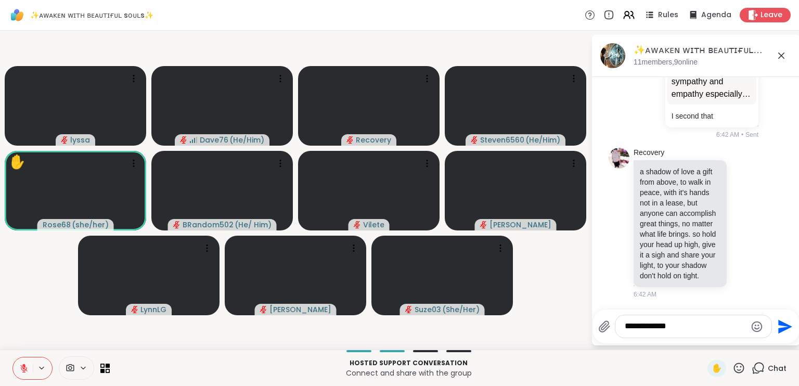
scroll to position [4209, 0]
click at [740, 218] on icon at bounding box center [744, 223] width 9 height 10
click at [740, 202] on div "Select Reaction: Heart" at bounding box center [744, 206] width 9 height 9
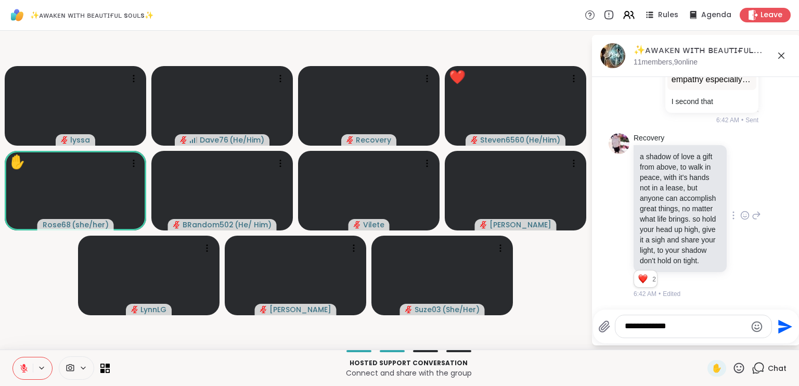
click at [732, 365] on icon at bounding box center [738, 367] width 13 height 13
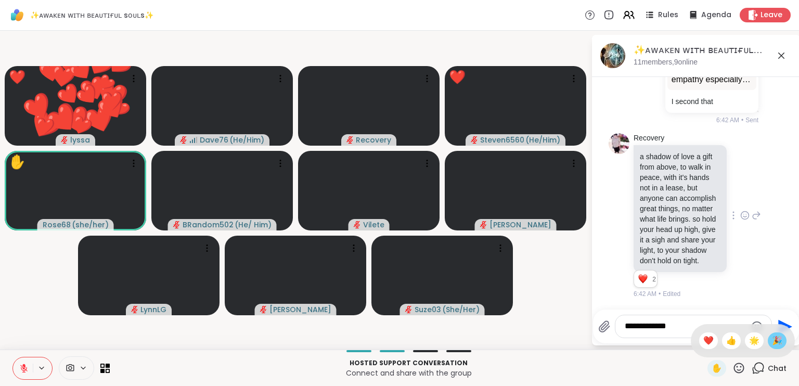
click at [772, 336] on span "🎉" at bounding box center [777, 340] width 10 height 12
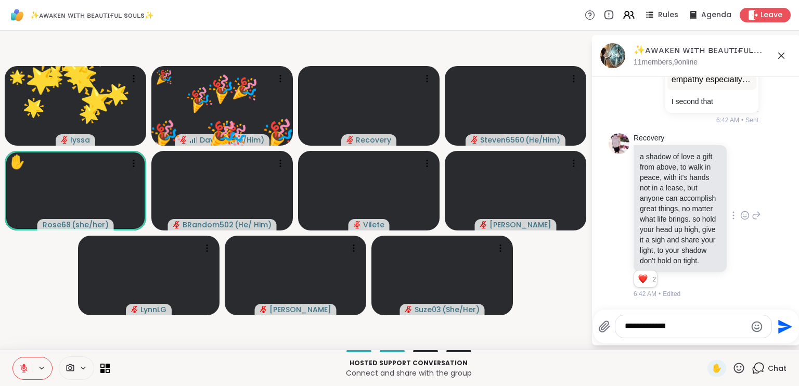
click at [732, 370] on icon at bounding box center [738, 367] width 13 height 13
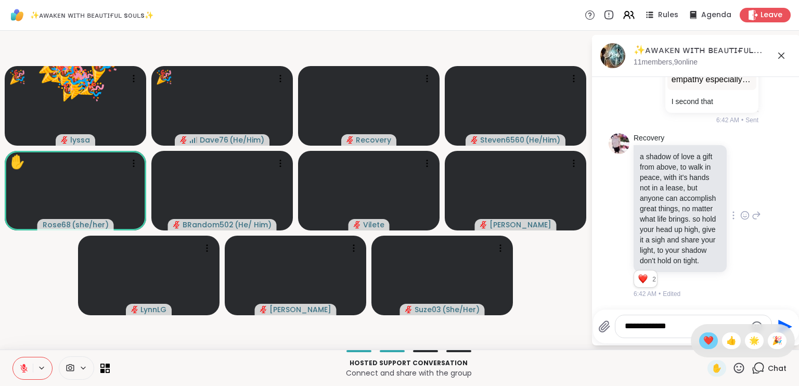
click at [703, 342] on span "❤️" at bounding box center [708, 340] width 10 height 12
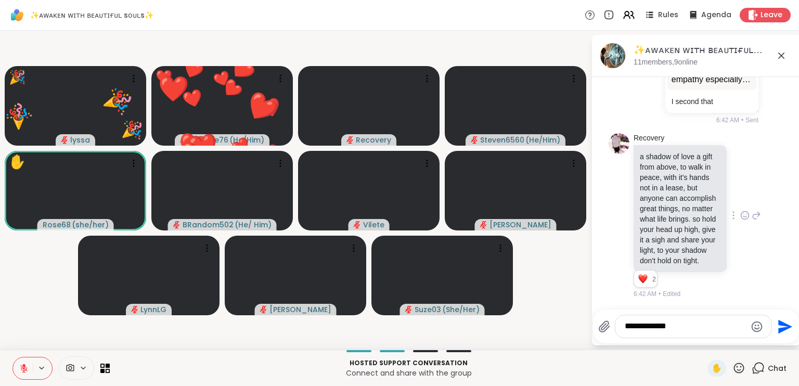
click at [735, 371] on icon at bounding box center [739, 367] width 10 height 10
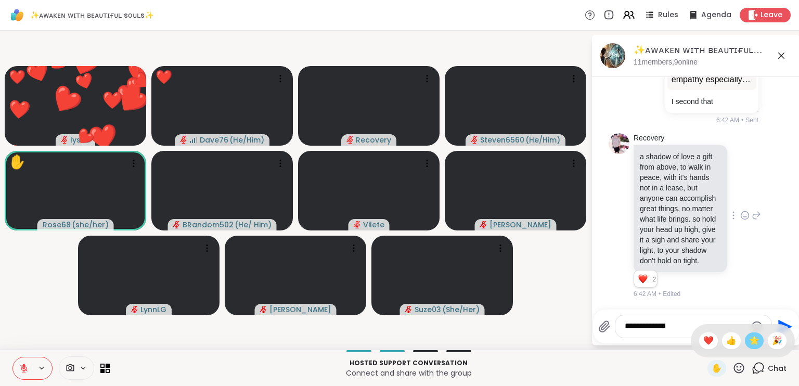
click at [749, 343] on span "🌟" at bounding box center [754, 340] width 10 height 12
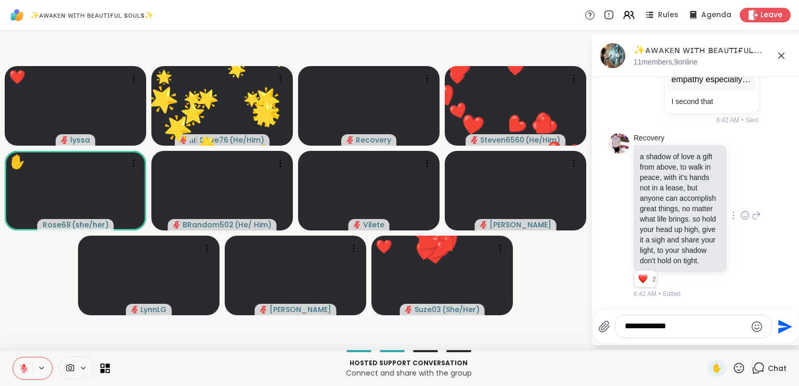
click at [732, 372] on icon at bounding box center [738, 367] width 13 height 13
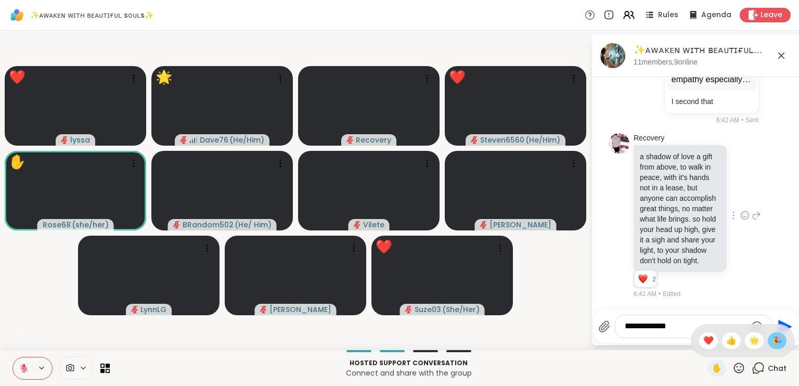
click at [772, 338] on span "🎉" at bounding box center [777, 340] width 10 height 12
click at [735, 369] on icon at bounding box center [739, 367] width 10 height 10
click at [703, 344] on span "❤️" at bounding box center [708, 340] width 10 height 12
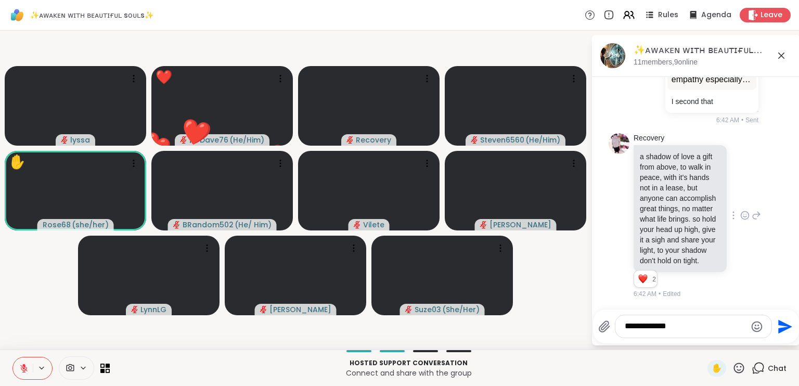
click at [732, 369] on icon at bounding box center [738, 367] width 13 height 13
click at [726, 344] on span "👍" at bounding box center [731, 340] width 10 height 12
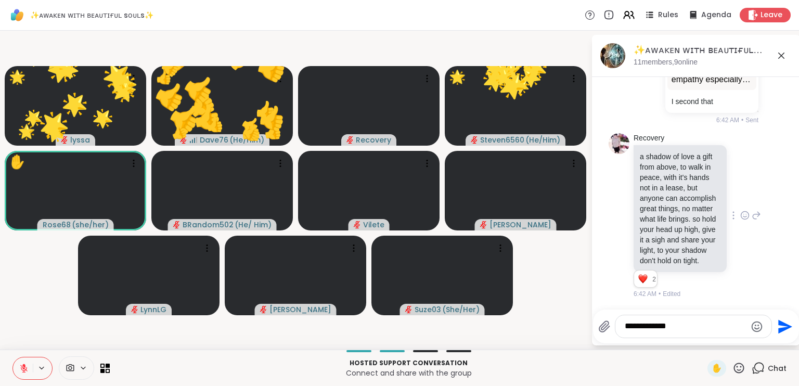
click at [734, 368] on icon at bounding box center [739, 367] width 10 height 10
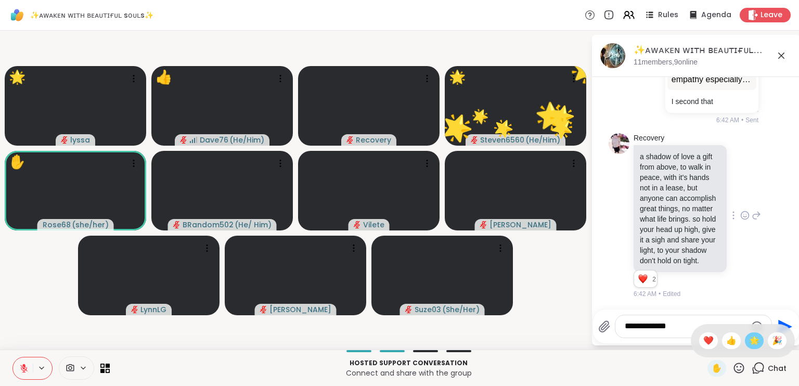
click at [749, 340] on span "🌟" at bounding box center [754, 340] width 10 height 12
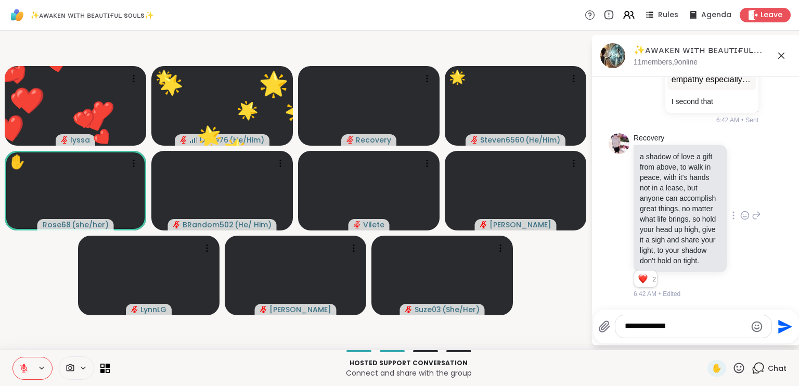
click at [732, 364] on icon at bounding box center [738, 367] width 13 height 13
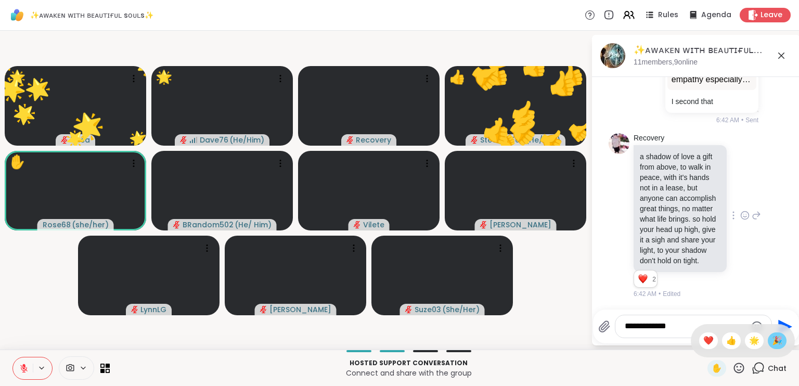
click at [772, 342] on span "🎉" at bounding box center [777, 340] width 10 height 12
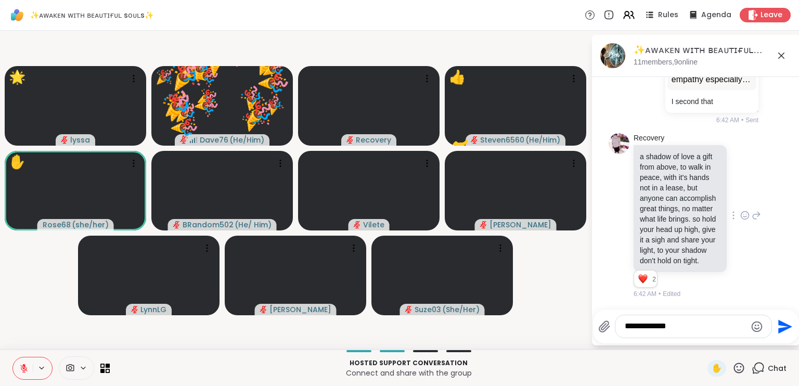
click at [735, 363] on icon at bounding box center [738, 367] width 13 height 13
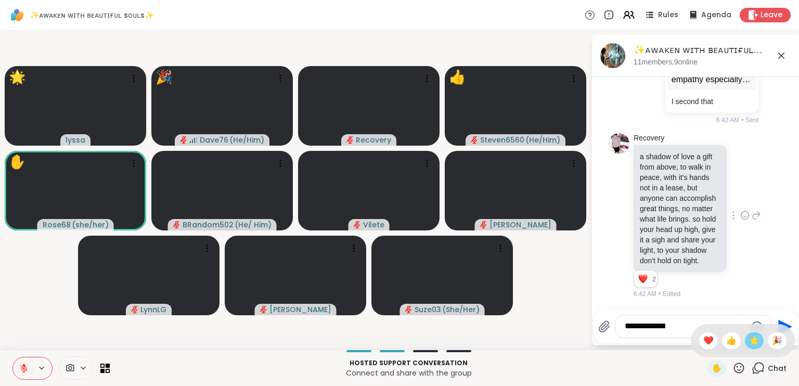
click at [749, 342] on span "🌟" at bounding box center [754, 340] width 10 height 12
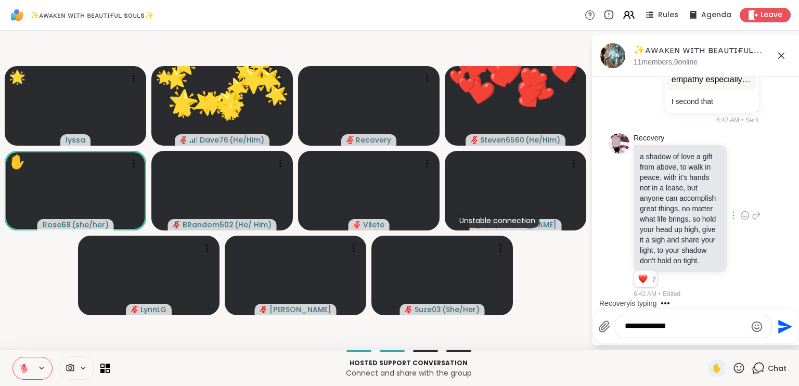
click at [732, 369] on icon at bounding box center [738, 367] width 13 height 13
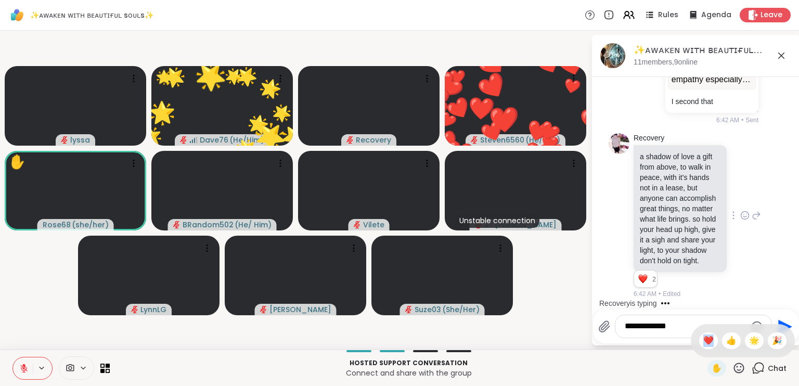
click at [732, 369] on icon at bounding box center [738, 367] width 13 height 13
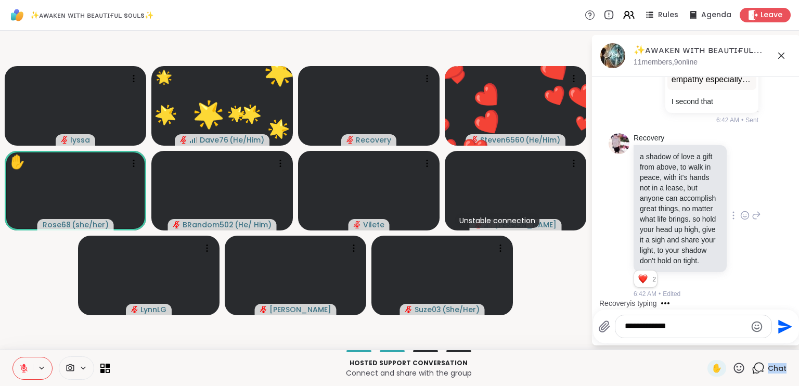
click at [732, 369] on icon at bounding box center [738, 367] width 13 height 13
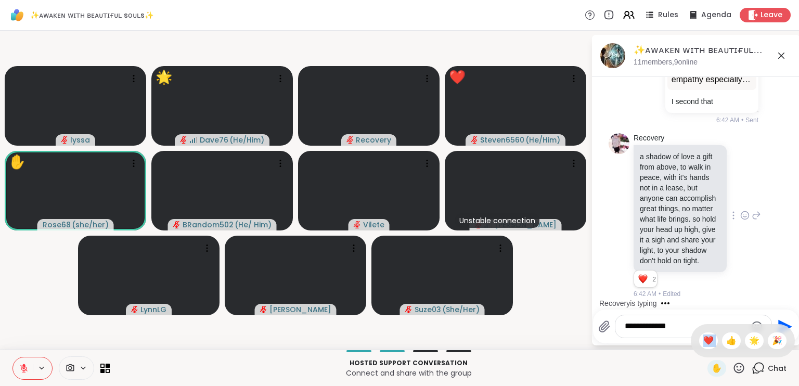
click at [732, 369] on icon at bounding box center [738, 367] width 13 height 13
drag, startPoint x: 729, startPoint y: 369, endPoint x: 702, endPoint y: 340, distance: 39.7
click at [702, 340] on div "❤️" at bounding box center [708, 340] width 19 height 17
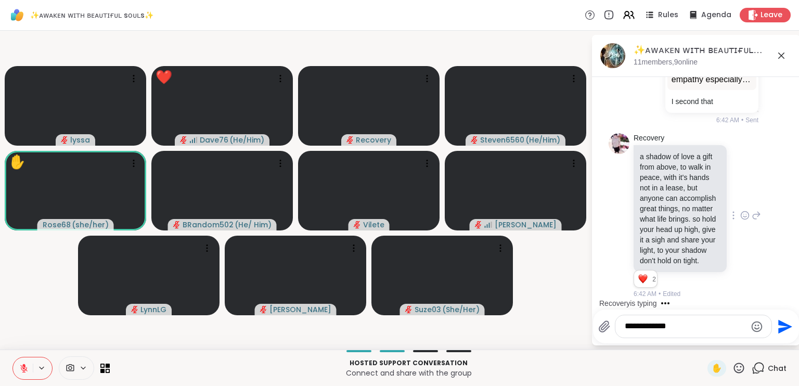
click at [732, 365] on icon at bounding box center [738, 367] width 13 height 13
drag, startPoint x: 728, startPoint y: 365, endPoint x: 697, endPoint y: 337, distance: 42.0
click at [703, 337] on span "❤️" at bounding box center [708, 340] width 10 height 12
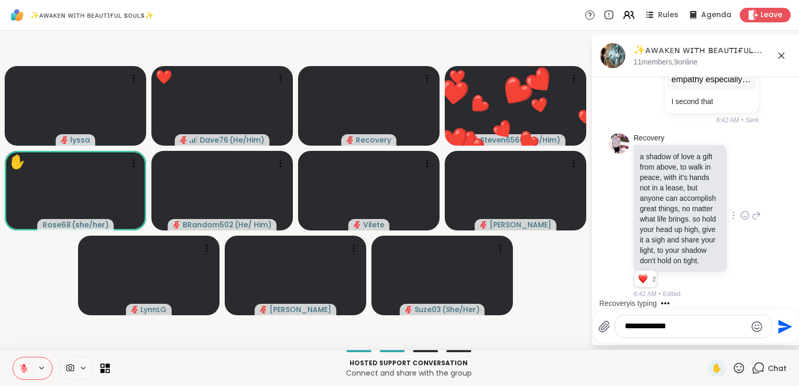
click at [732, 369] on icon at bounding box center [738, 367] width 13 height 13
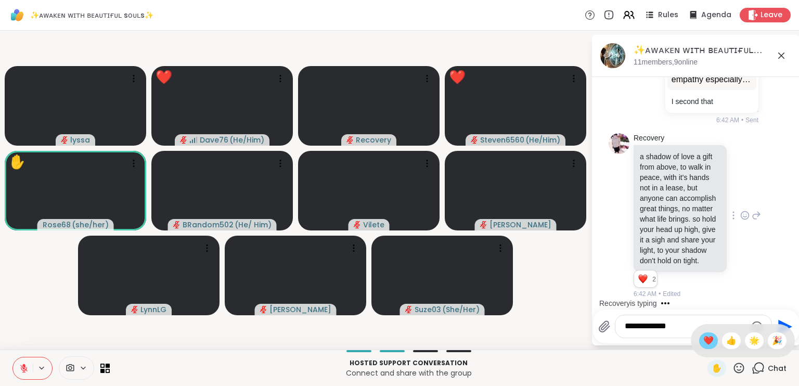
click at [703, 345] on span "❤️" at bounding box center [708, 340] width 10 height 12
click at [732, 370] on icon at bounding box center [738, 367] width 13 height 13
click at [749, 343] on span "🌟" at bounding box center [754, 340] width 10 height 12
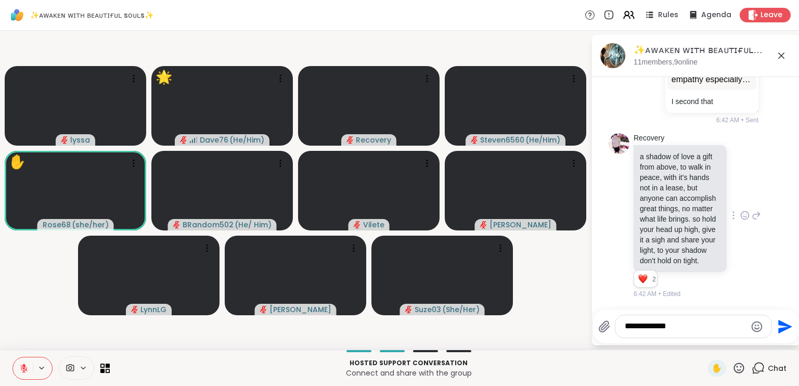
click at [732, 367] on icon at bounding box center [738, 367] width 13 height 13
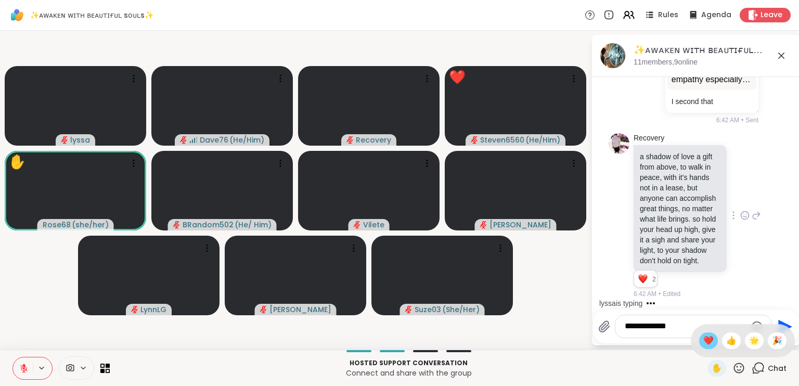
click at [703, 341] on span "❤️" at bounding box center [708, 340] width 10 height 12
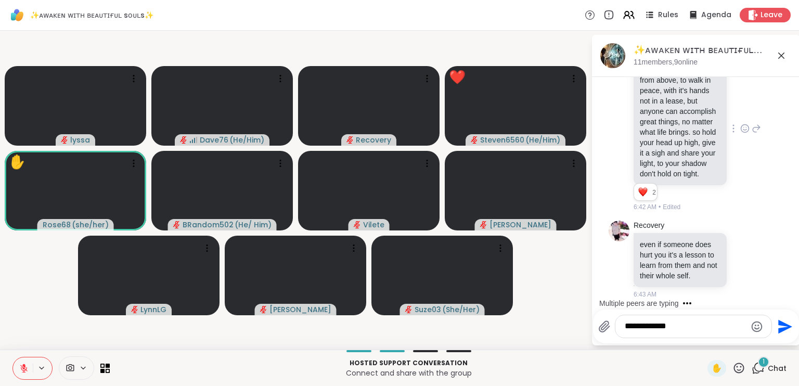
scroll to position [4320, 0]
click at [728, 256] on div at bounding box center [744, 259] width 32 height 12
click at [743, 260] on icon at bounding box center [744, 260] width 3 height 1
click at [740, 240] on div "Select Reaction: Heart" at bounding box center [744, 242] width 9 height 9
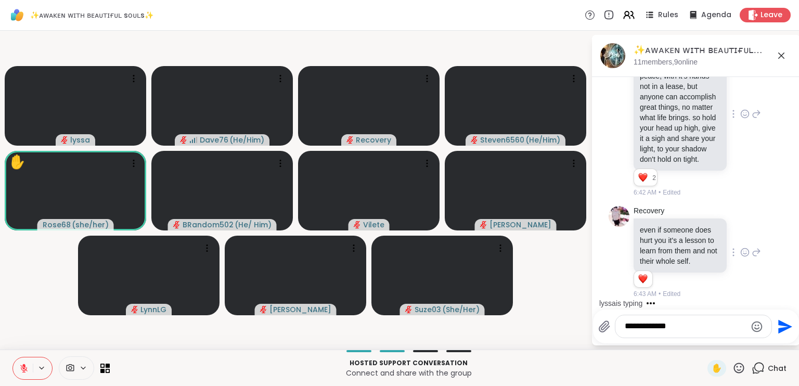
scroll to position [4336, 0]
click at [670, 322] on textarea "**********" at bounding box center [684, 326] width 121 height 11
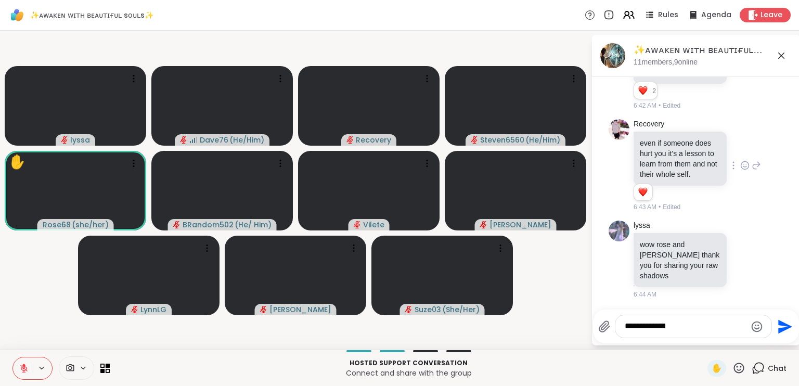
scroll to position [4436, 0]
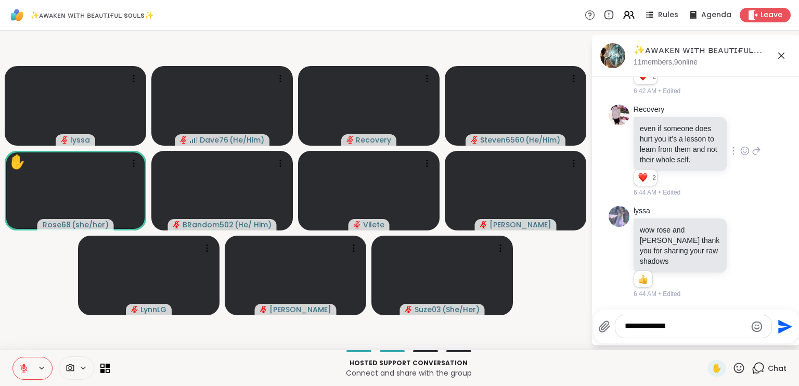
click at [735, 369] on icon at bounding box center [738, 367] width 13 height 13
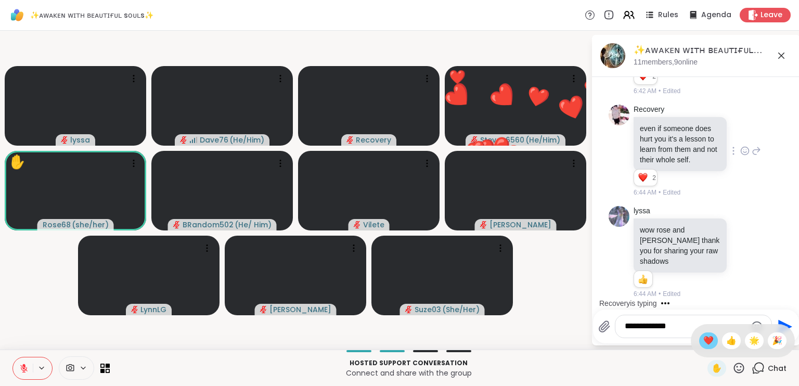
click at [703, 340] on span "❤️" at bounding box center [708, 340] width 10 height 12
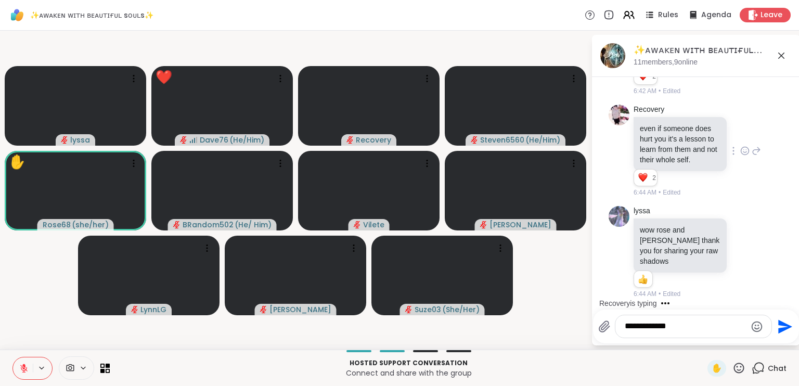
click at [732, 365] on icon at bounding box center [738, 367] width 13 height 13
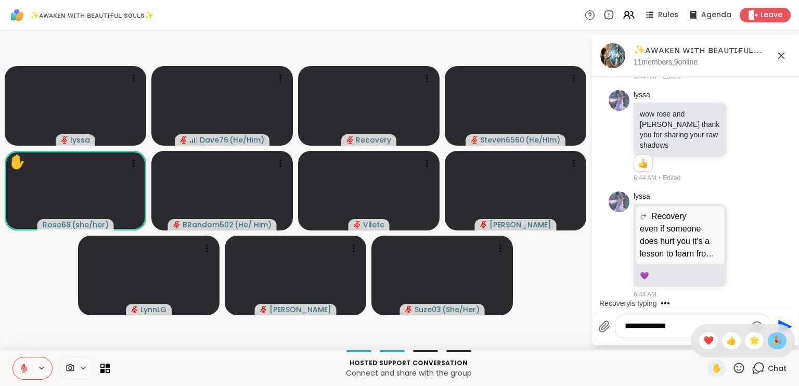
click at [772, 335] on span "🎉" at bounding box center [777, 340] width 10 height 12
click at [681, 325] on textarea "**********" at bounding box center [684, 326] width 121 height 11
click at [732, 371] on icon at bounding box center [738, 367] width 13 height 13
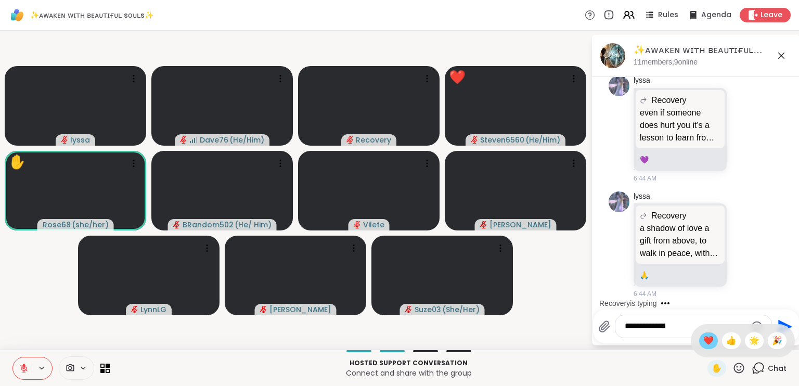
click at [703, 341] on span "❤️" at bounding box center [708, 340] width 10 height 12
click at [733, 368] on icon at bounding box center [738, 367] width 13 height 13
click at [774, 340] on div "🎉" at bounding box center [776, 340] width 19 height 17
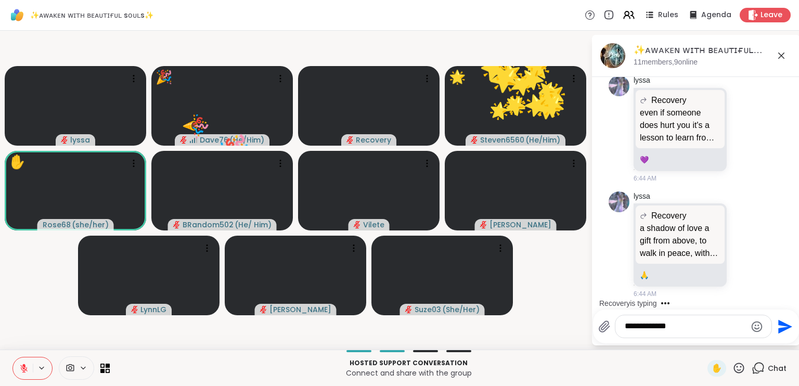
click at [732, 367] on icon at bounding box center [738, 367] width 13 height 13
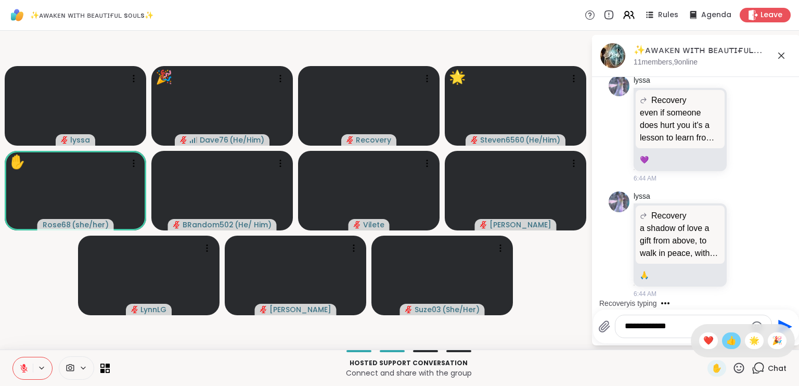
click at [726, 341] on div "👍" at bounding box center [731, 340] width 19 height 17
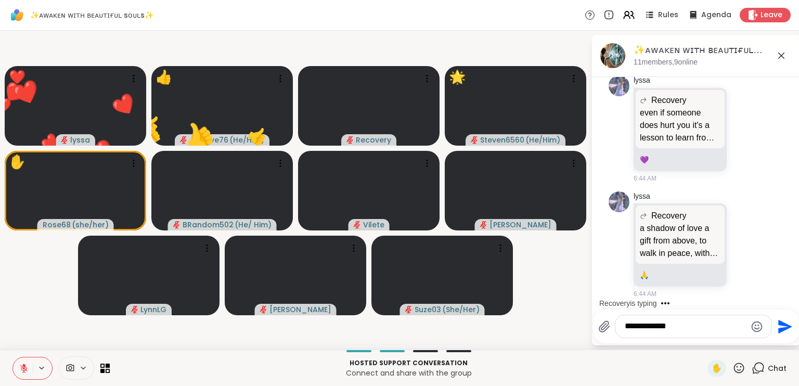
click at [734, 369] on icon at bounding box center [739, 367] width 10 height 10
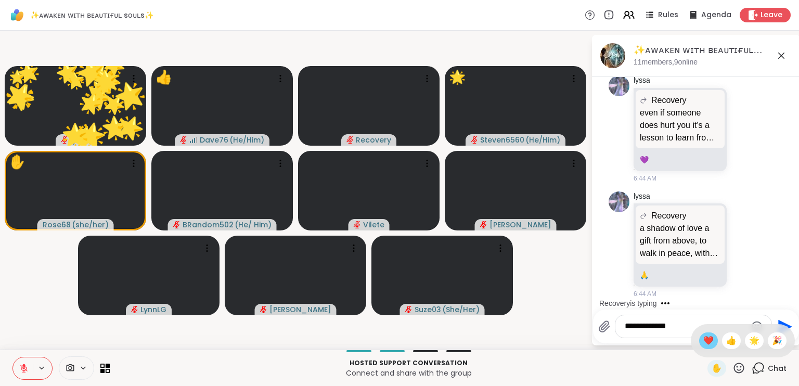
click at [703, 340] on span "❤️" at bounding box center [708, 340] width 10 height 12
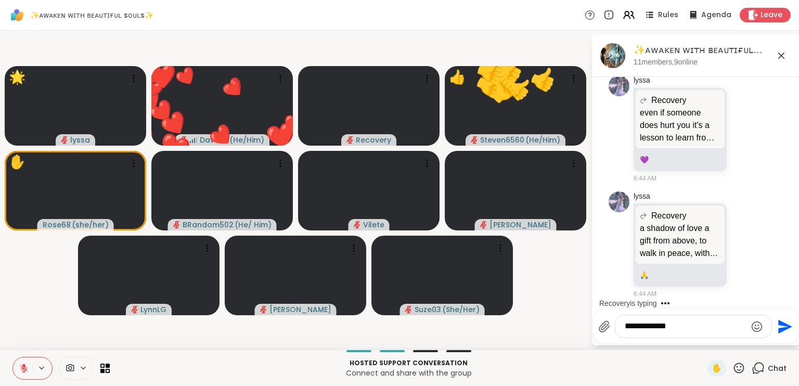
click at [734, 371] on icon at bounding box center [739, 367] width 10 height 10
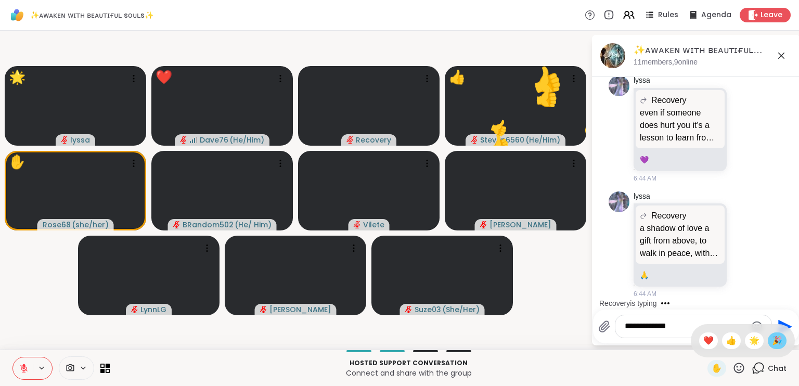
click at [772, 340] on span "🎉" at bounding box center [777, 340] width 10 height 12
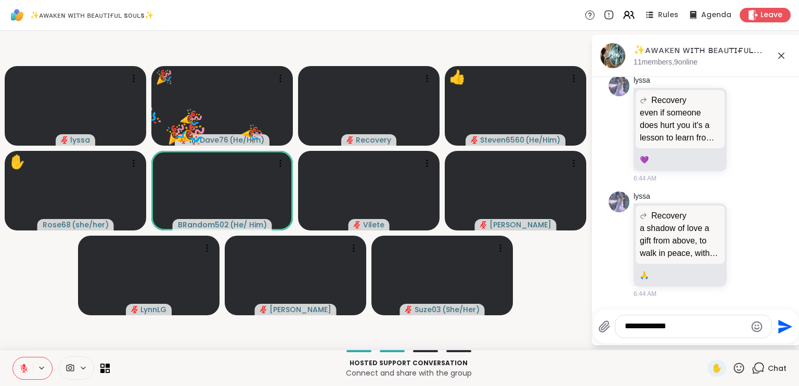
click at [733, 364] on icon at bounding box center [738, 367] width 13 height 13
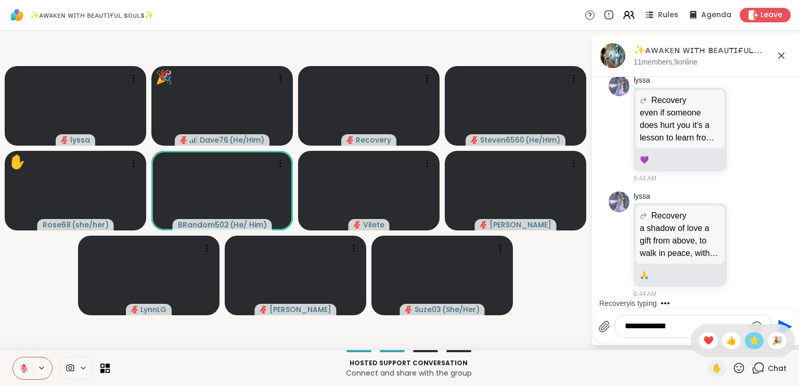
click at [749, 341] on span "🌟" at bounding box center [754, 340] width 10 height 12
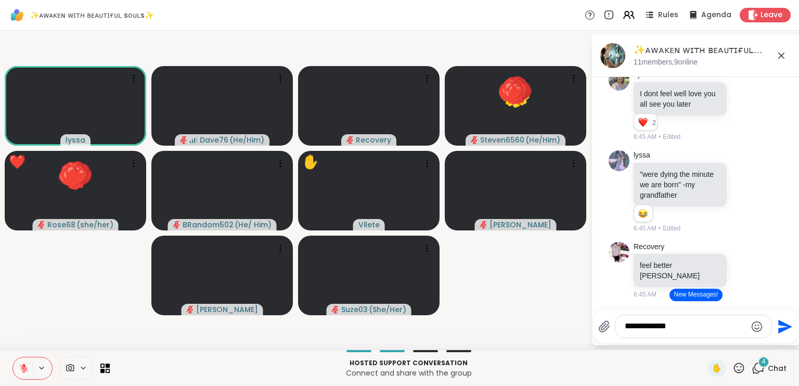
scroll to position [4905, 0]
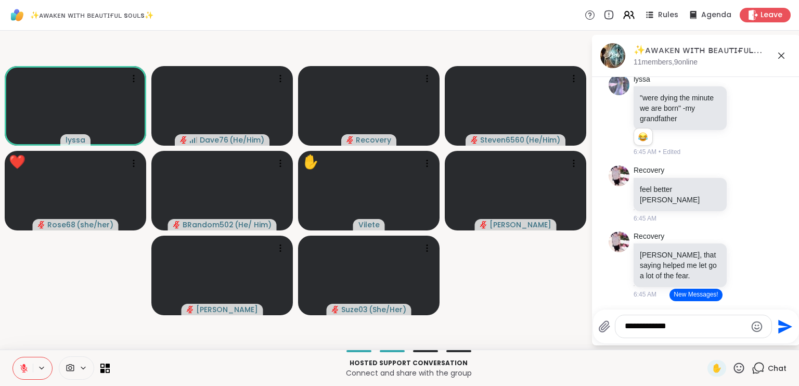
click at [604, 330] on icon at bounding box center [604, 326] width 10 height 11
click at [0, 0] on input "file" at bounding box center [0, 0] width 0 height 0
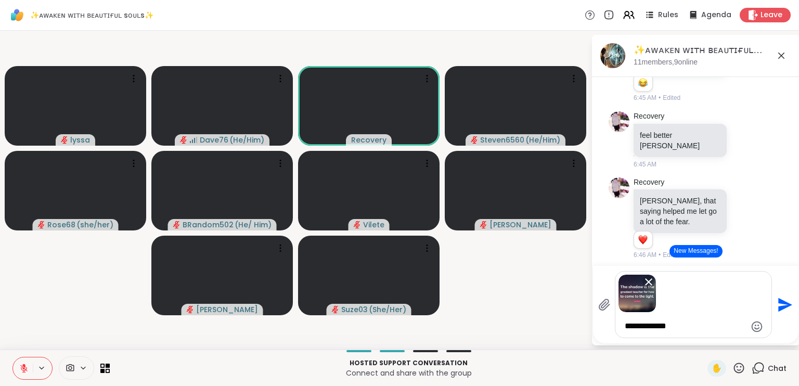
click at [603, 308] on icon at bounding box center [604, 304] width 12 height 12
click at [0, 0] on input "file" at bounding box center [0, 0] width 0 height 0
click at [782, 304] on icon "Send" at bounding box center [785, 304] width 14 height 14
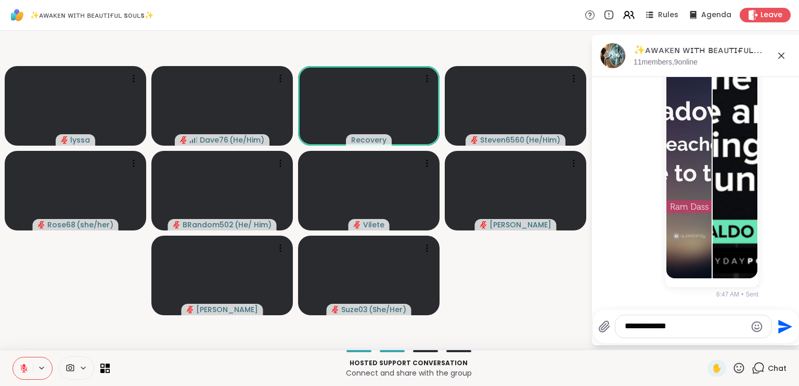
scroll to position [5407, 0]
click at [734, 363] on icon at bounding box center [739, 367] width 10 height 10
click at [703, 334] on span "❤️" at bounding box center [708, 340] width 10 height 12
click at [720, 255] on img at bounding box center [735, 153] width 46 height 247
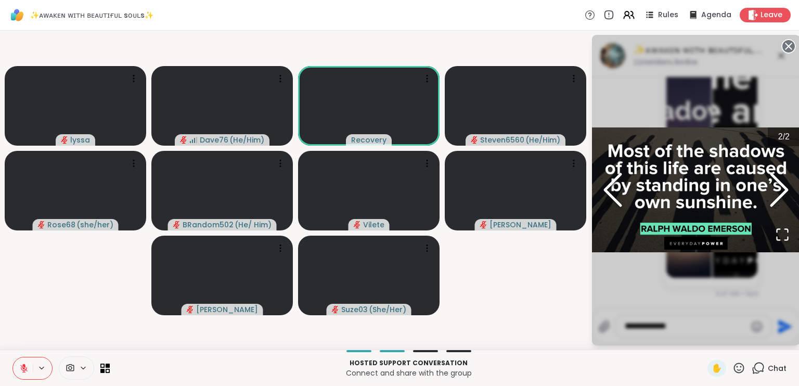
click at [783, 45] on circle at bounding box center [788, 46] width 12 height 12
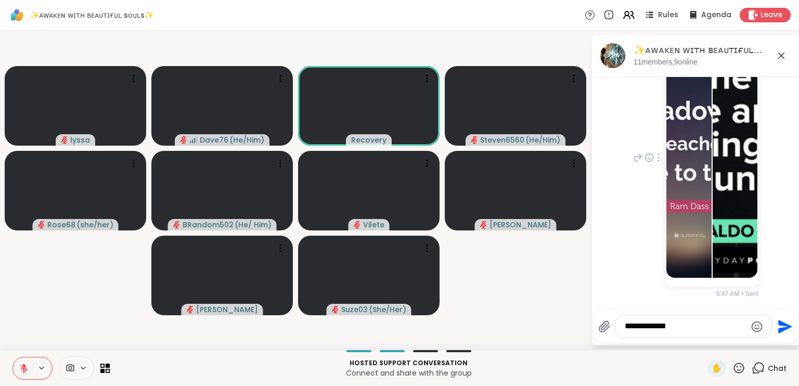
click at [688, 189] on img at bounding box center [689, 153] width 46 height 247
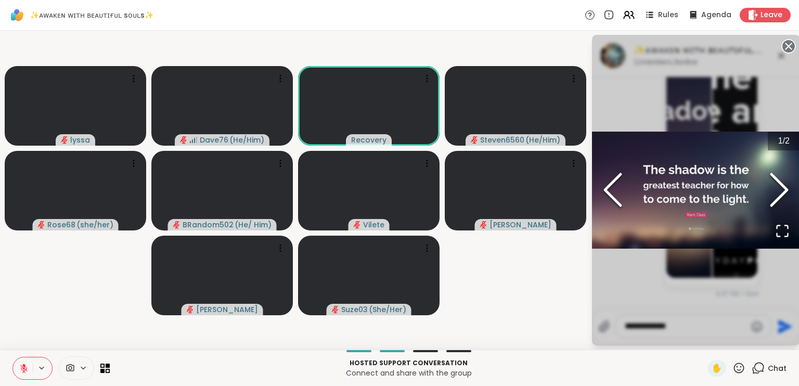
click at [784, 45] on circle at bounding box center [788, 46] width 12 height 12
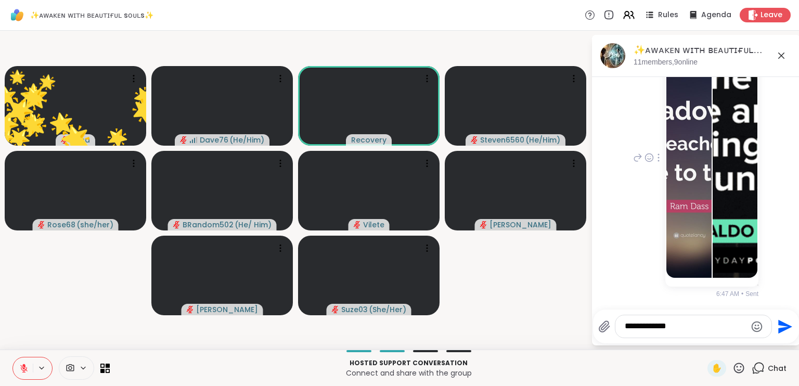
click at [732, 370] on icon at bounding box center [738, 367] width 13 height 13
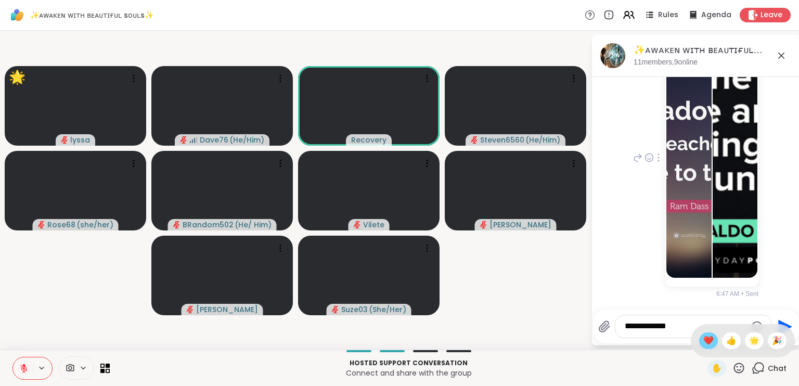
click at [703, 346] on span "❤️" at bounding box center [708, 340] width 10 height 12
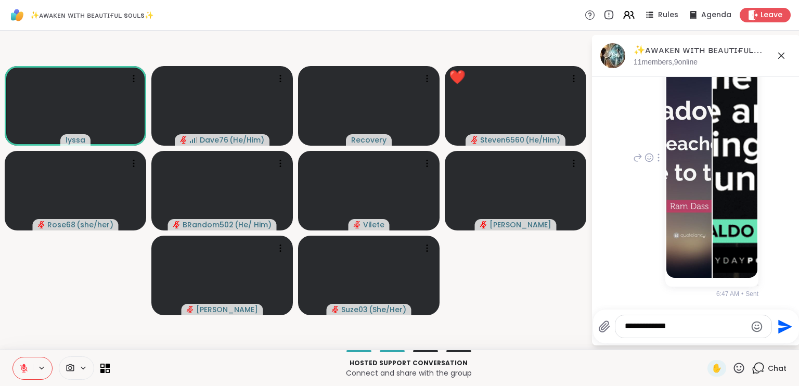
click at [733, 371] on icon at bounding box center [738, 367] width 13 height 13
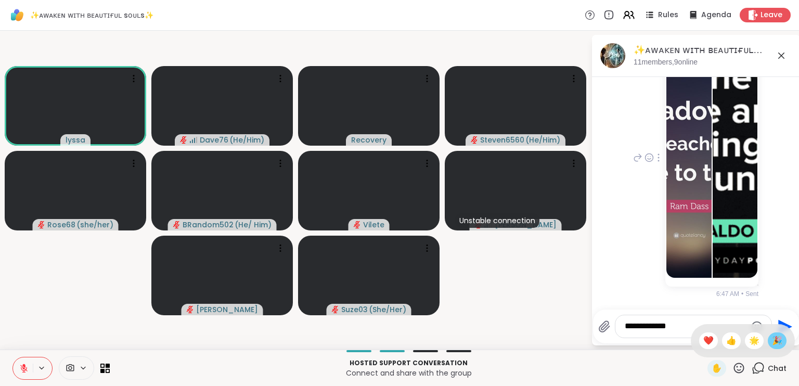
click at [772, 344] on span "🎉" at bounding box center [777, 340] width 10 height 12
click at [734, 367] on icon at bounding box center [739, 367] width 10 height 10
click at [703, 341] on span "❤️" at bounding box center [708, 340] width 10 height 12
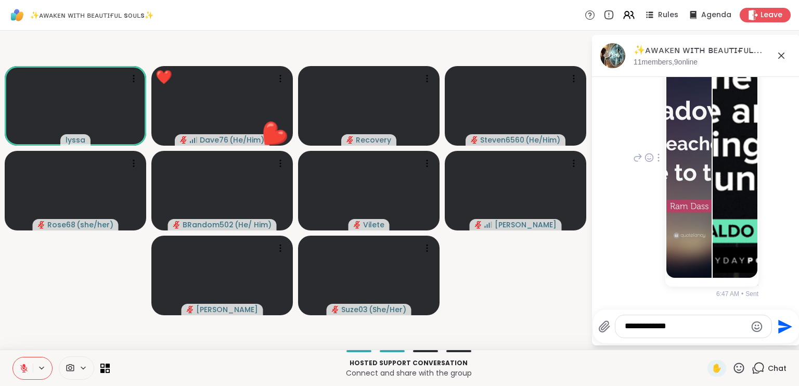
click at [733, 370] on icon at bounding box center [738, 367] width 13 height 13
click at [772, 342] on span "🎉" at bounding box center [777, 340] width 10 height 12
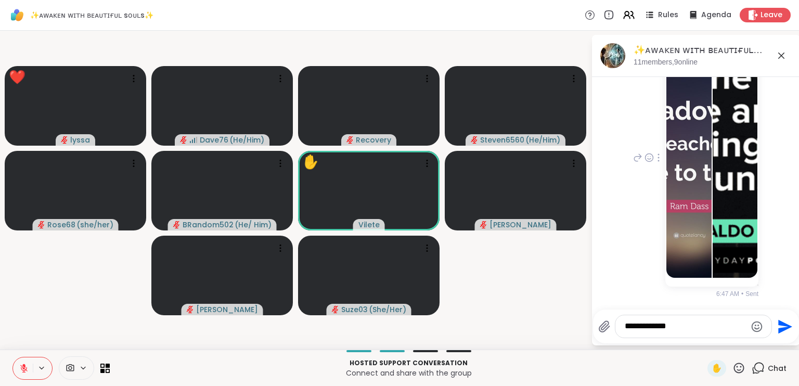
click at [732, 364] on icon at bounding box center [738, 367] width 13 height 13
click at [703, 338] on span "❤️" at bounding box center [708, 340] width 10 height 12
click at [735, 371] on icon at bounding box center [738, 367] width 13 height 13
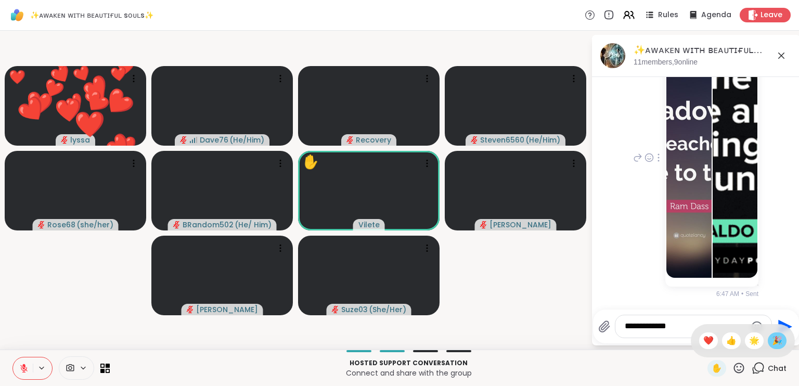
click at [774, 337] on span "🎉" at bounding box center [777, 340] width 10 height 12
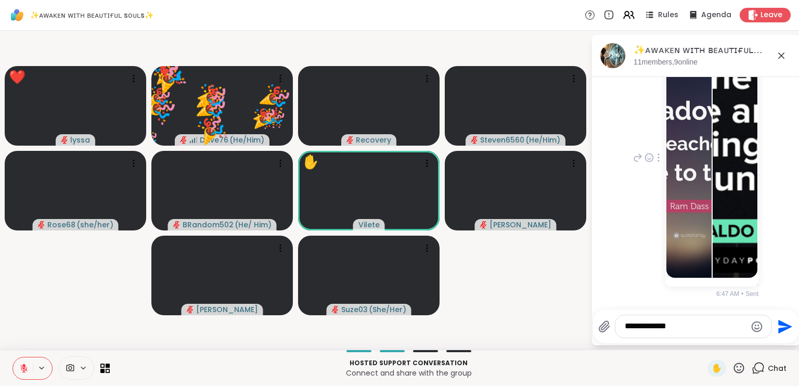
click at [732, 364] on icon at bounding box center [738, 367] width 13 height 13
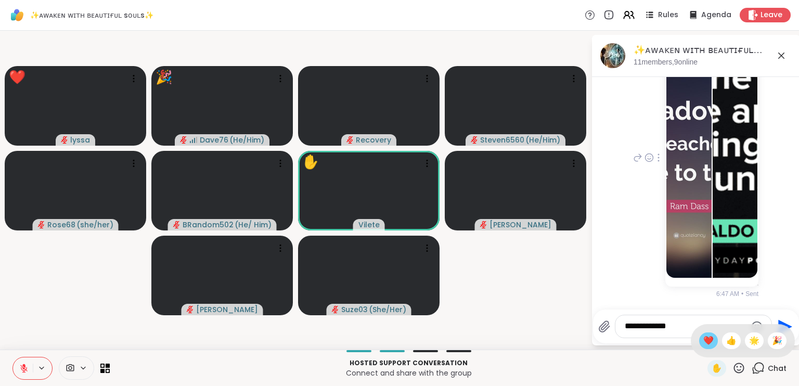
click at [703, 337] on span "❤️" at bounding box center [708, 340] width 10 height 12
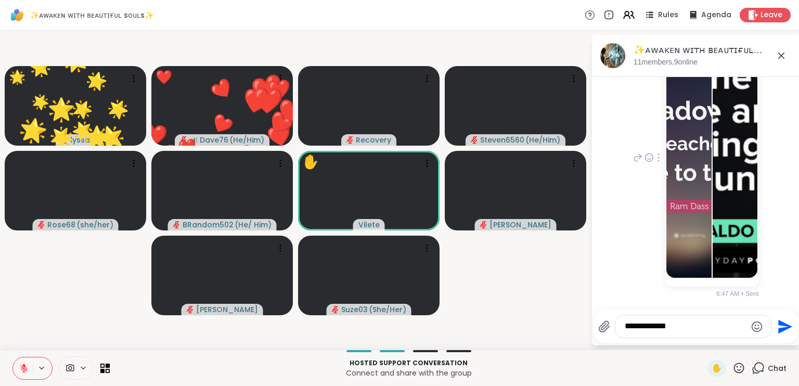
click at [732, 367] on icon at bounding box center [738, 367] width 13 height 13
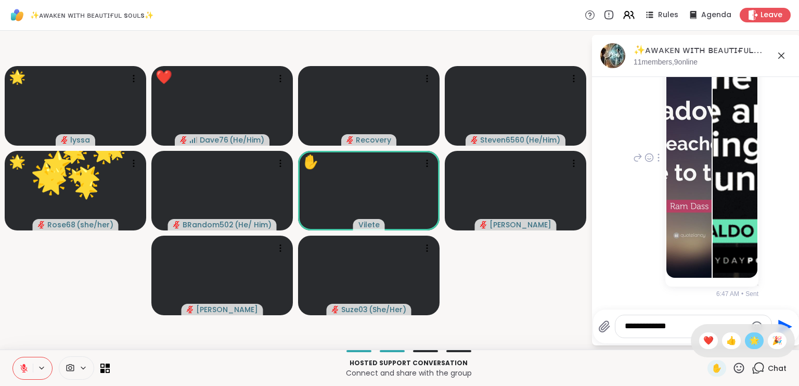
click at [749, 340] on span "🌟" at bounding box center [754, 340] width 10 height 12
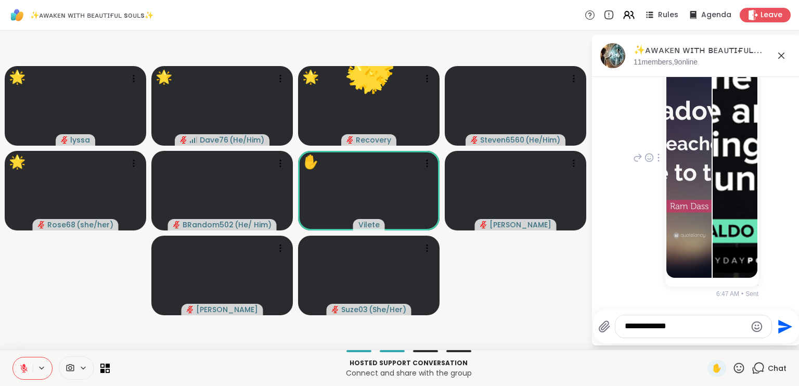
click at [664, 325] on textarea "**********" at bounding box center [684, 326] width 121 height 11
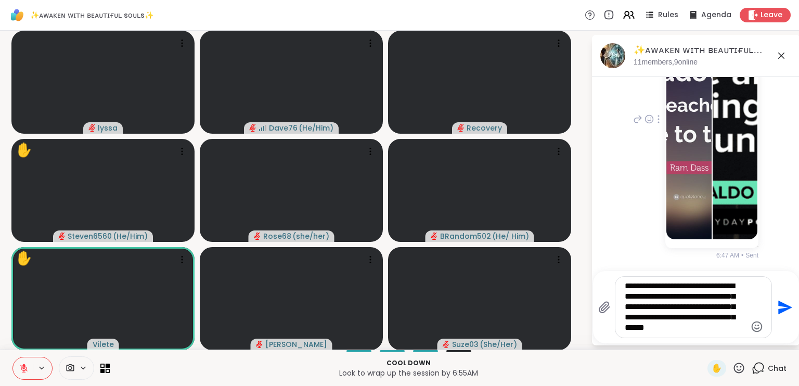
type textarea "**********"
click at [778, 311] on icon "Send" at bounding box center [785, 307] width 14 height 14
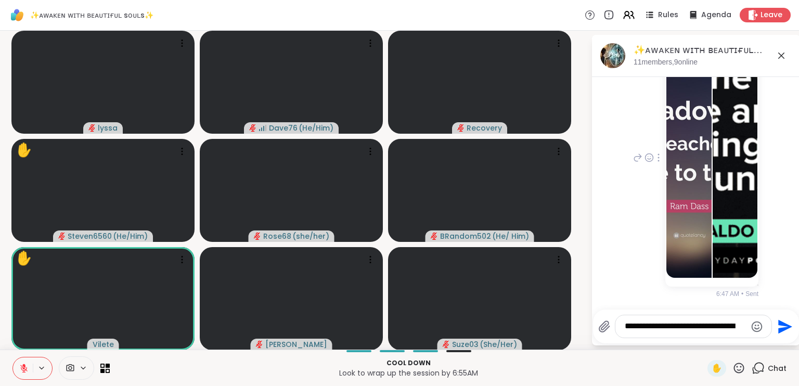
scroll to position [5535, 0]
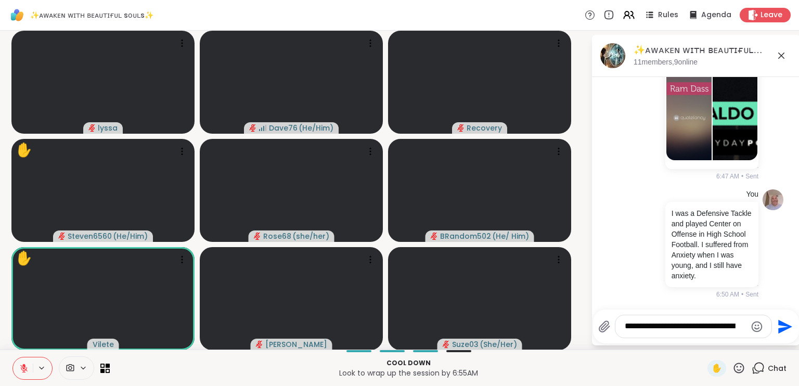
click at [734, 367] on icon at bounding box center [739, 367] width 10 height 10
click at [703, 343] on span "❤️" at bounding box center [708, 340] width 10 height 12
click at [734, 366] on icon at bounding box center [739, 367] width 10 height 10
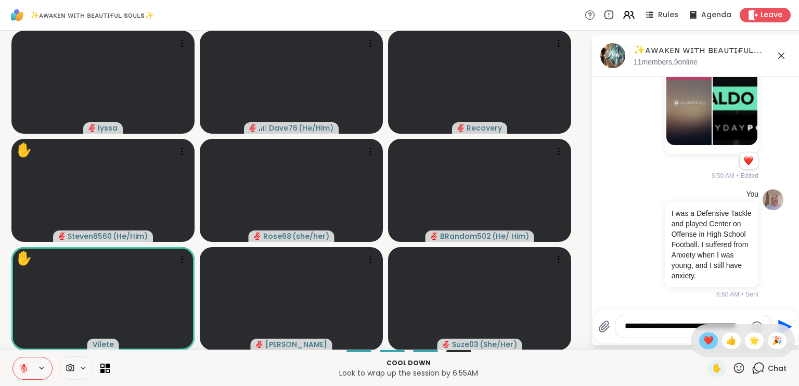
click at [703, 342] on span "❤️" at bounding box center [708, 340] width 10 height 12
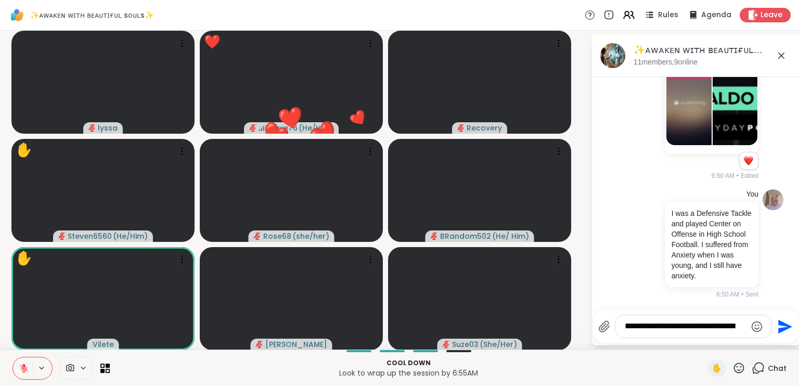
click at [678, 328] on textarea "**********" at bounding box center [684, 326] width 121 height 11
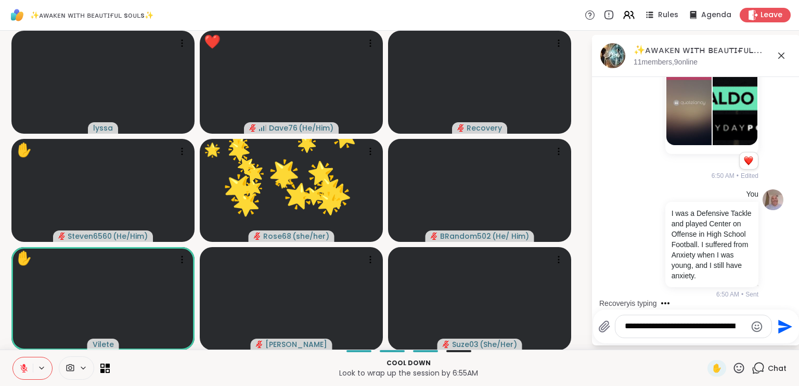
click at [678, 328] on textarea "**********" at bounding box center [684, 326] width 121 height 11
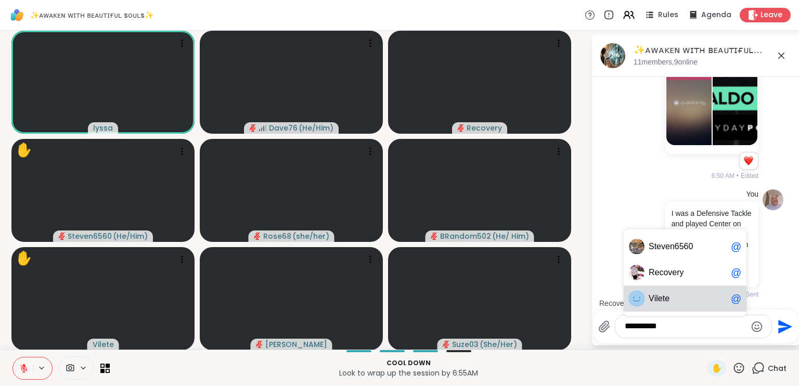
click at [674, 296] on span "V ilete" at bounding box center [687, 298] width 78 height 10
type textarea "**********"
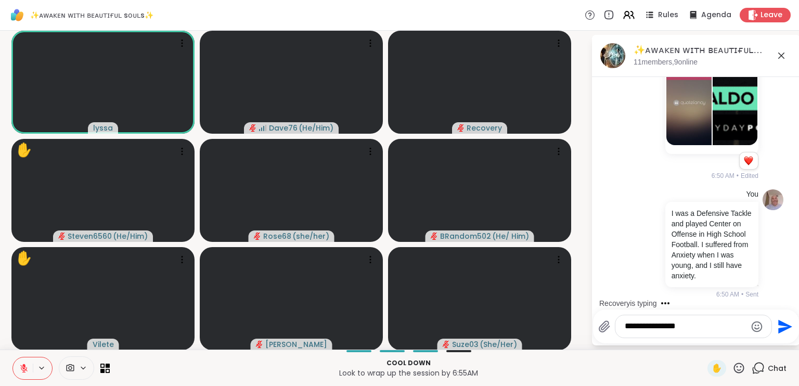
click at [778, 328] on icon "Send" at bounding box center [785, 326] width 14 height 14
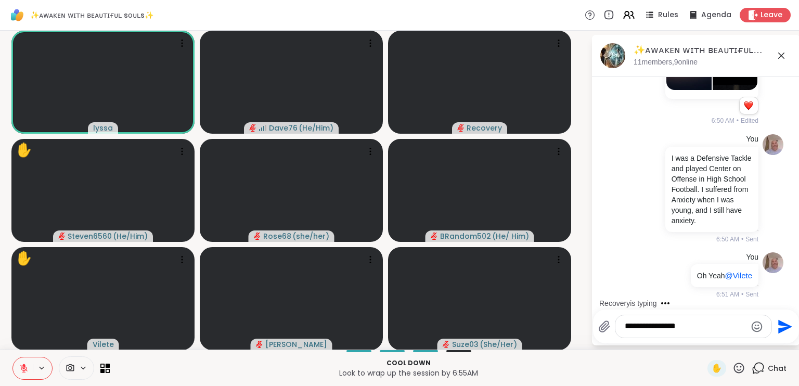
scroll to position [5605, 0]
click at [732, 369] on icon at bounding box center [738, 367] width 13 height 13
click at [767, 343] on div "🎉" at bounding box center [776, 340] width 19 height 17
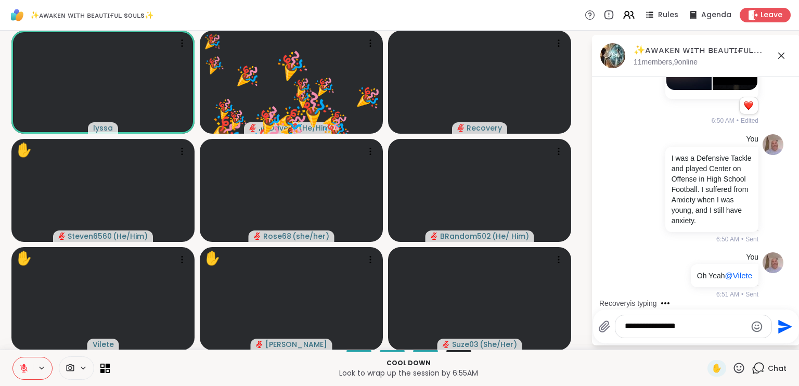
click at [733, 369] on icon at bounding box center [738, 367] width 13 height 13
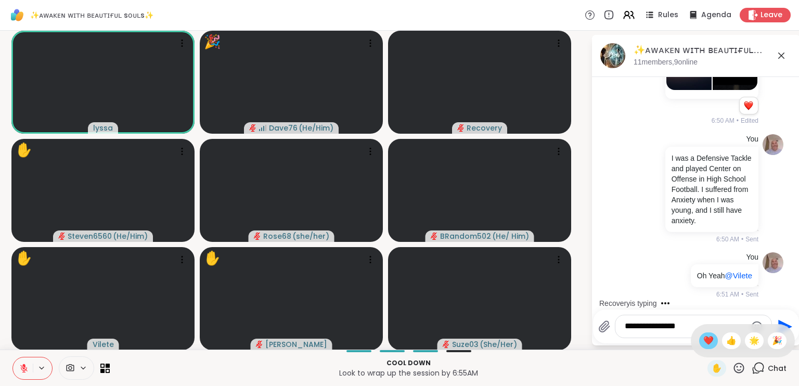
click at [703, 344] on span "❤️" at bounding box center [708, 340] width 10 height 12
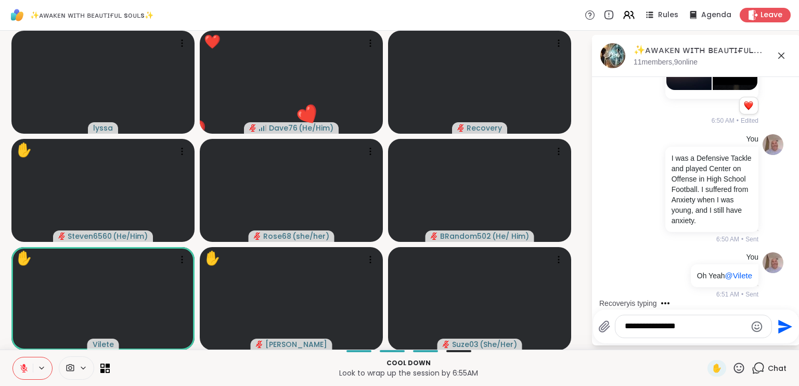
click at [732, 367] on icon at bounding box center [738, 367] width 13 height 13
click at [772, 347] on div "🎉" at bounding box center [776, 340] width 19 height 17
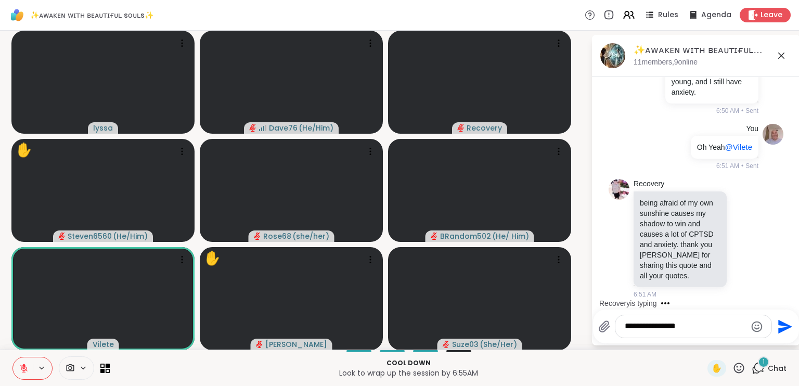
scroll to position [5734, 0]
click at [740, 238] on icon at bounding box center [744, 238] width 9 height 10
click at [740, 224] on div "Select Reaction: Heart" at bounding box center [744, 221] width 9 height 9
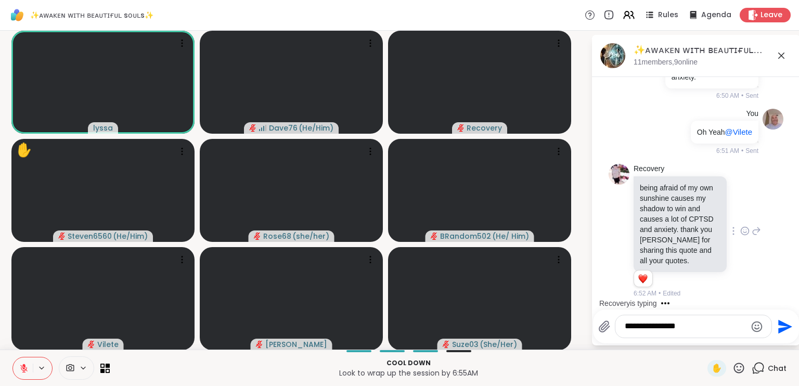
click at [734, 371] on icon at bounding box center [739, 367] width 10 height 10
click at [703, 344] on span "❤️" at bounding box center [708, 340] width 10 height 12
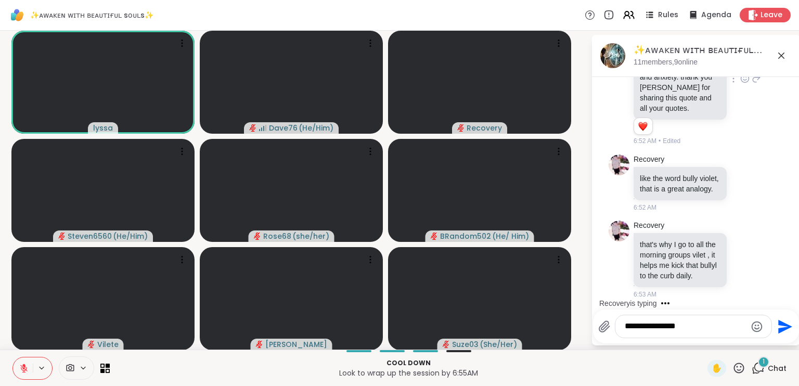
scroll to position [5921, 0]
click at [657, 324] on textarea "**********" at bounding box center [684, 326] width 121 height 11
click at [740, 254] on icon at bounding box center [744, 259] width 9 height 10
click at [740, 238] on div "Select Reaction: Heart" at bounding box center [744, 242] width 9 height 9
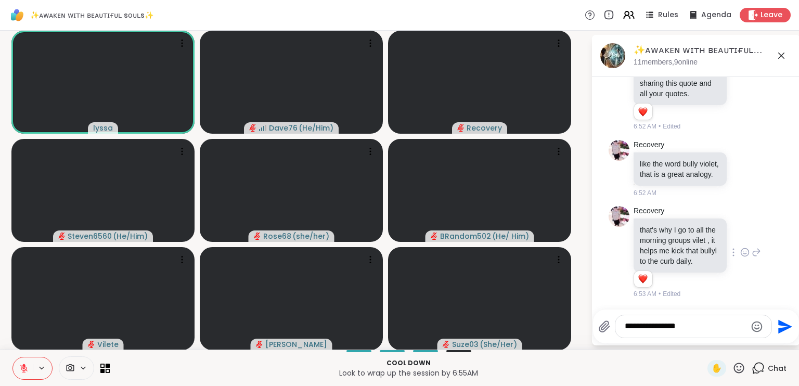
scroll to position [5936, 0]
click at [647, 324] on textarea "**********" at bounding box center [684, 326] width 121 height 11
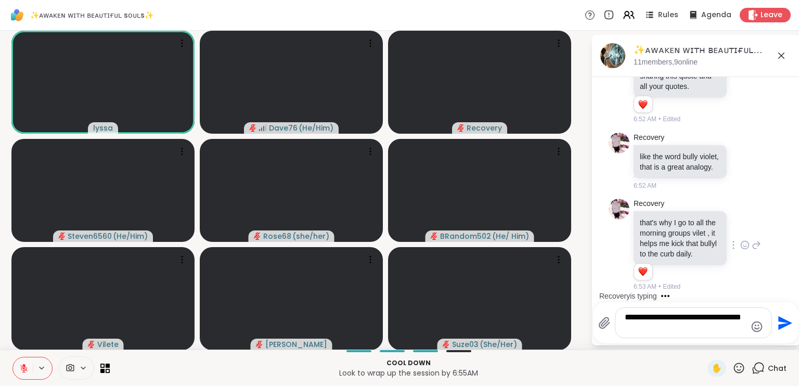
type textarea "**********"
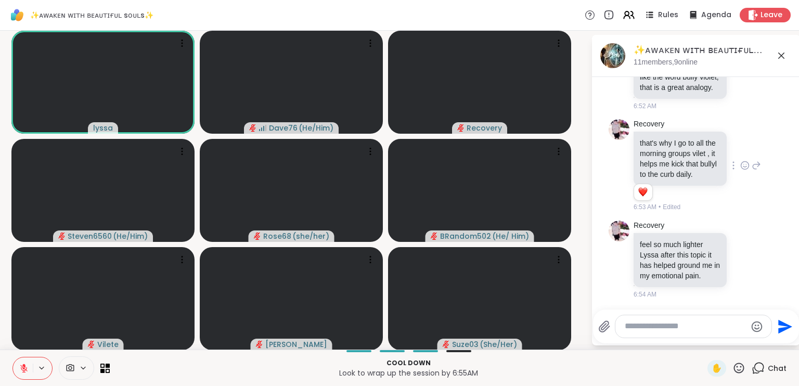
scroll to position [6099, 0]
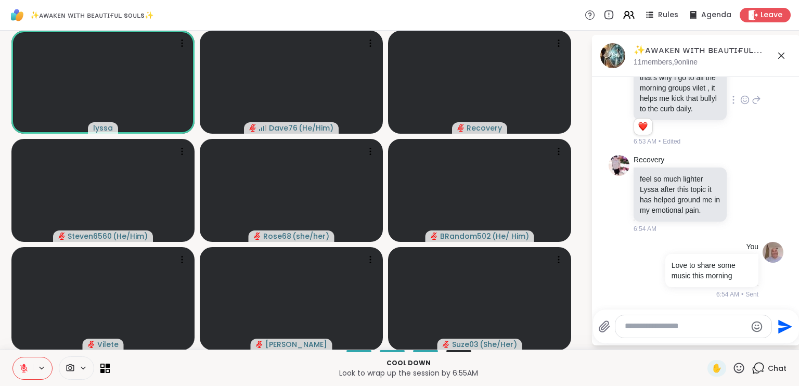
paste textarea "**********"
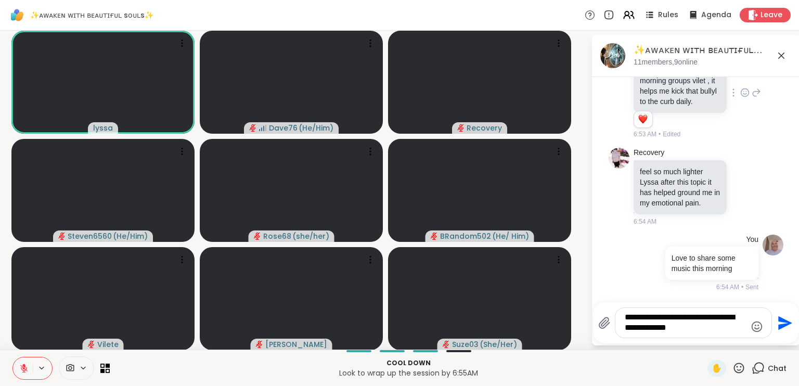
type textarea "**********"
click at [778, 328] on icon "Send" at bounding box center [785, 323] width 14 height 14
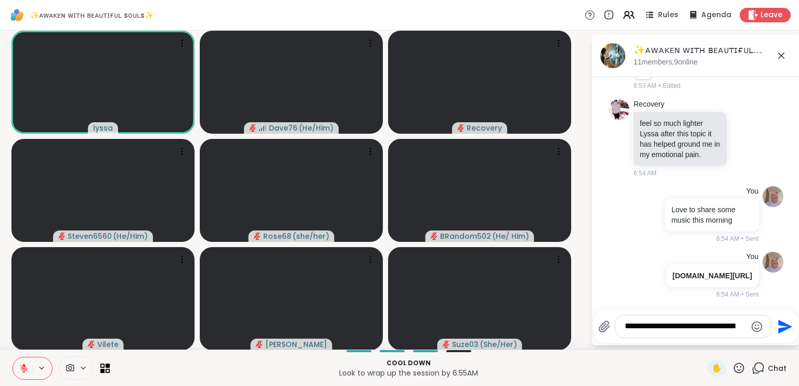
scroll to position [6185, 0]
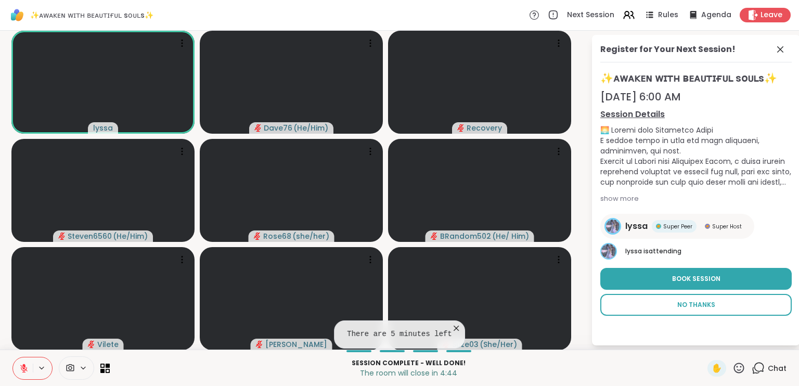
click at [719, 310] on button "No Thanks" at bounding box center [695, 305] width 191 height 22
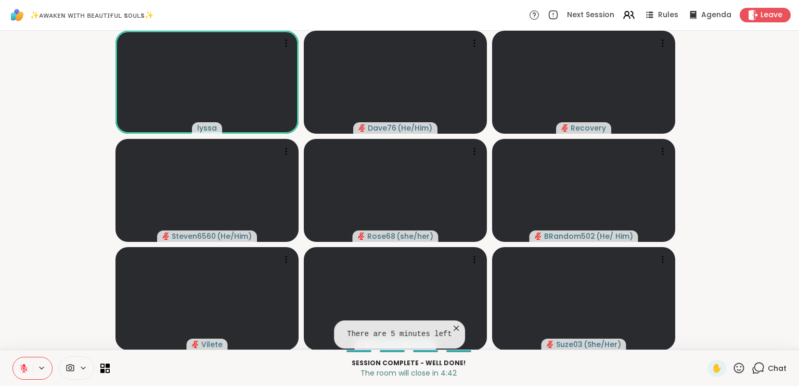
click at [754, 365] on icon at bounding box center [757, 367] width 13 height 13
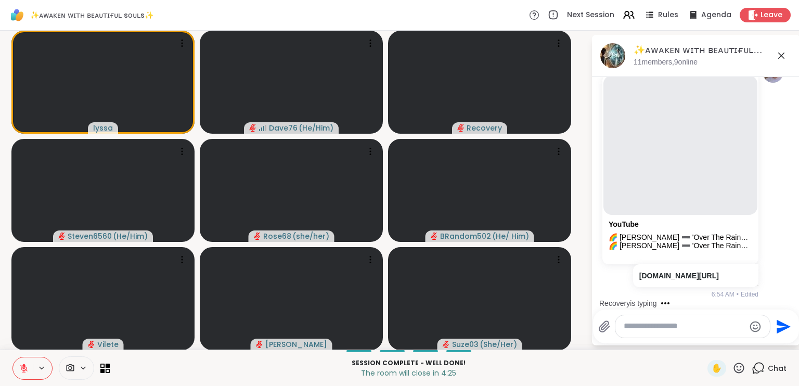
scroll to position [6145, 0]
click at [777, 295] on div "Recovery is typing" at bounding box center [698, 303] width 204 height 17
click at [779, 299] on div "Recovery is typing" at bounding box center [698, 303] width 204 height 17
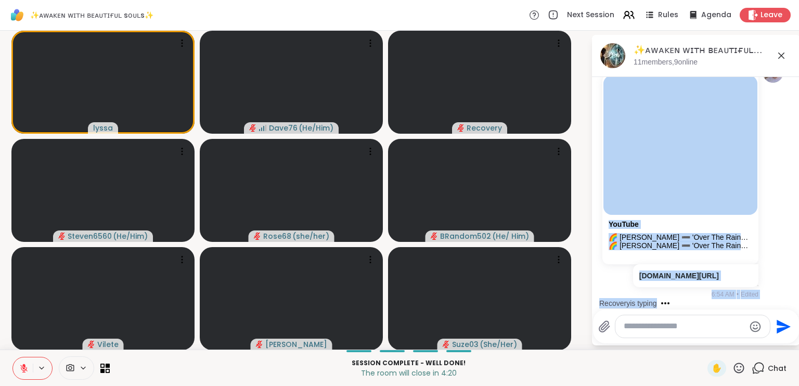
drag, startPoint x: 779, startPoint y: 299, endPoint x: 777, endPoint y: 291, distance: 8.0
click at [777, 291] on div "[DATE] Recovery [DOMAIN_NAME] <img src=" [DOMAIN_NAME][URL]"/ > 3:36 AM Recover…" at bounding box center [696, 190] width 208 height 226
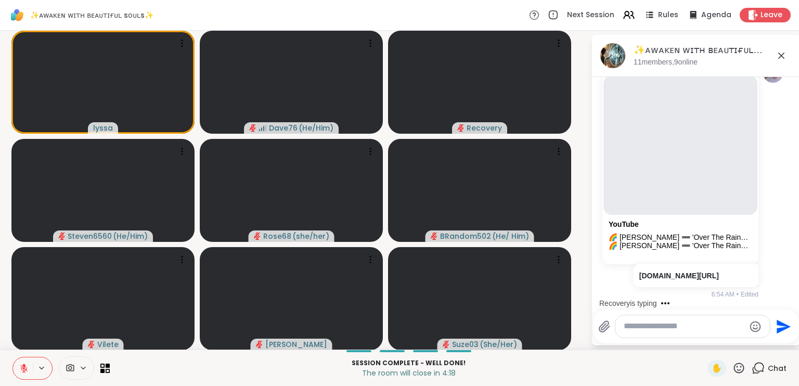
click at [686, 320] on div at bounding box center [692, 326] width 154 height 22
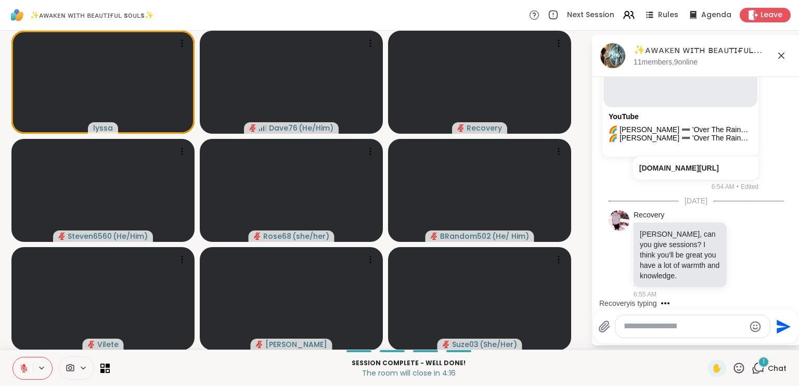
scroll to position [6451, 0]
click at [753, 253] on icon at bounding box center [756, 254] width 7 height 7
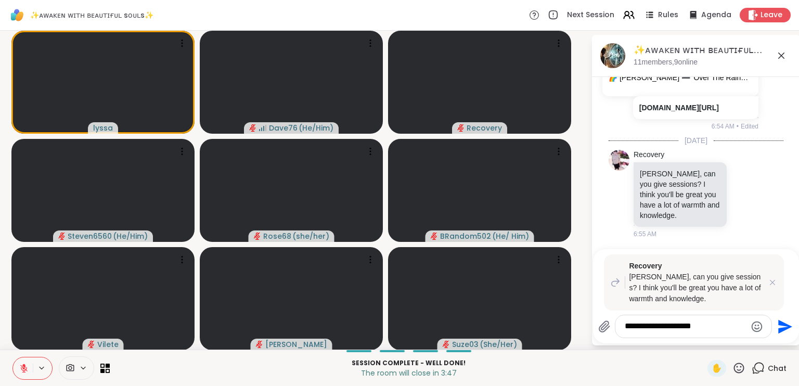
type textarea "**********"
click at [776, 322] on icon "Send" at bounding box center [783, 326] width 17 height 17
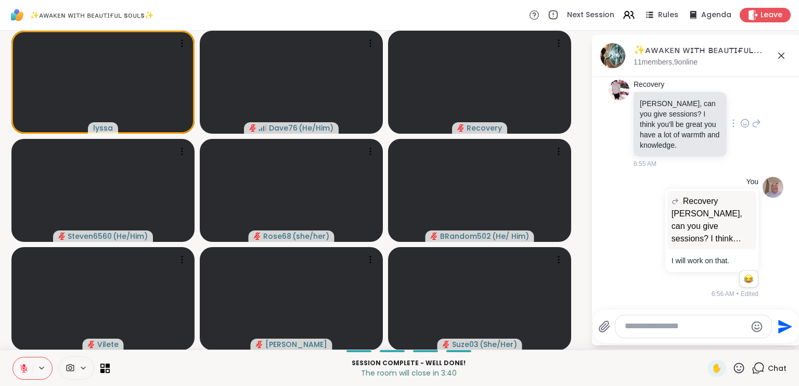
scroll to position [6581, 0]
click at [740, 126] on icon at bounding box center [744, 123] width 9 height 10
click at [734, 109] on button "Select Reaction: Heart" at bounding box center [744, 106] width 21 height 21
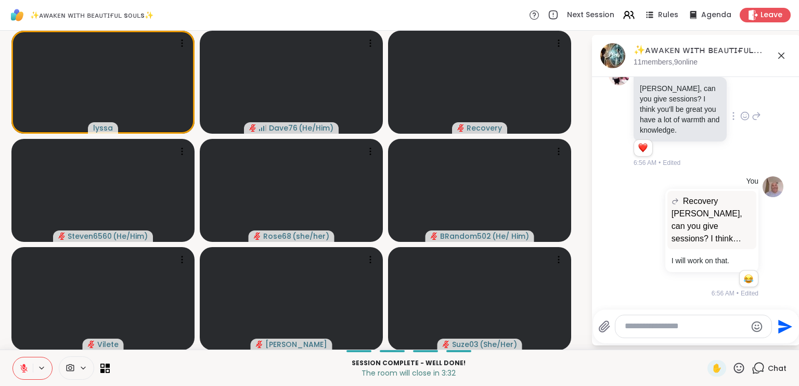
click at [655, 327] on textarea "Type your message" at bounding box center [684, 326] width 121 height 11
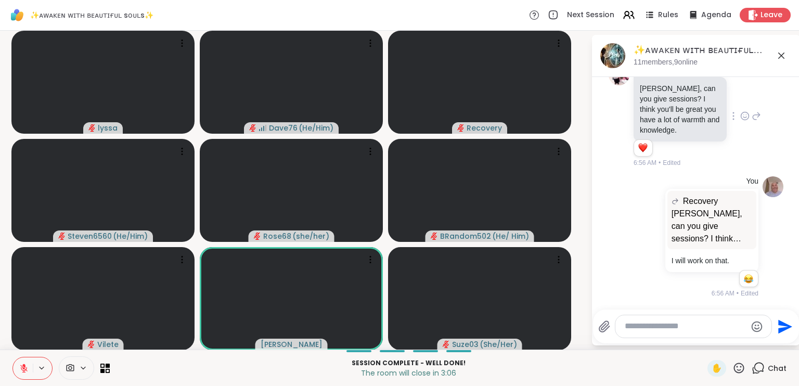
scroll to position [6596, 0]
click at [678, 321] on textarea "Type your message" at bounding box center [684, 326] width 121 height 11
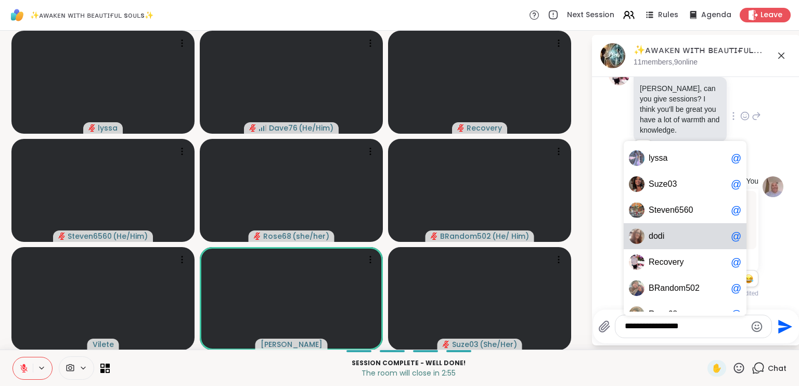
click at [670, 239] on span "d o d i" at bounding box center [687, 236] width 78 height 10
type textarea "**********"
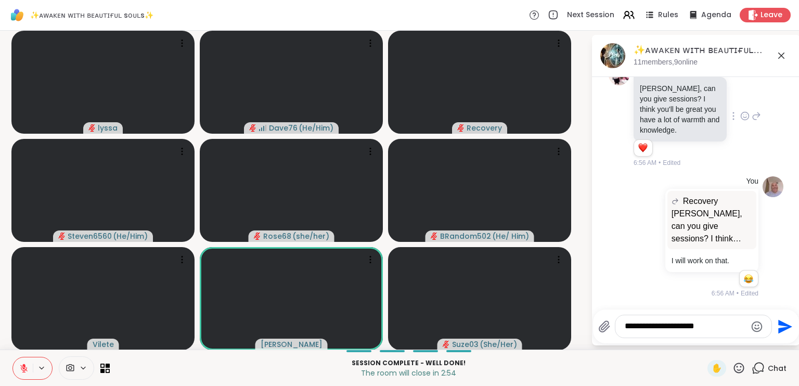
click at [776, 330] on icon "Send" at bounding box center [783, 326] width 17 height 17
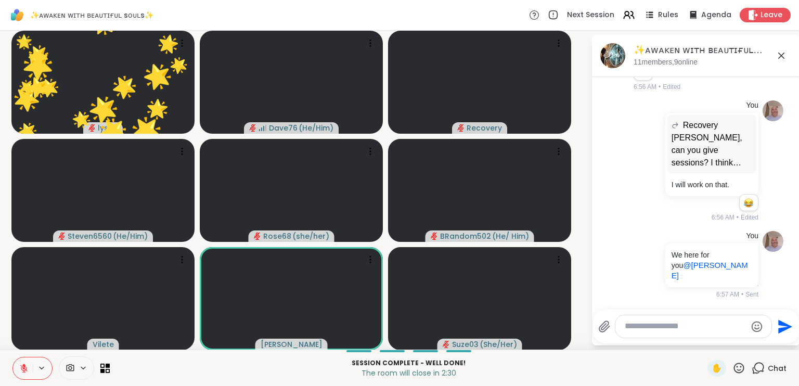
click at [736, 368] on icon at bounding box center [739, 367] width 10 height 10
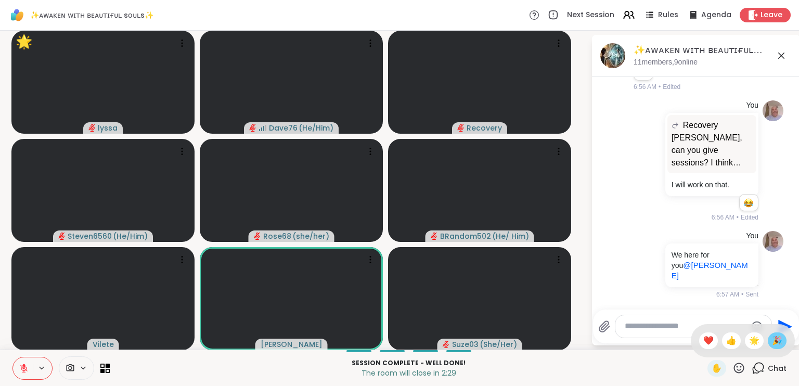
click at [772, 341] on span "🎉" at bounding box center [777, 340] width 10 height 12
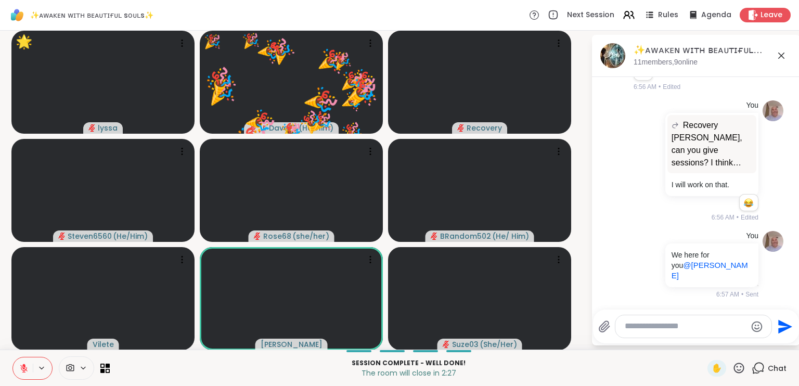
click at [682, 327] on textarea "Type your message" at bounding box center [684, 326] width 121 height 11
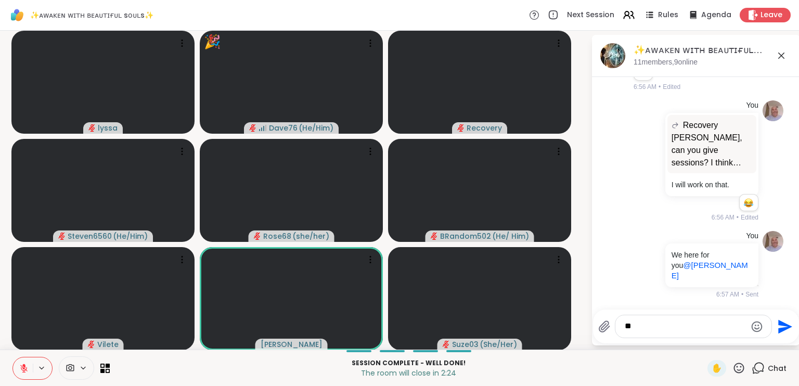
type textarea "*"
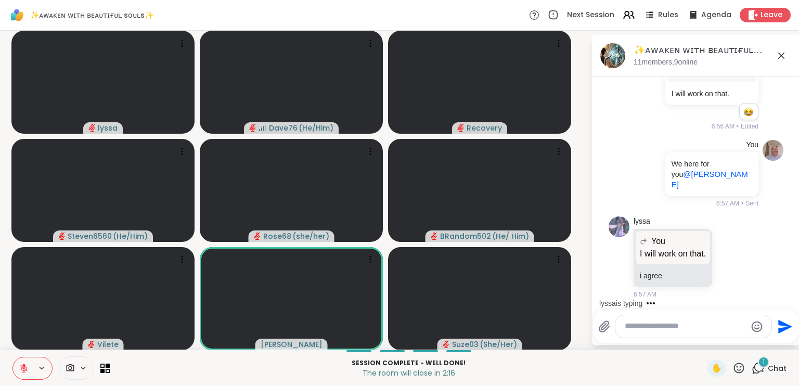
scroll to position [6752, 0]
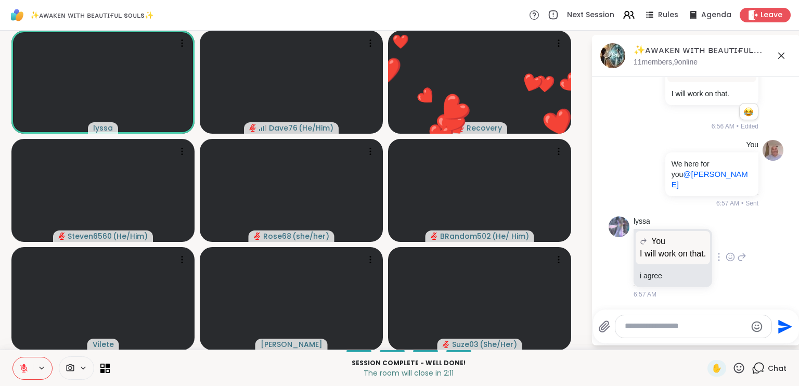
click at [725, 257] on icon at bounding box center [729, 257] width 9 height 10
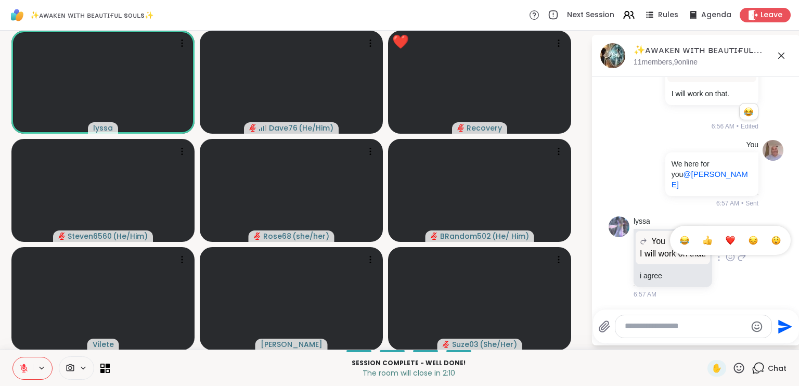
click at [725, 239] on div "Select Reaction: Heart" at bounding box center [729, 240] width 9 height 9
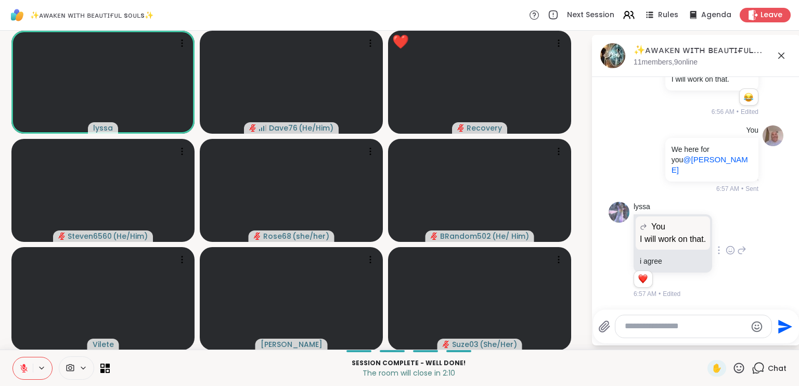
scroll to position [6767, 0]
click at [633, 328] on textarea "Type your message" at bounding box center [684, 326] width 121 height 11
type textarea "*"
type textarea "**********"
click at [775, 319] on icon "Send" at bounding box center [783, 326] width 17 height 17
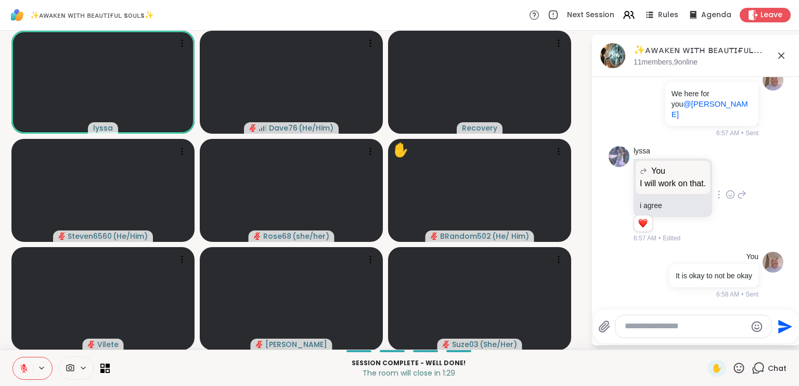
scroll to position [6833, 0]
click at [736, 365] on icon at bounding box center [739, 367] width 10 height 10
click at [776, 340] on div "🎉" at bounding box center [776, 340] width 19 height 17
click at [732, 371] on icon at bounding box center [738, 367] width 13 height 13
click at [703, 340] on span "❤️" at bounding box center [708, 340] width 10 height 12
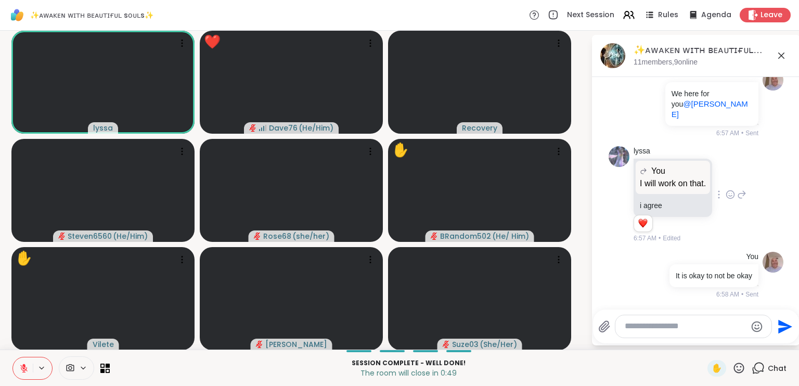
drag, startPoint x: 682, startPoint y: 333, endPoint x: 678, endPoint y: 329, distance: 5.9
click at [678, 329] on div at bounding box center [693, 326] width 156 height 22
click at [715, 327] on textarea "Type your message" at bounding box center [684, 326] width 121 height 11
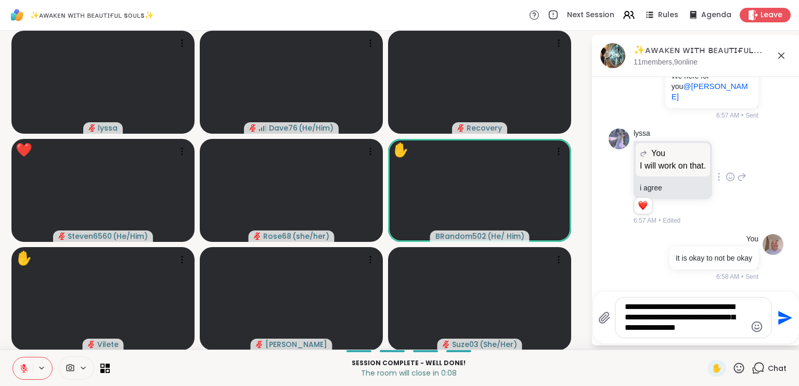
type textarea "**********"
click at [776, 318] on icon "Send" at bounding box center [783, 317] width 17 height 17
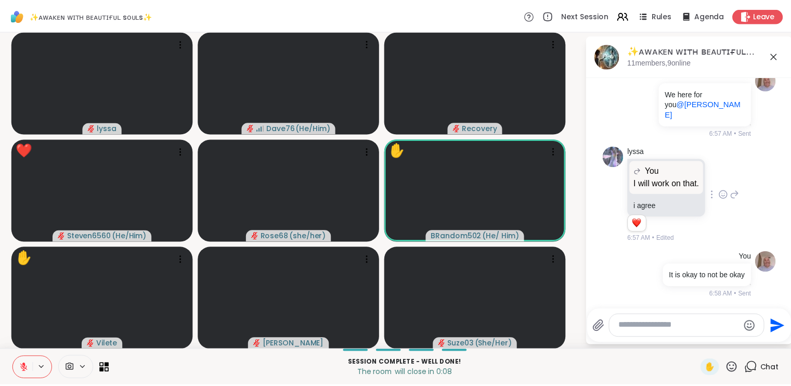
scroll to position [6929, 0]
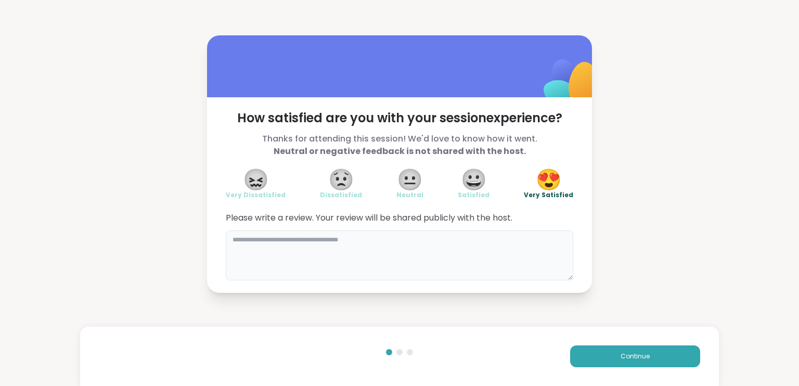
click at [440, 240] on textarea at bounding box center [399, 255] width 347 height 50
click at [440, 240] on textarea "*" at bounding box center [399, 255] width 347 height 50
type textarea "**********"
click at [626, 359] on span "Continue" at bounding box center [634, 355] width 29 height 9
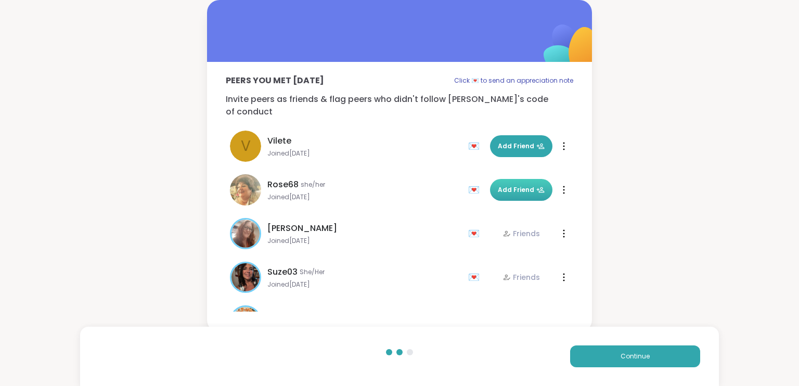
click at [518, 186] on button "Add Friend" at bounding box center [521, 190] width 62 height 22
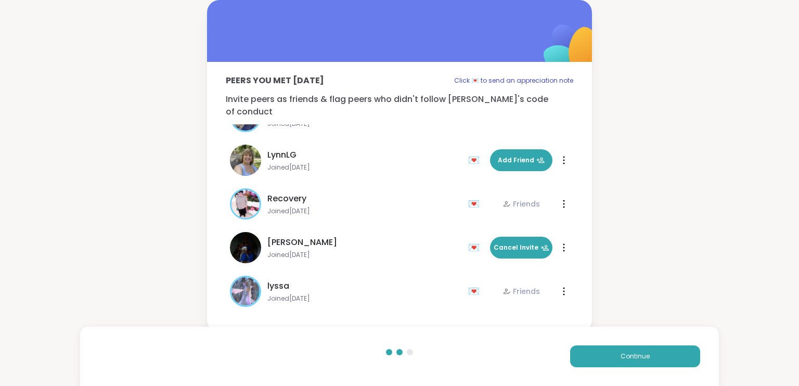
scroll to position [250, 0]
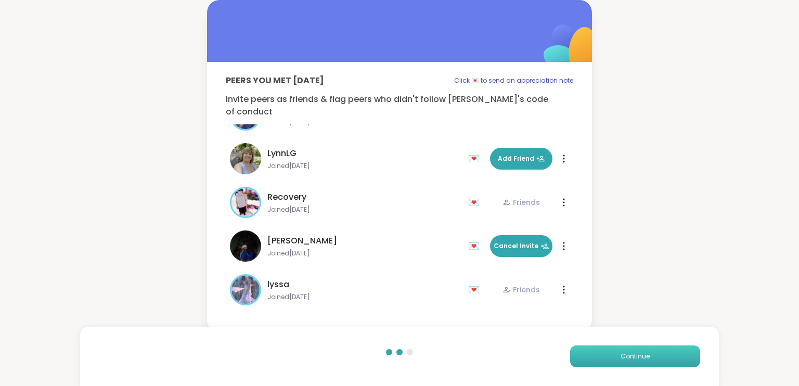
click at [650, 360] on button "Continue" at bounding box center [635, 356] width 130 height 22
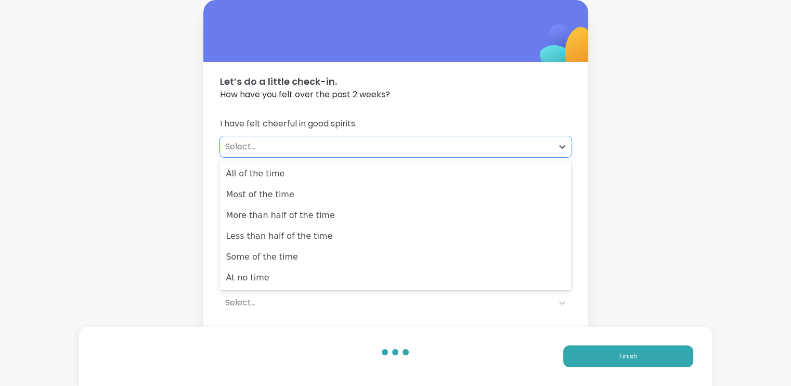
click at [318, 138] on div "Select..." at bounding box center [386, 146] width 333 height 21
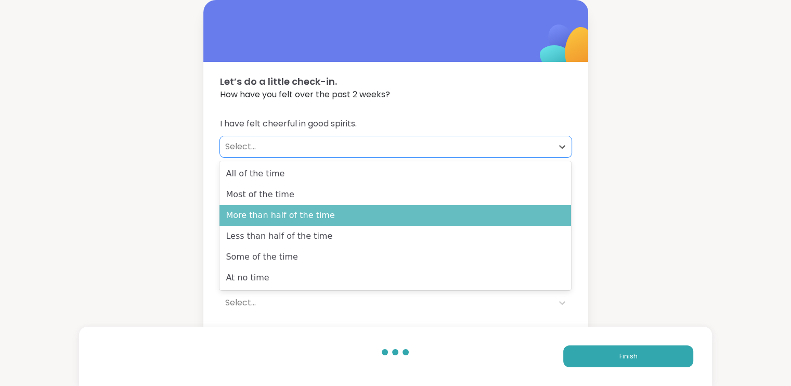
click at [320, 215] on div "More than half of the time" at bounding box center [394, 215] width 351 height 21
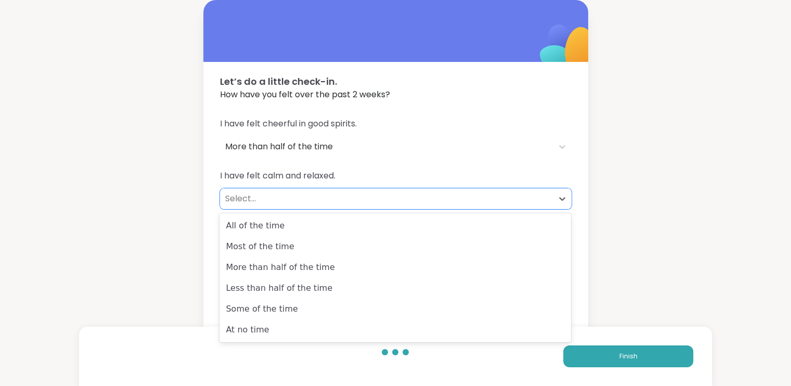
click at [318, 196] on div "Select..." at bounding box center [386, 198] width 322 height 12
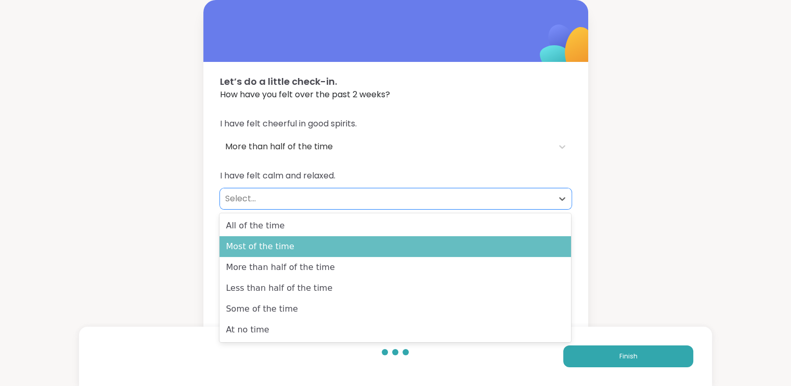
click at [323, 249] on div "Most of the time" at bounding box center [394, 246] width 351 height 21
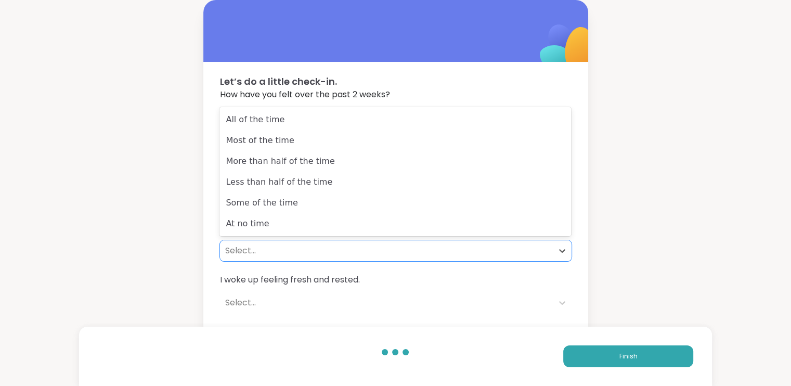
click at [323, 249] on div "Select..." at bounding box center [386, 250] width 322 height 12
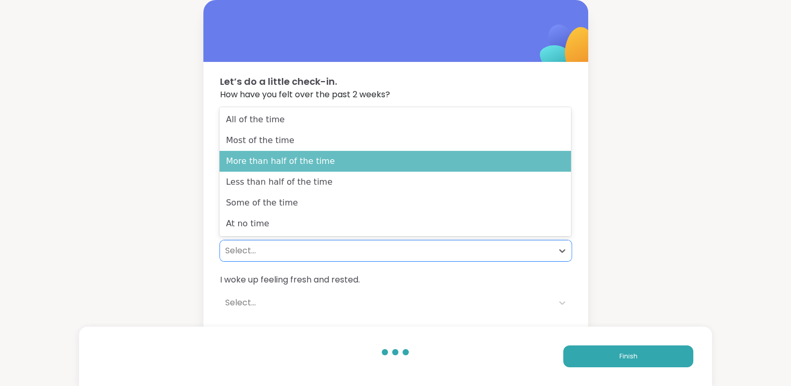
click at [321, 161] on div "More than half of the time" at bounding box center [394, 161] width 351 height 21
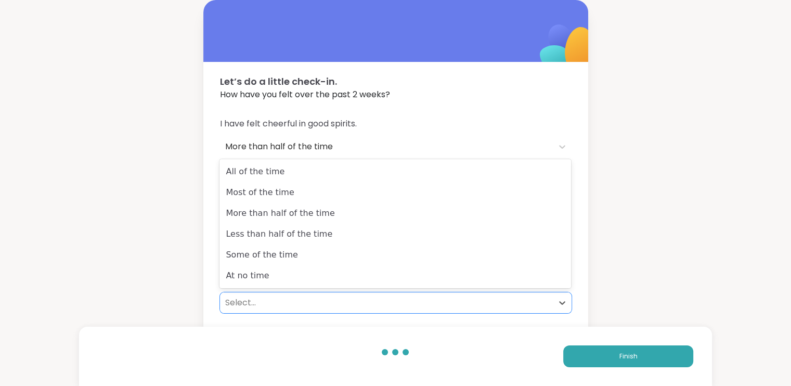
click at [306, 305] on div "Select..." at bounding box center [386, 302] width 322 height 12
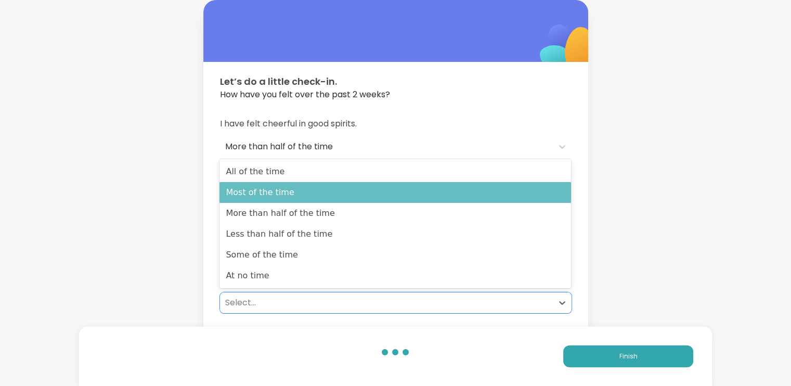
click at [304, 186] on div "Most of the time" at bounding box center [394, 192] width 351 height 21
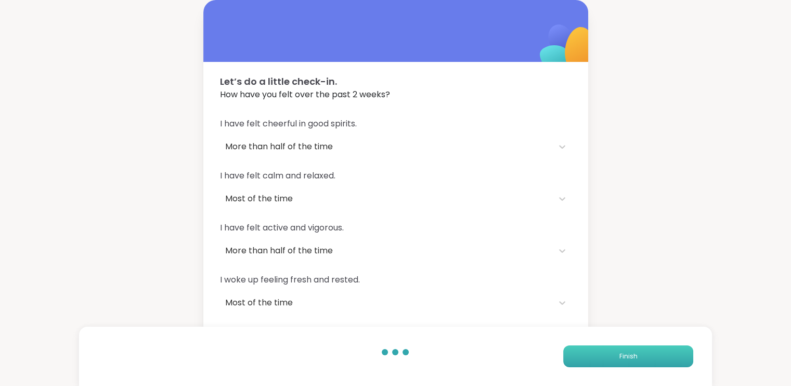
click at [624, 360] on span "Finish" at bounding box center [628, 355] width 18 height 9
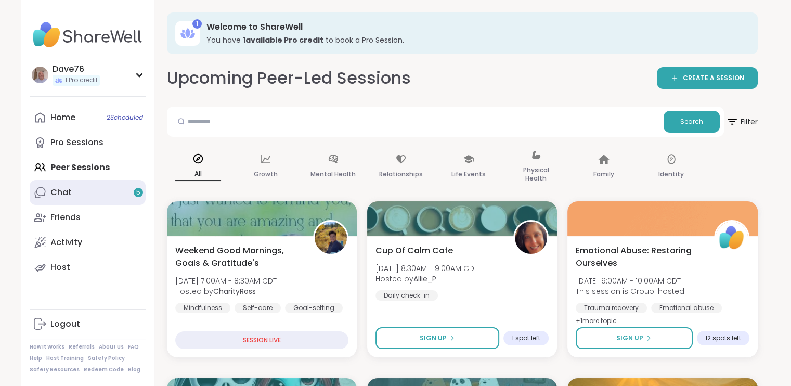
click at [54, 194] on div "Chat 5" at bounding box center [60, 192] width 21 height 11
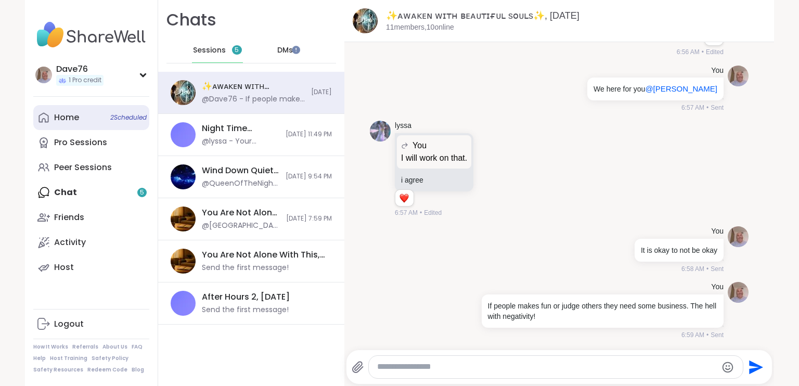
click at [72, 120] on div "Home 2 Scheduled" at bounding box center [66, 117] width 25 height 11
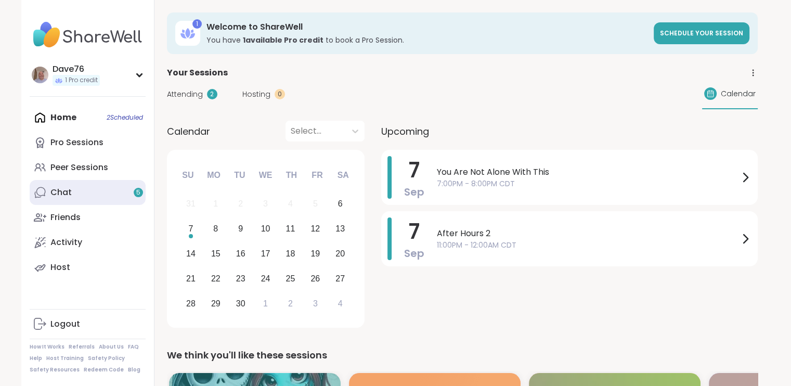
click at [83, 195] on link "Chat 5" at bounding box center [88, 192] width 116 height 25
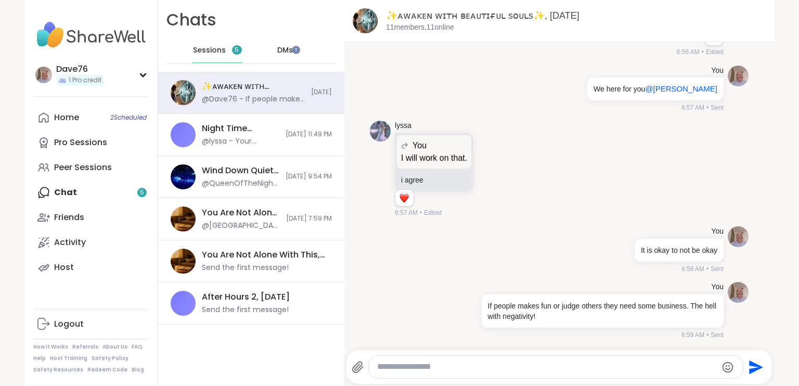
click at [279, 50] on span "DMs" at bounding box center [285, 50] width 16 height 10
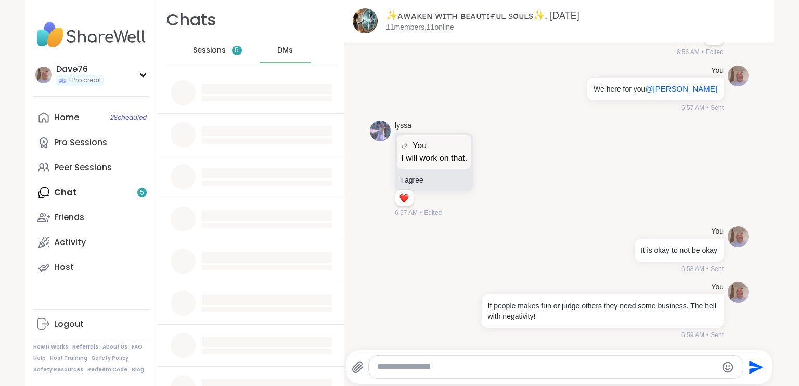
click at [210, 53] on span "Sessions" at bounding box center [209, 50] width 33 height 10
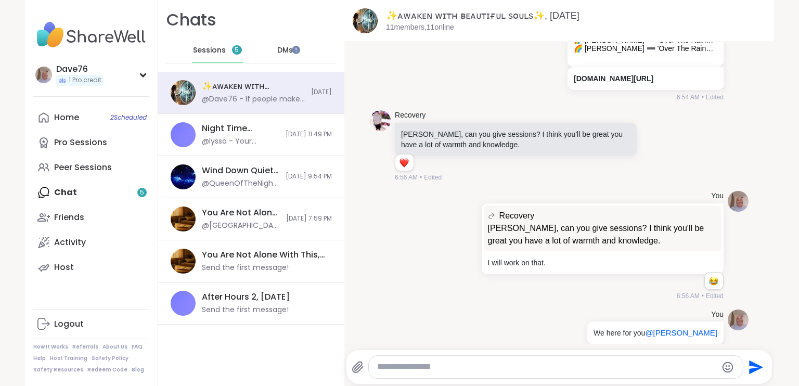
scroll to position [5272, 0]
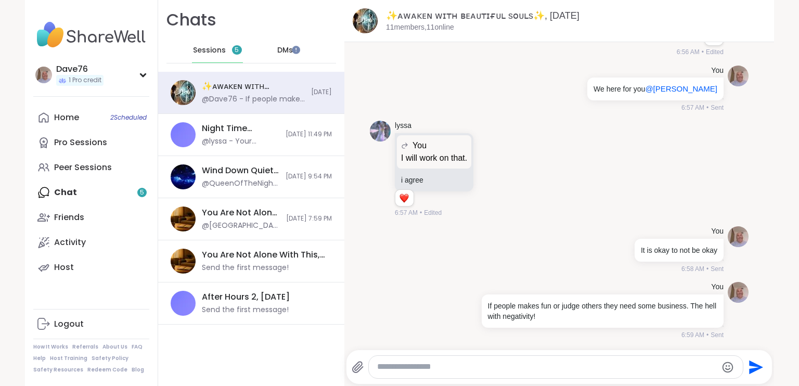
click at [428, 364] on textarea "Type your message" at bounding box center [547, 366] width 340 height 11
paste textarea "**********"
type textarea "**********"
click at [753, 365] on icon "Send" at bounding box center [757, 367] width 14 height 14
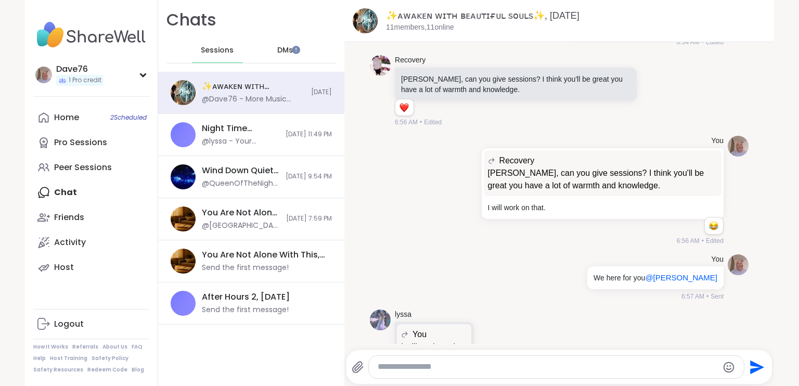
scroll to position [4800, 0]
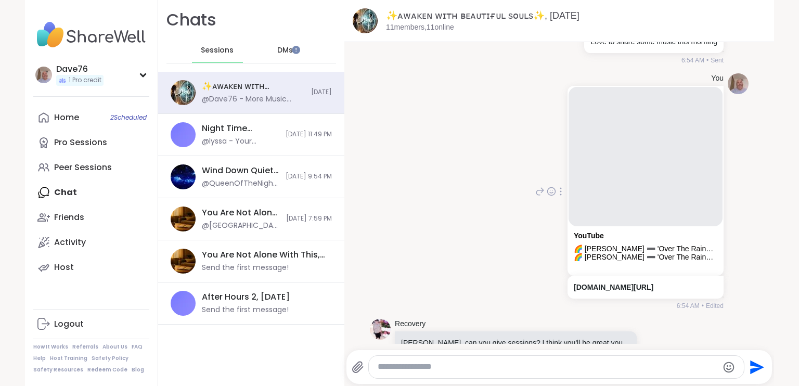
click at [630, 244] on div "YouTube" at bounding box center [644, 237] width 143 height 13
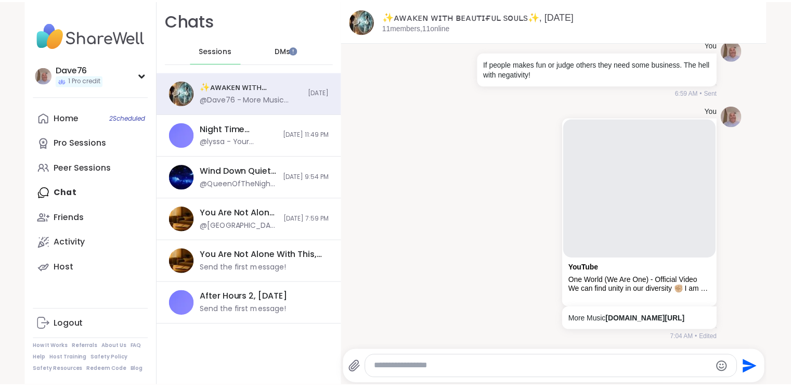
scroll to position [5517, 0]
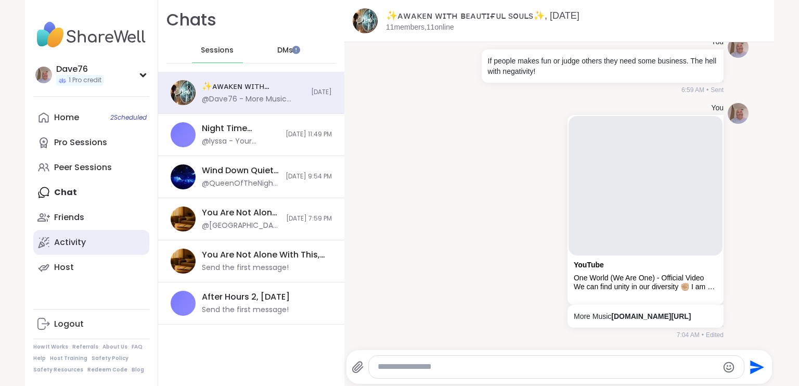
click at [63, 236] on link "Activity" at bounding box center [91, 242] width 116 height 25
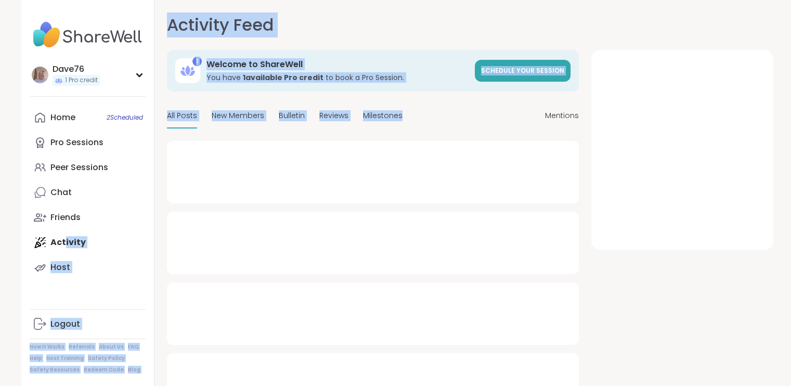
drag, startPoint x: 64, startPoint y: 247, endPoint x: 473, endPoint y: 122, distance: 427.9
click at [473, 122] on div "Dave76 1 Pro credit Profile Membership Settings Help Home 2 Scheduled Pro Sessi…" at bounding box center [395, 199] width 749 height 398
drag, startPoint x: 473, startPoint y: 122, endPoint x: 419, endPoint y: 121, distance: 54.1
click at [419, 121] on div "All Posts New Members Bulletin Reviews Milestones Mentions" at bounding box center [373, 116] width 412 height 24
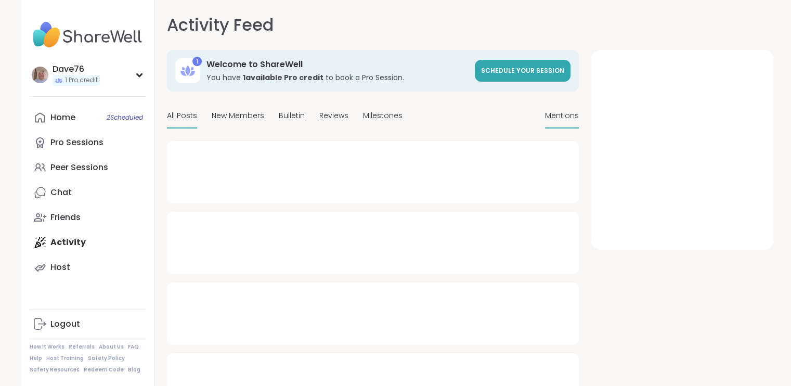
click at [561, 113] on span "Mentions" at bounding box center [562, 115] width 34 height 11
